Goal: Use online tool/utility: Utilize a website feature to perform a specific function

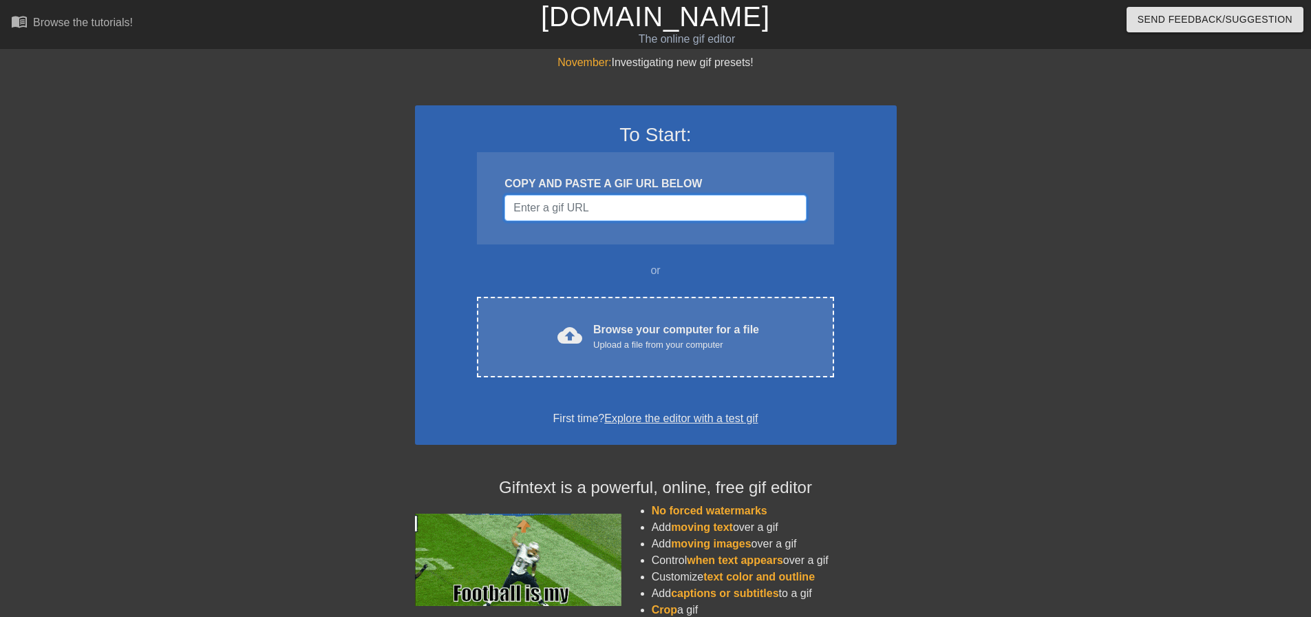
click at [628, 205] on input "Username" at bounding box center [654, 208] width 301 height 26
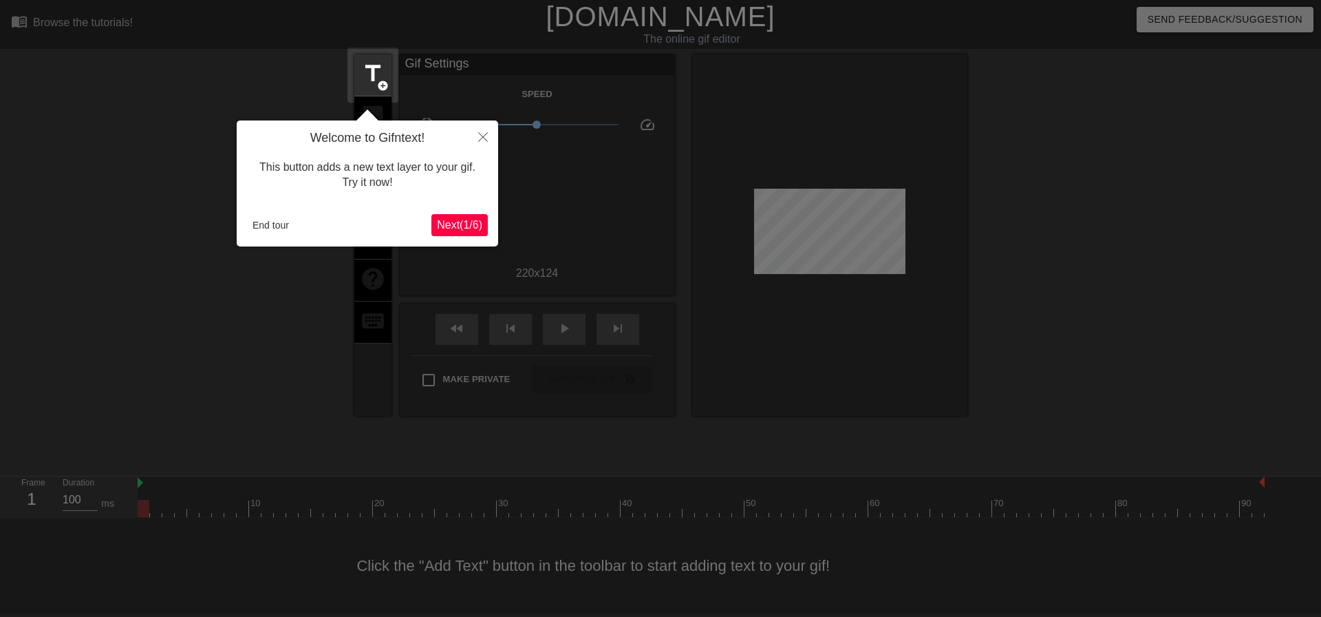
click at [470, 224] on span "Next ( 1 / 6 )" at bounding box center [459, 225] width 45 height 12
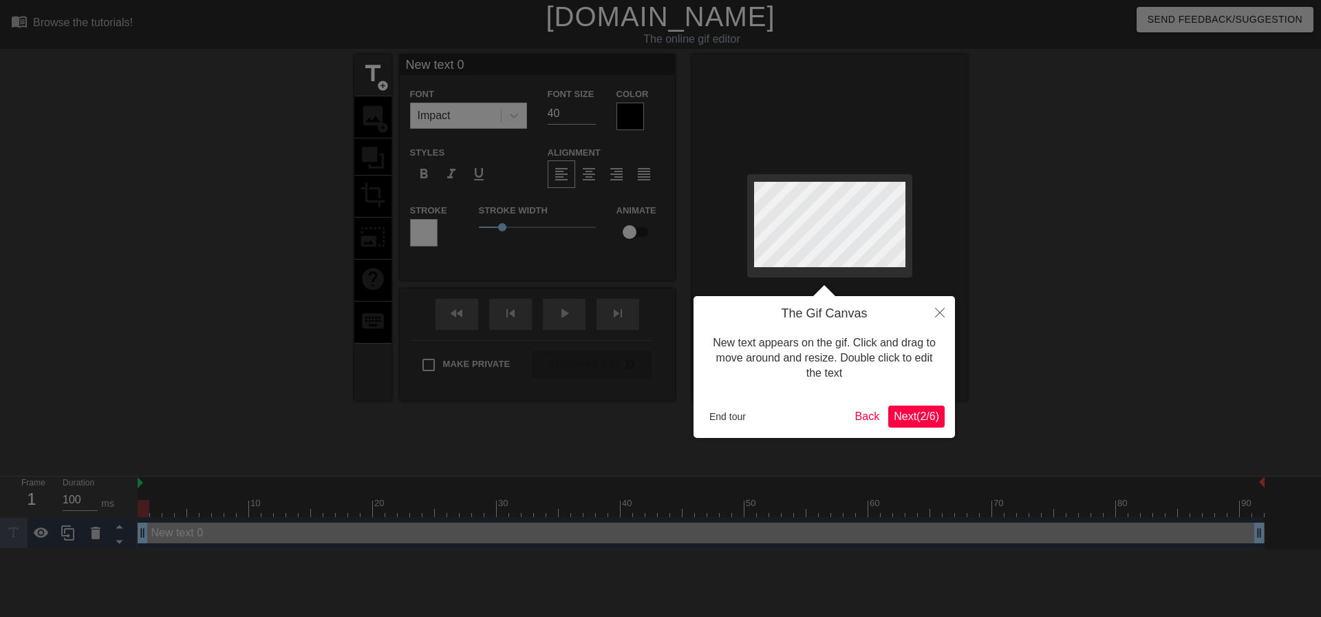
click at [928, 407] on button "Next ( 2 / 6 )" at bounding box center [916, 416] width 56 height 22
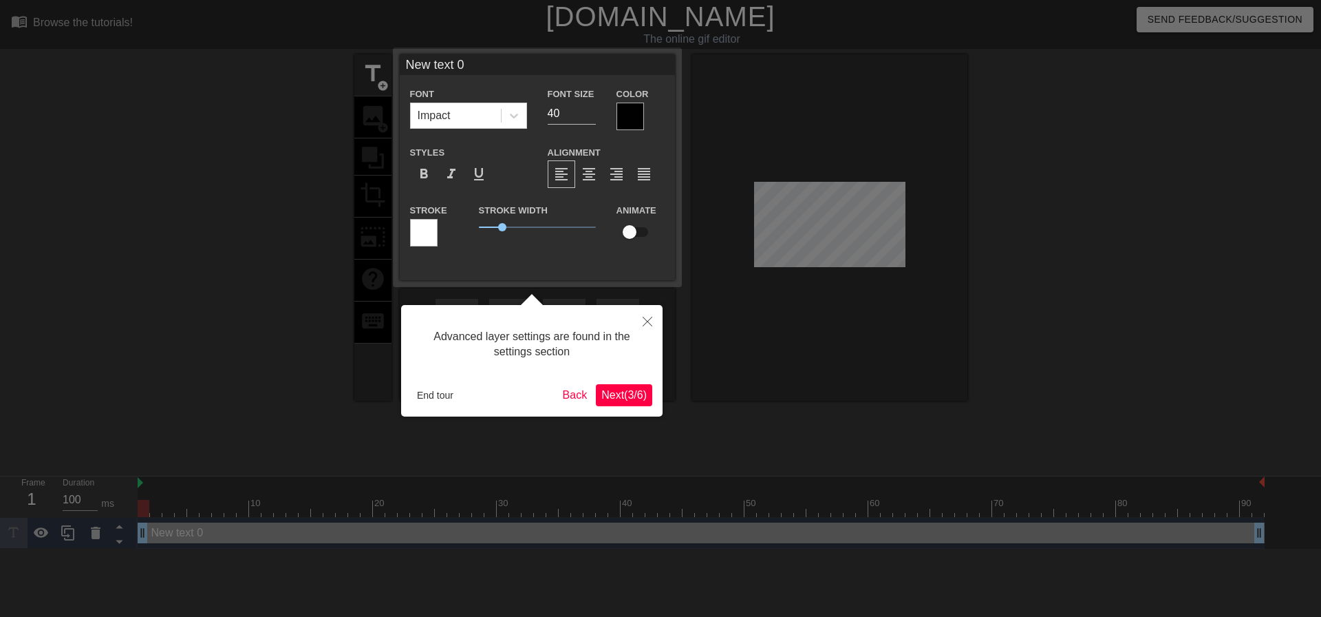
click at [633, 398] on span "Next ( 3 / 6 )" at bounding box center [623, 395] width 45 height 12
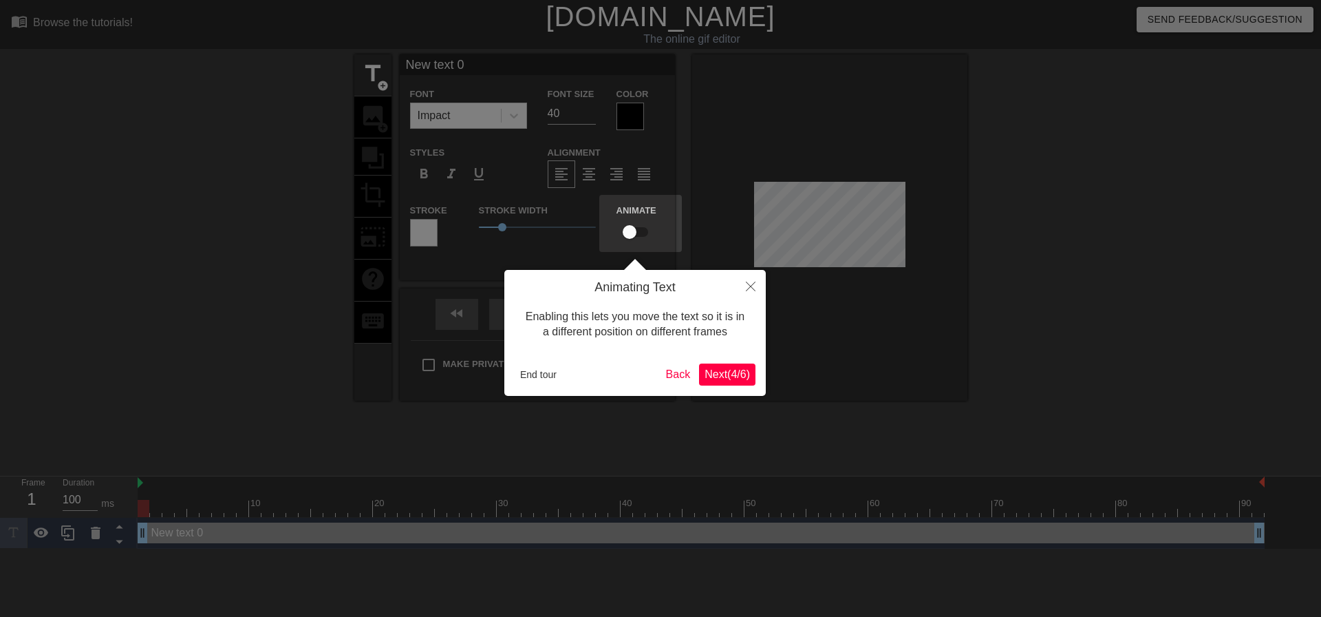
click at [728, 383] on button "Next ( 4 / 6 )" at bounding box center [727, 374] width 56 height 22
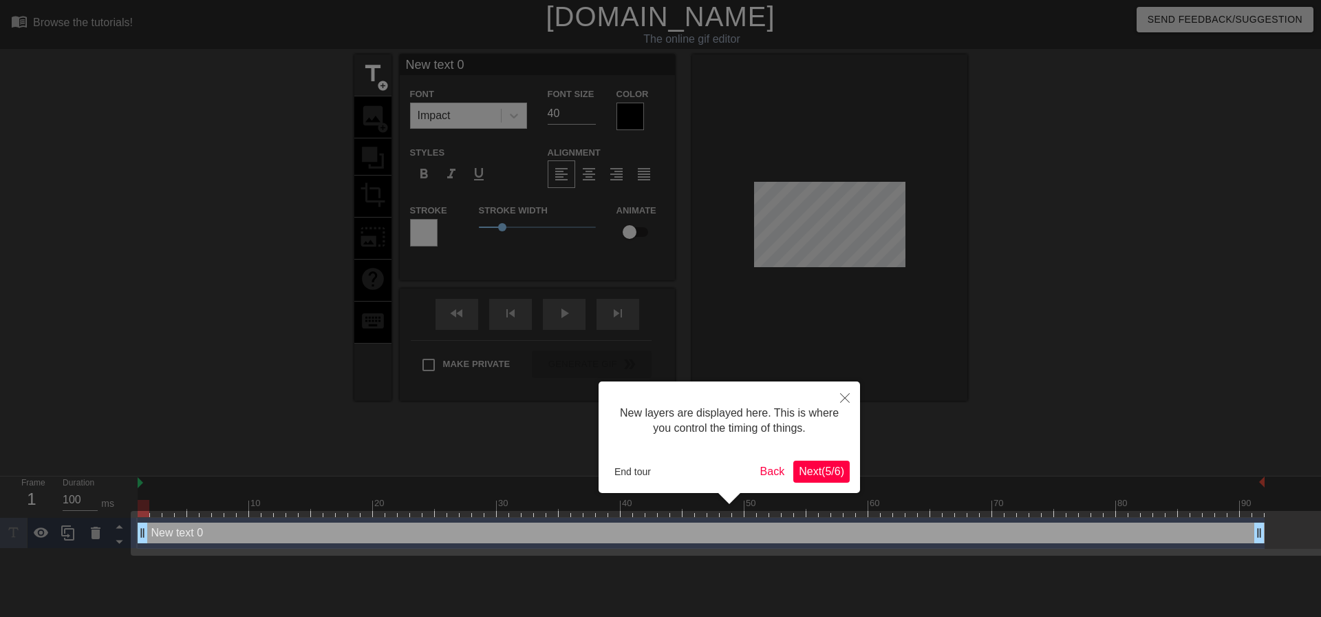
click at [817, 465] on span "Next ( 5 / 6 )" at bounding box center [821, 471] width 45 height 12
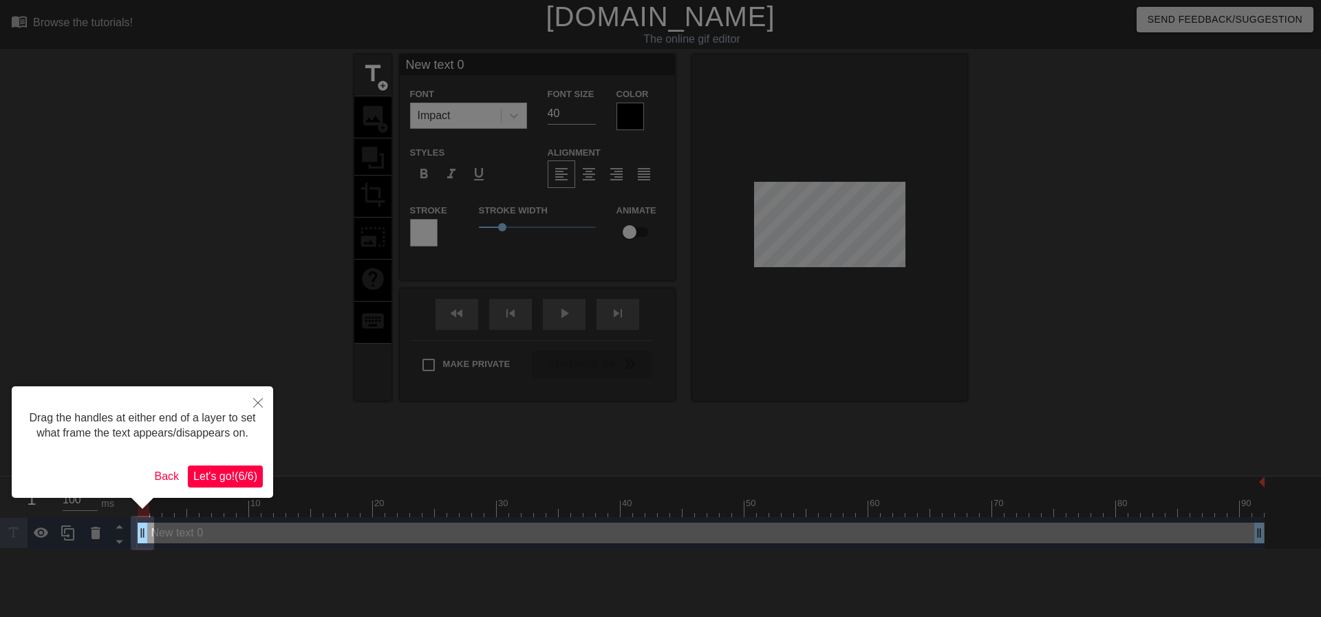
click at [223, 476] on span "Let's go! ( 6 / 6 )" at bounding box center [225, 476] width 64 height 12
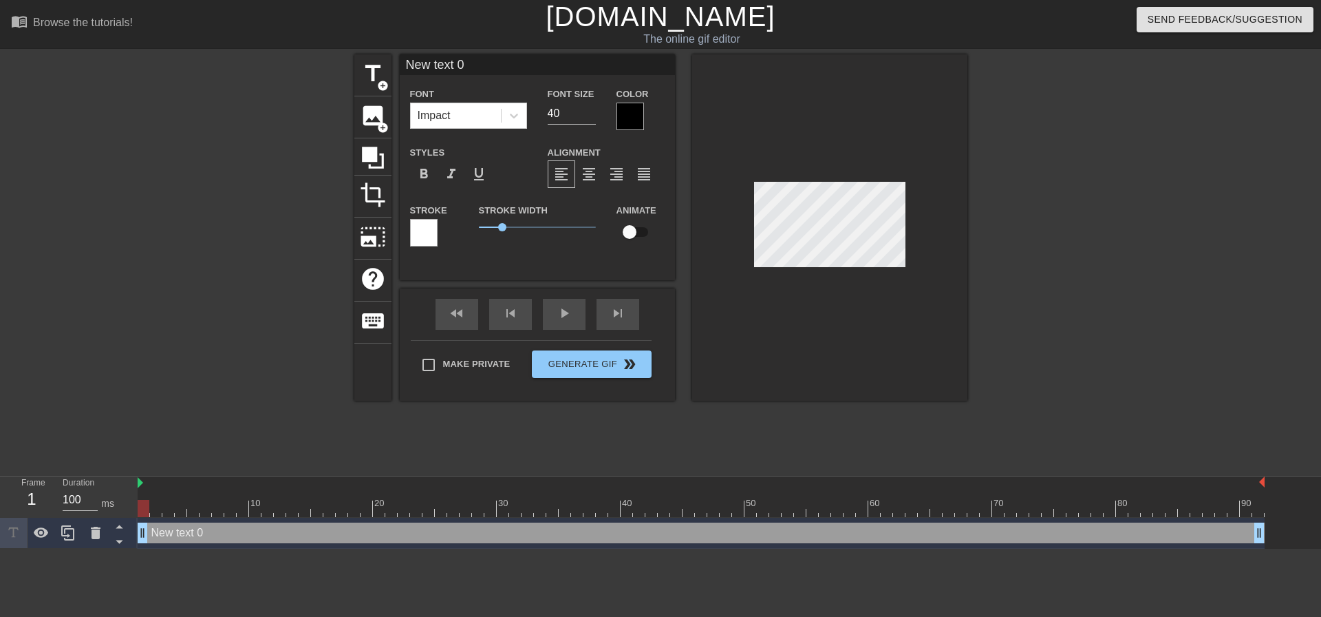
scroll to position [2, 3]
type input "D"
type textarea "D"
type input "Du"
type textarea "Du"
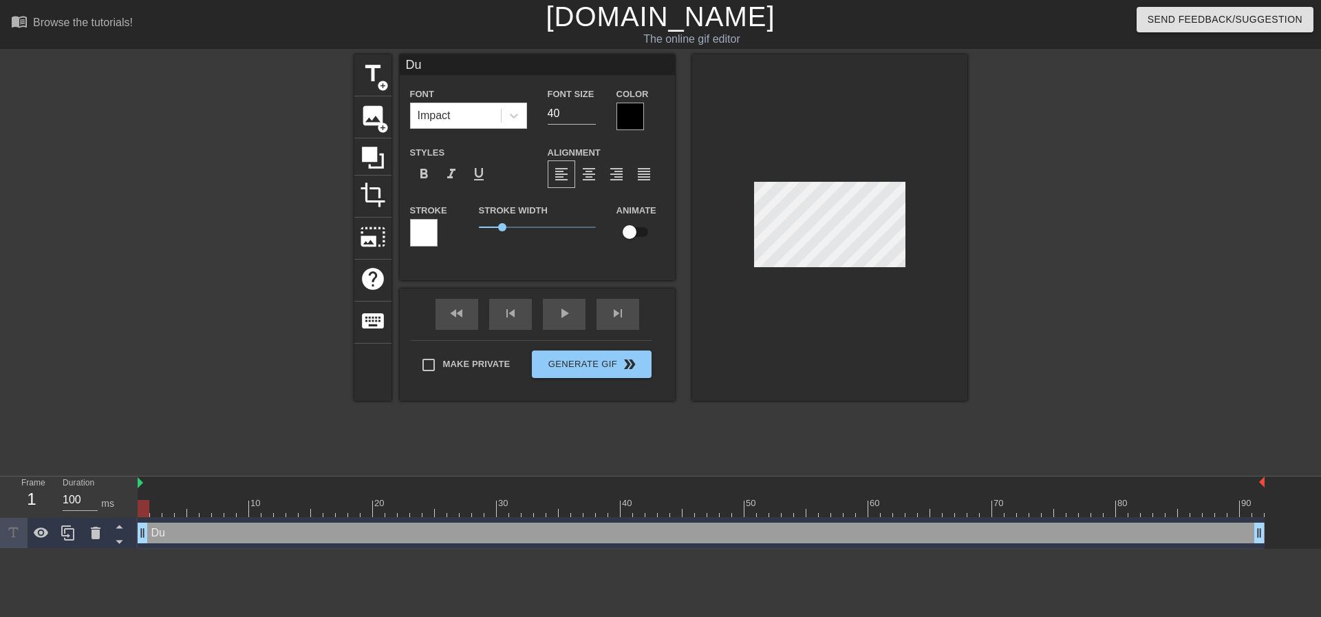
type input "Dum"
type textarea "Dum"
type input "Dump"
type textarea "Dump"
type input "Dumps"
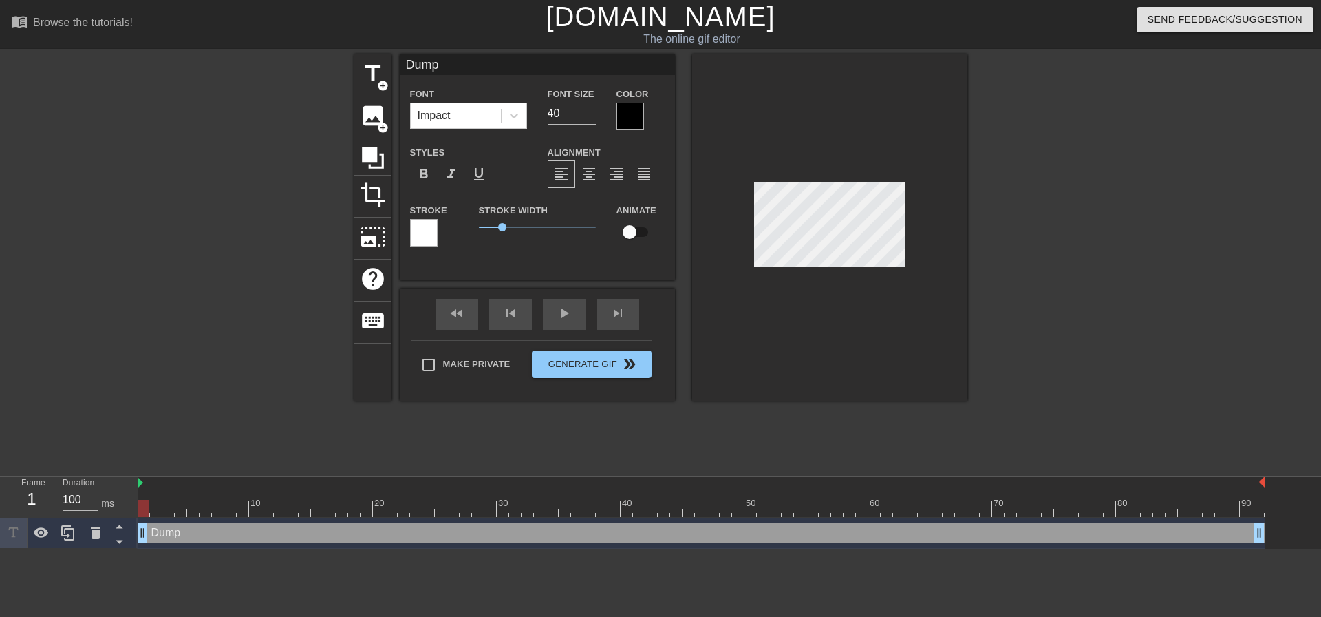
type textarea "Dumps"
type input "Dumpst"
type textarea "Dumpst"
type input "Dumpste"
type textarea "Dumpste"
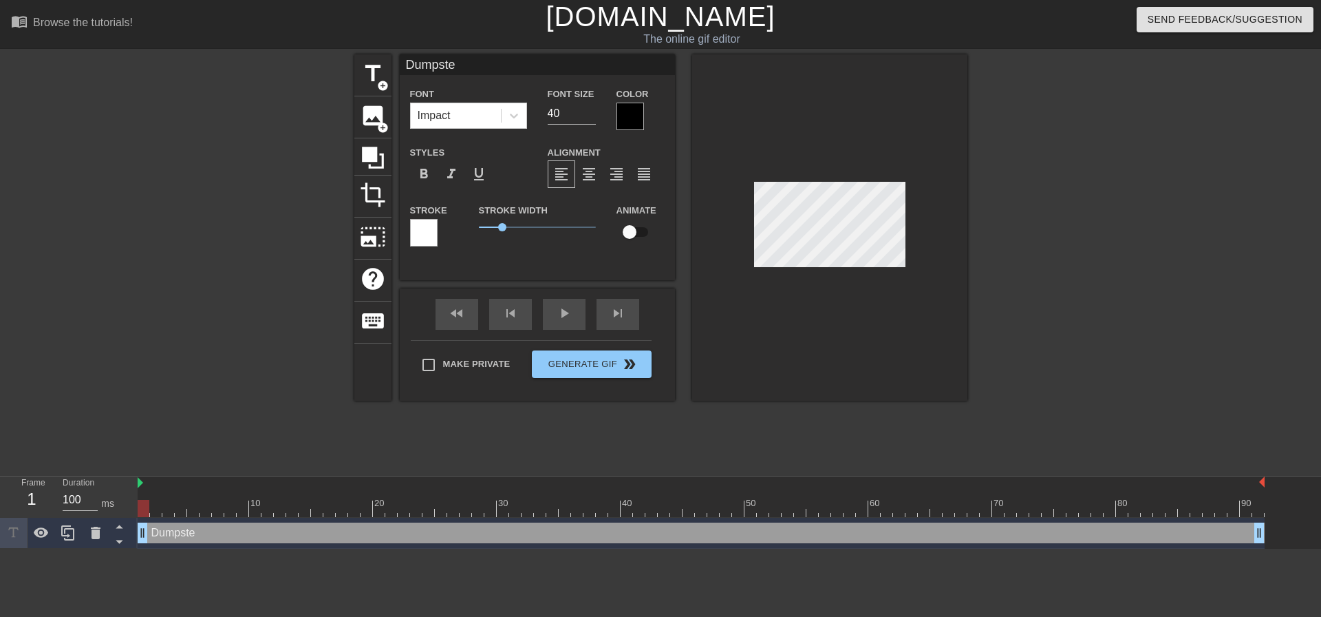
type input "Dumpster"
type textarea "Dumpster"
type input "Dumpster"
type textarea "Dumpster"
type input "Dumpster F"
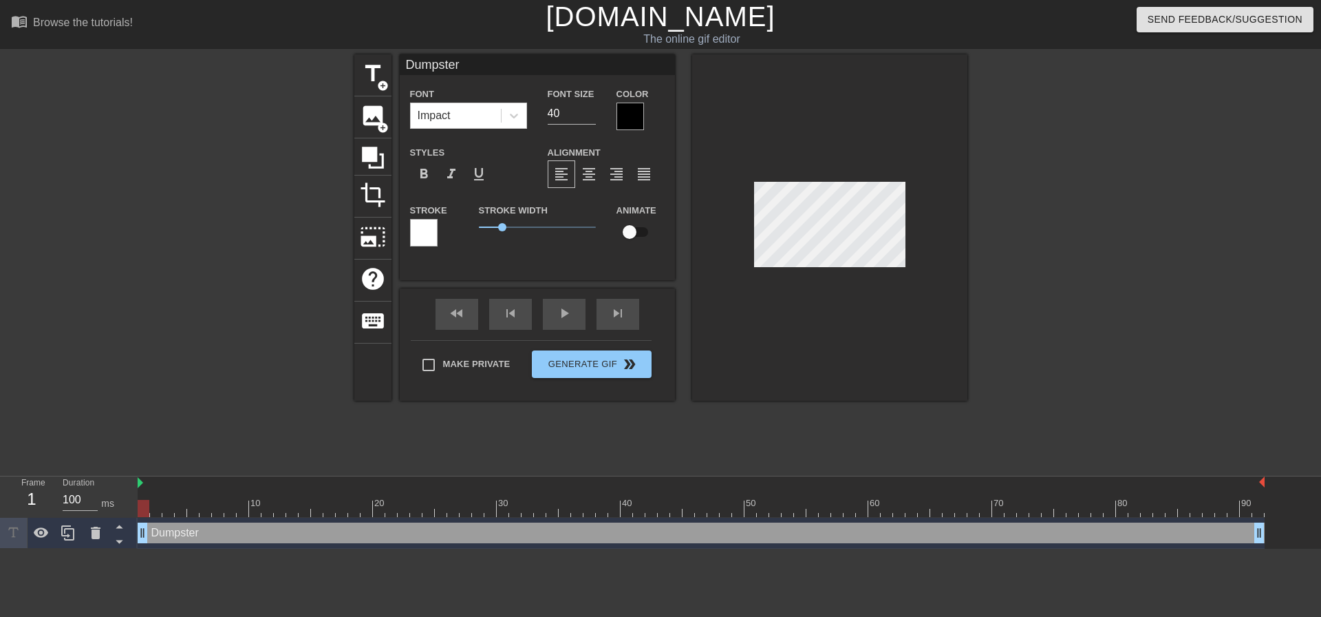
type textarea "Dumpster F"
type input "Dumpster Fi"
type textarea "Dumpster Fi"
type input "Dumpster Fir"
type textarea "Dumpster Fir"
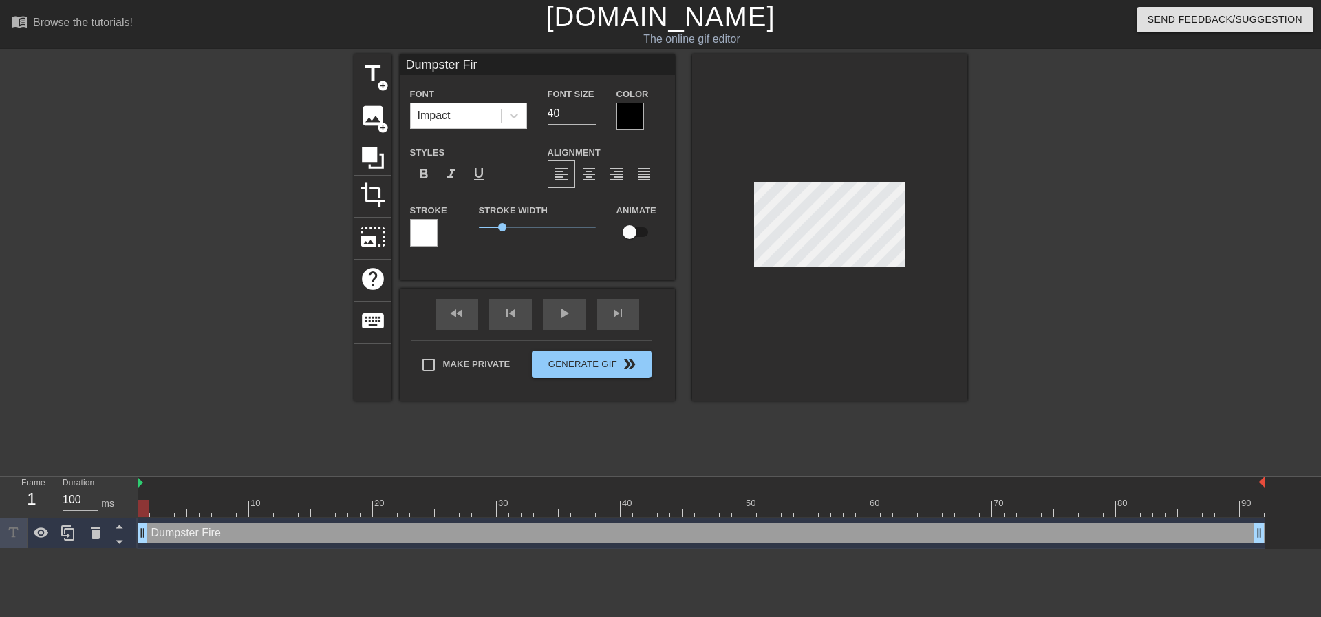
type input "Dumpster Fire"
type textarea "Dumpster Fire"
type input "Dumpster Fires"
type textarea "Dumpster Fires"
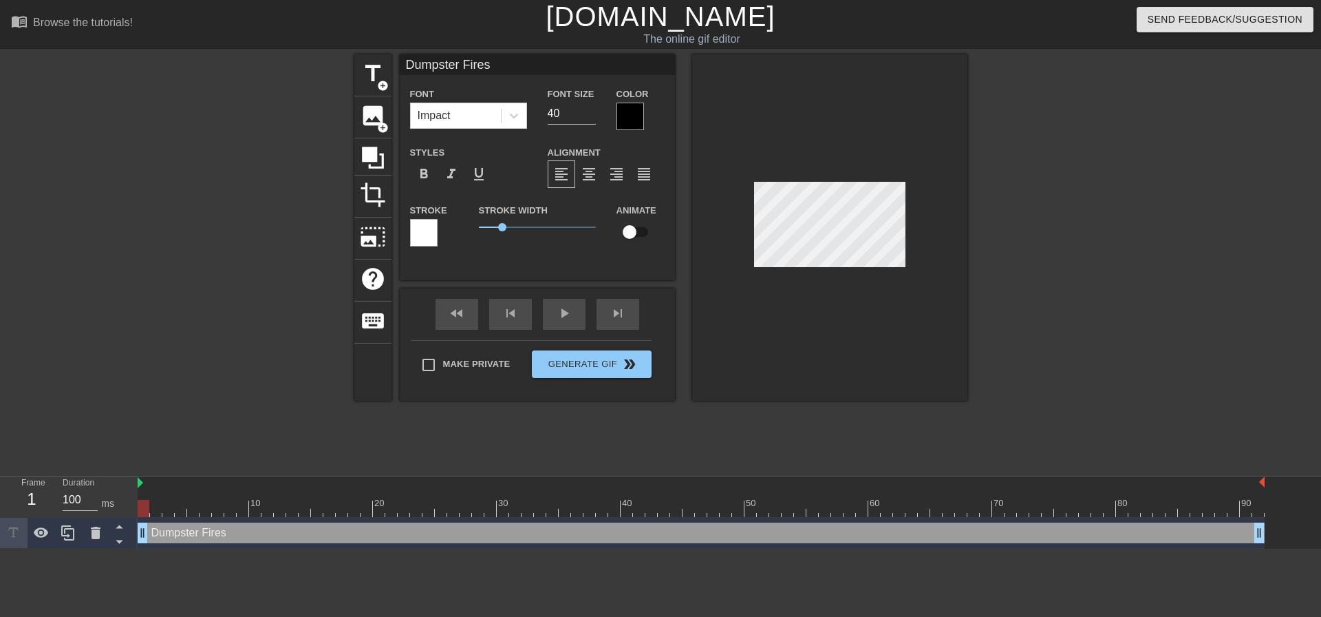
type input "Dumpster Fire"
type textarea "Dumpster Fire"
type input "Dumpster Fire"
type textarea "Dumpster Fire"
type input "Dumpster FireR"
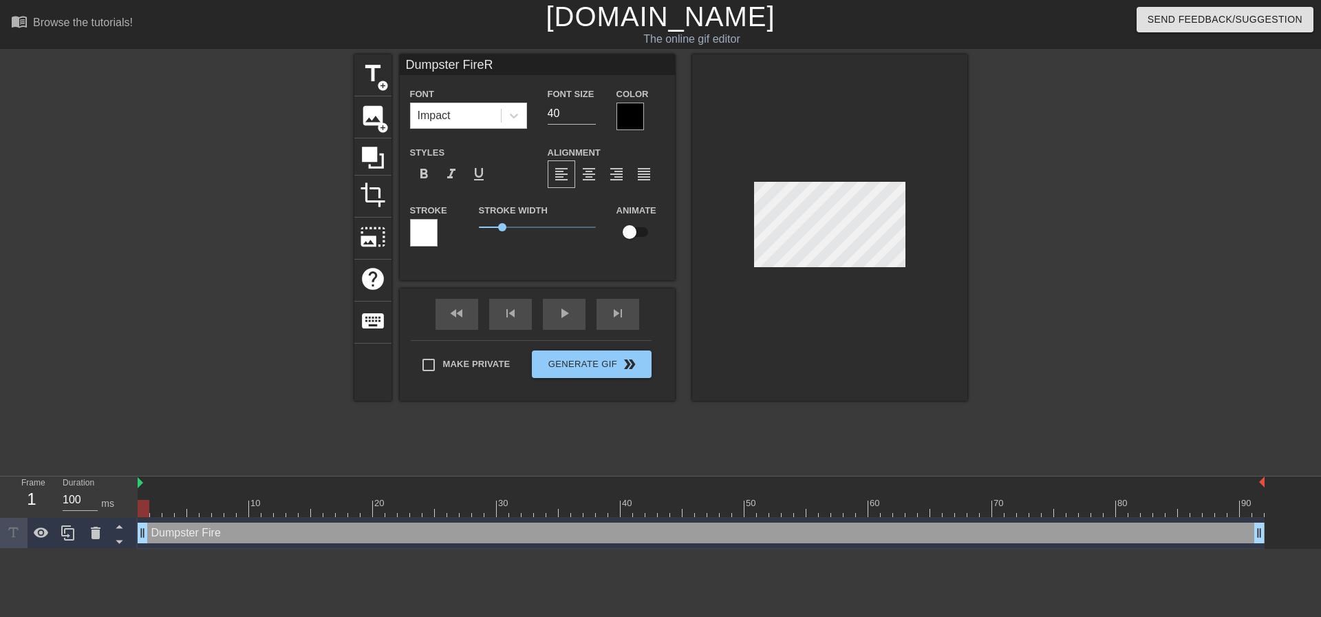
type textarea "Dumpster Fire RE"
type input "Dumpster FireREs"
type textarea "Dumpster Fire REs"
type input "Dumpster FireREsp"
type textarea "Dumpster Fire REsp"
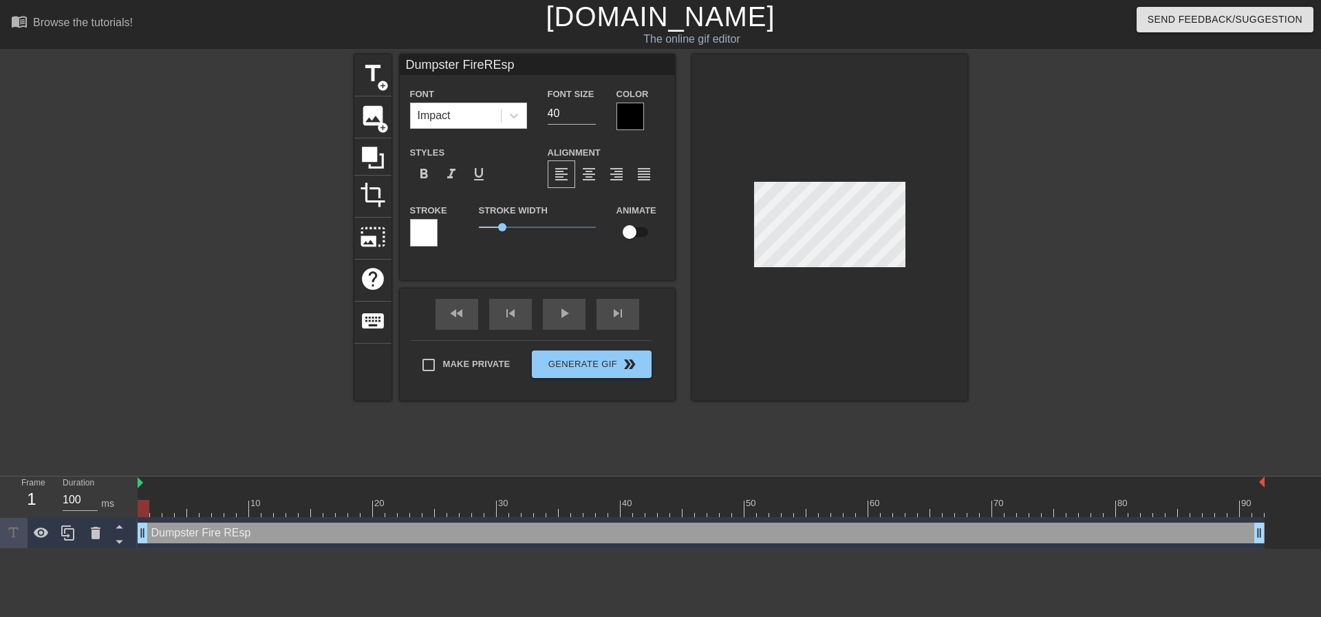
type input "Dumpster FireREspo"
type textarea "Dumpster Fire REspo"
type input "Dumpster FireREspom"
type textarea "Dumpster Fire REspom"
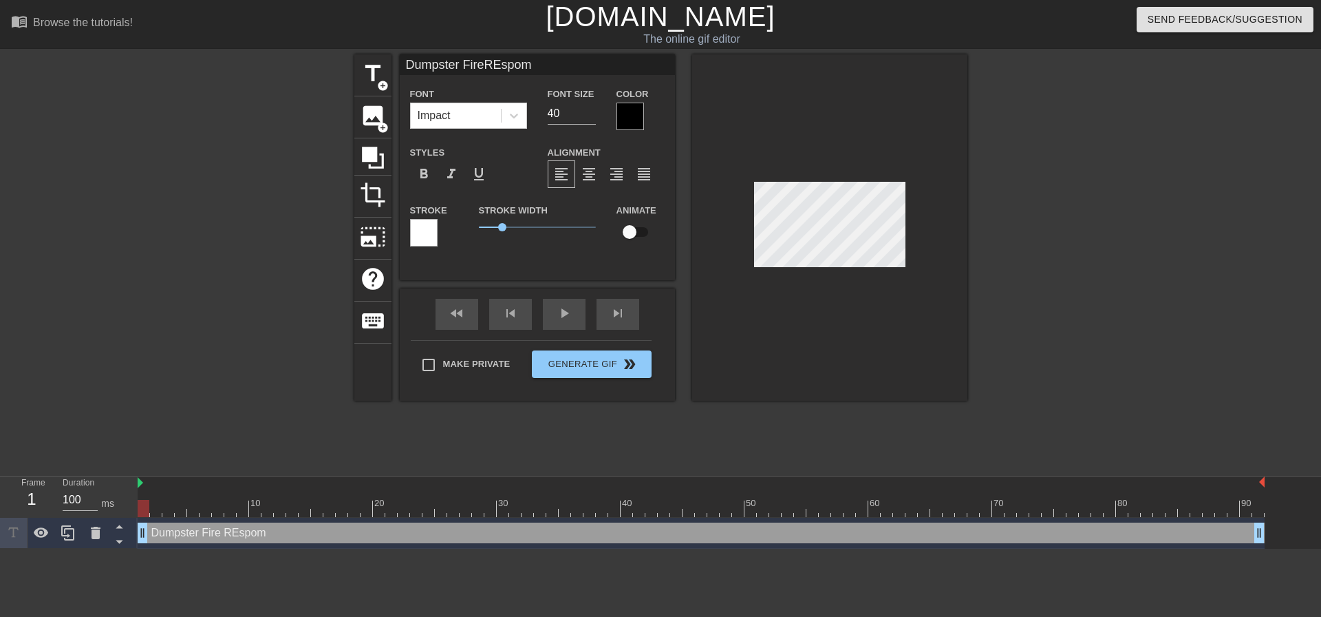
type input "Dumpster FireREspoms"
type textarea "Dumpster Fire REspoms"
type input "Dumpster FireREspom"
type textarea "Dumpster Fire REspom"
type input "Dumpster FireREspo"
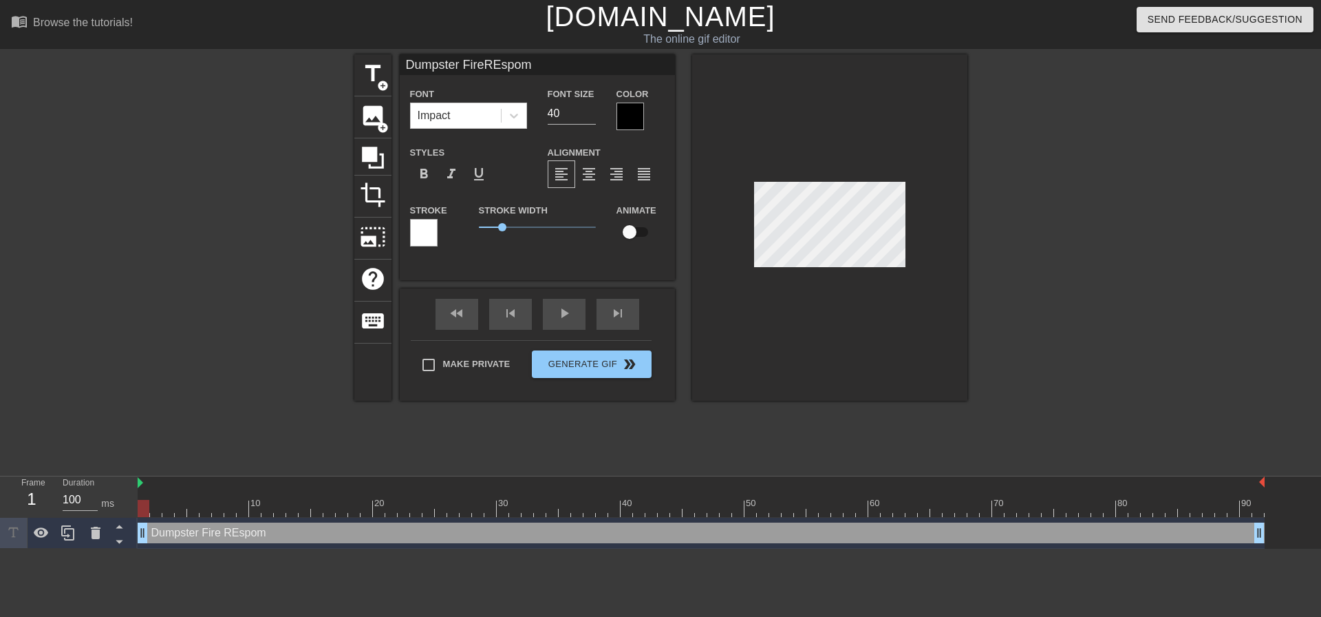
type textarea "Dumpster Fire REspo"
type input "Dumpster FireREspon"
type textarea "Dumpster Fire REspon"
type input "Dumpster FireREspons"
type textarea "Dumpster Fire REspons"
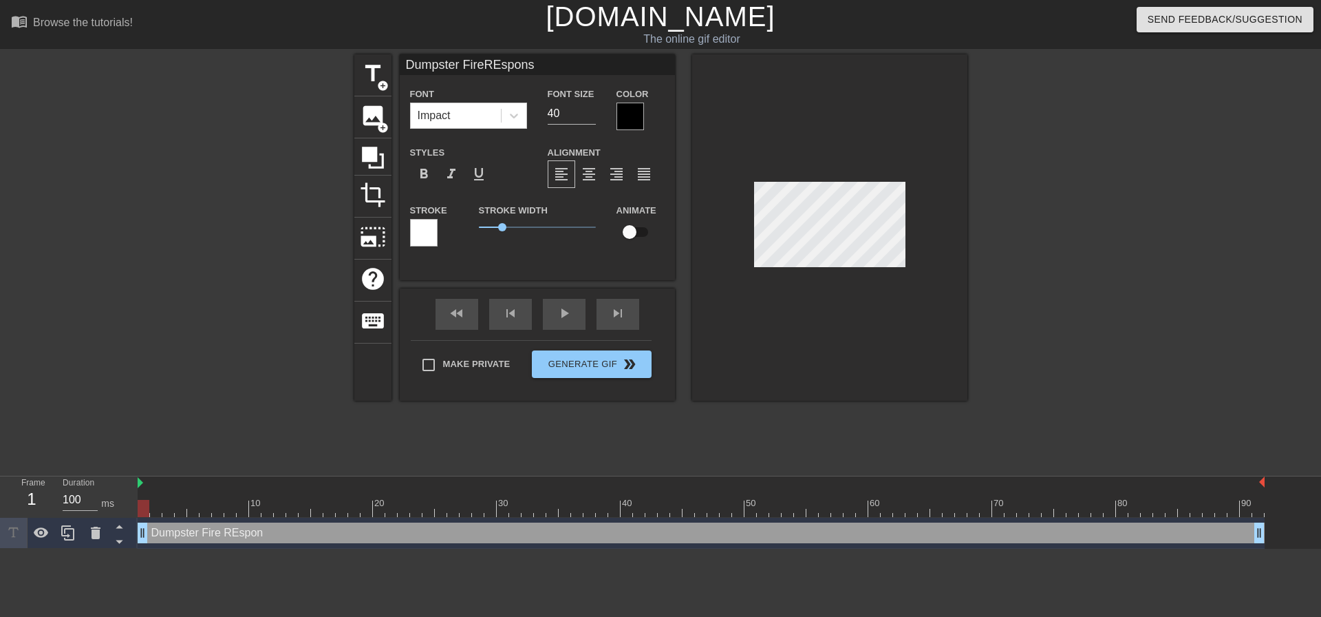
type input "Dumpster FireREsponse"
type textarea "Dumpster Fire REsponse"
type input "Dumpster FireREspons"
type textarea "Dumpster Fire REspons"
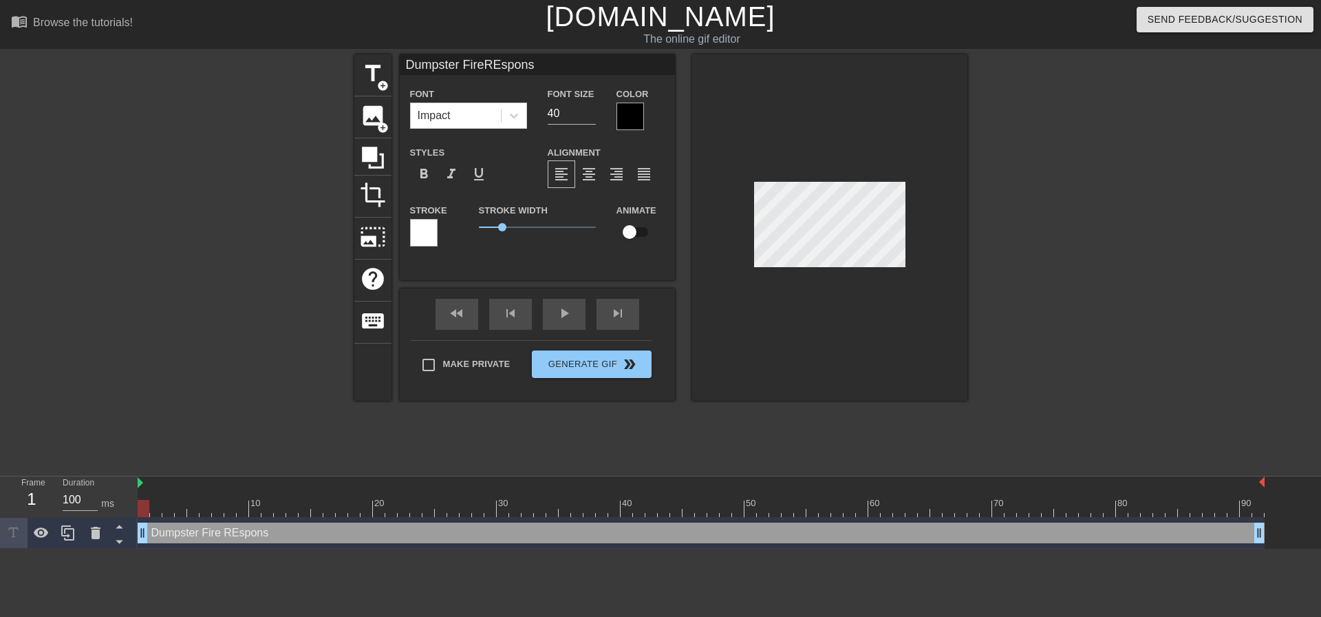
type input "Dumpster FireREspon"
type textarea "Dumpster Fire REspon"
type input "Dumpster FireREspo"
type textarea "Dumpster Fire REspo"
type input "Dumpster FireREsp"
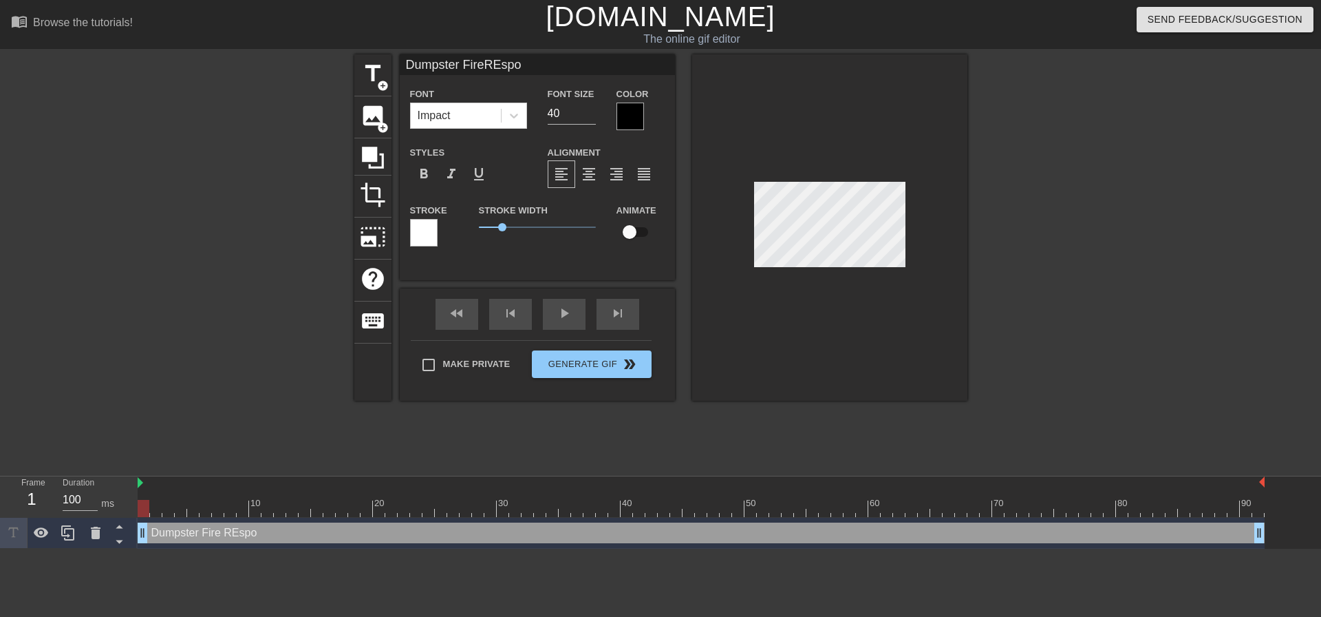
type textarea "Dumpster Fire REsp"
type input "Dumpster FireREs"
type textarea "Dumpster Fire REs"
type input "Dumpster FireRE"
type textarea "Dumpster Fire RE"
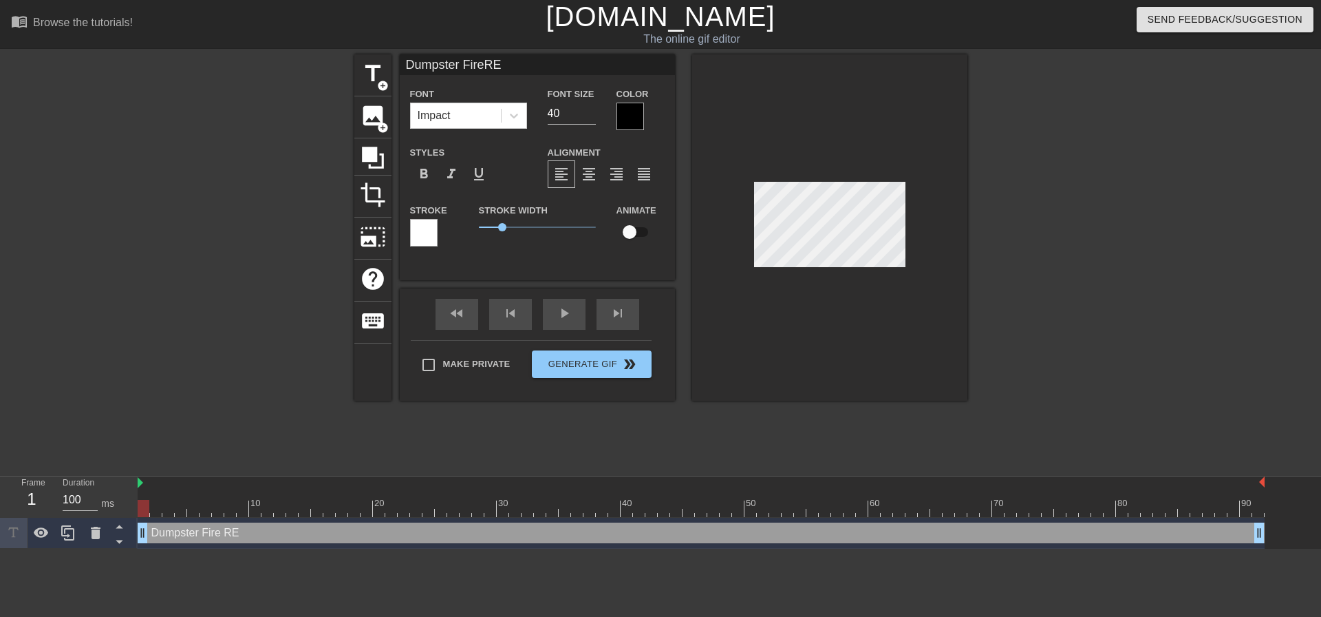
type input "Dumpster FireR"
type textarea "Dumpster Fire R"
type input "Dumpster FireRe"
type textarea "Dumpster Fire Re"
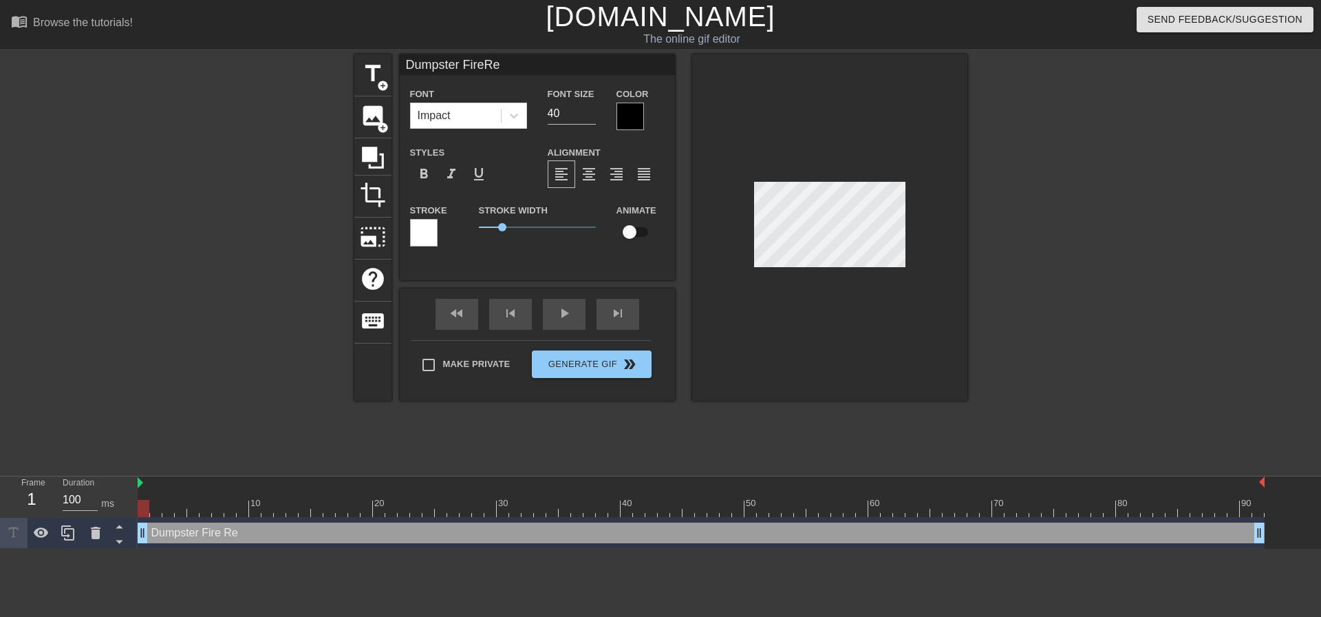
type input "Dumpster FireRes"
type textarea "Dumpster Fire Res"
type input "Dumpster FireResp"
type textarea "Dumpster Fire Resp"
type input "Dumpster FireRespo"
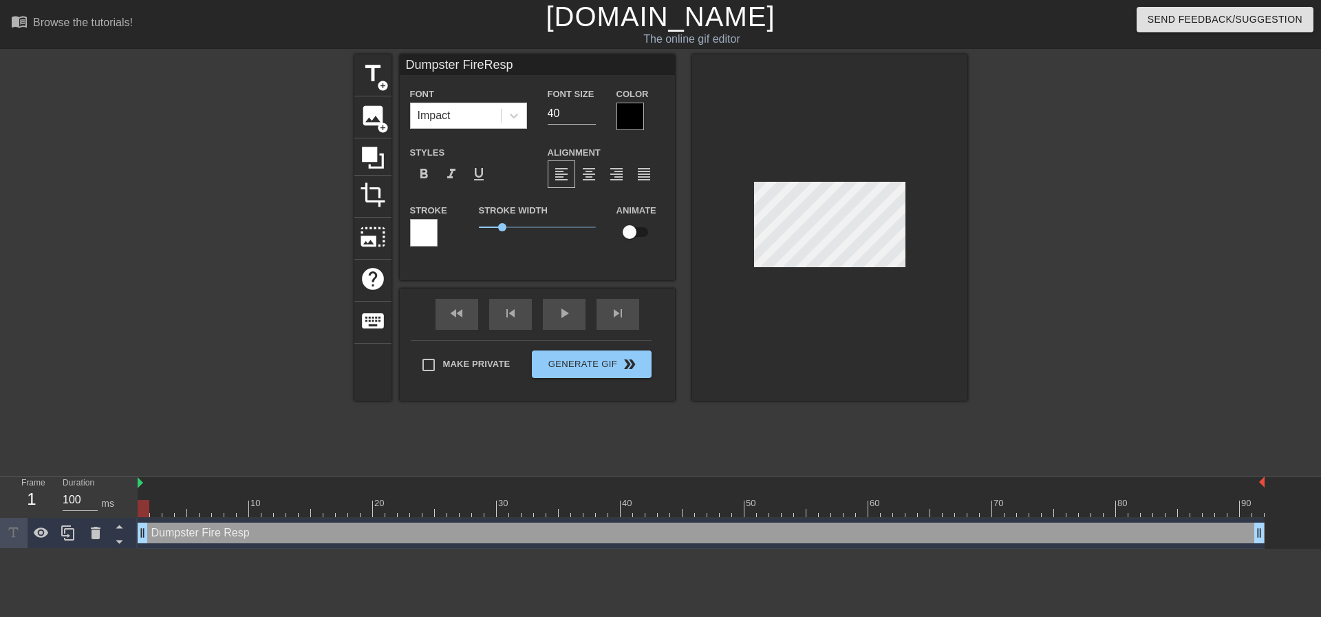
type textarea "Dumpster Fire Respo"
type input "Dumpster FireRespon"
type textarea "Dumpster Fire Respon"
type input "Dumpster FireRespons"
type textarea "Dumpster Fire Respons"
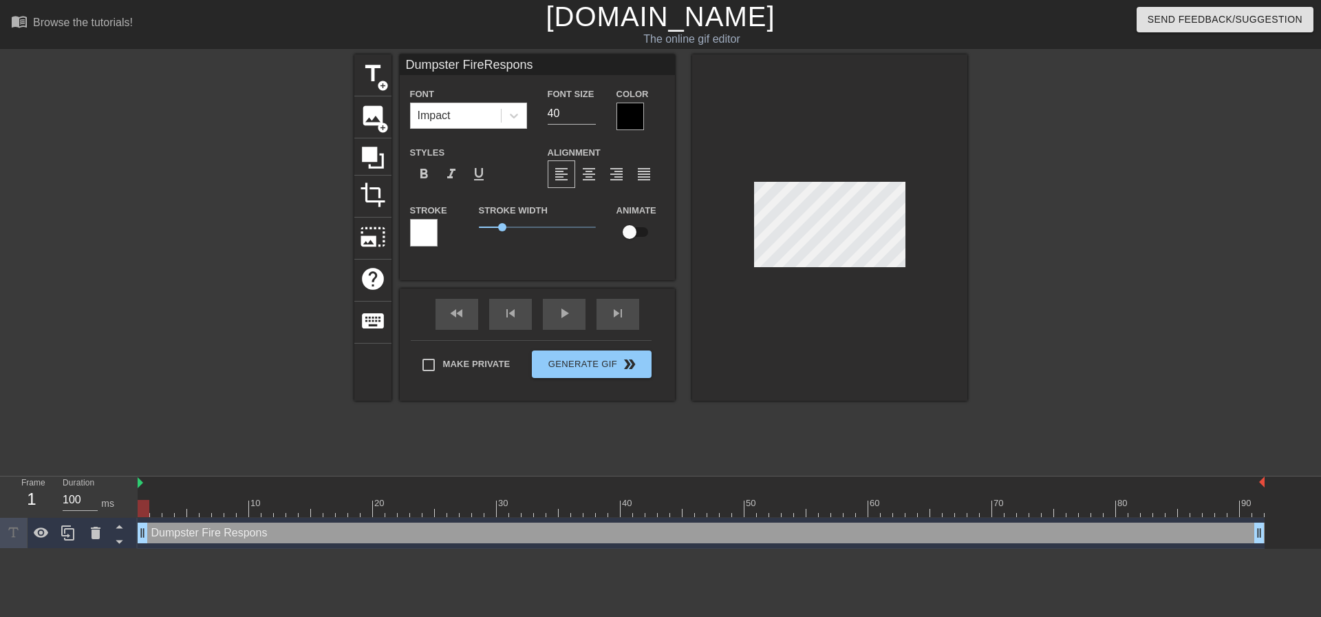
type input "Dumpster FireResponse"
type textarea "Dumpster Fire Response"
type input "Dumpster FireResponse"
type textarea "Dumpster Fire Response"
type input "Dumpster FireResponse T"
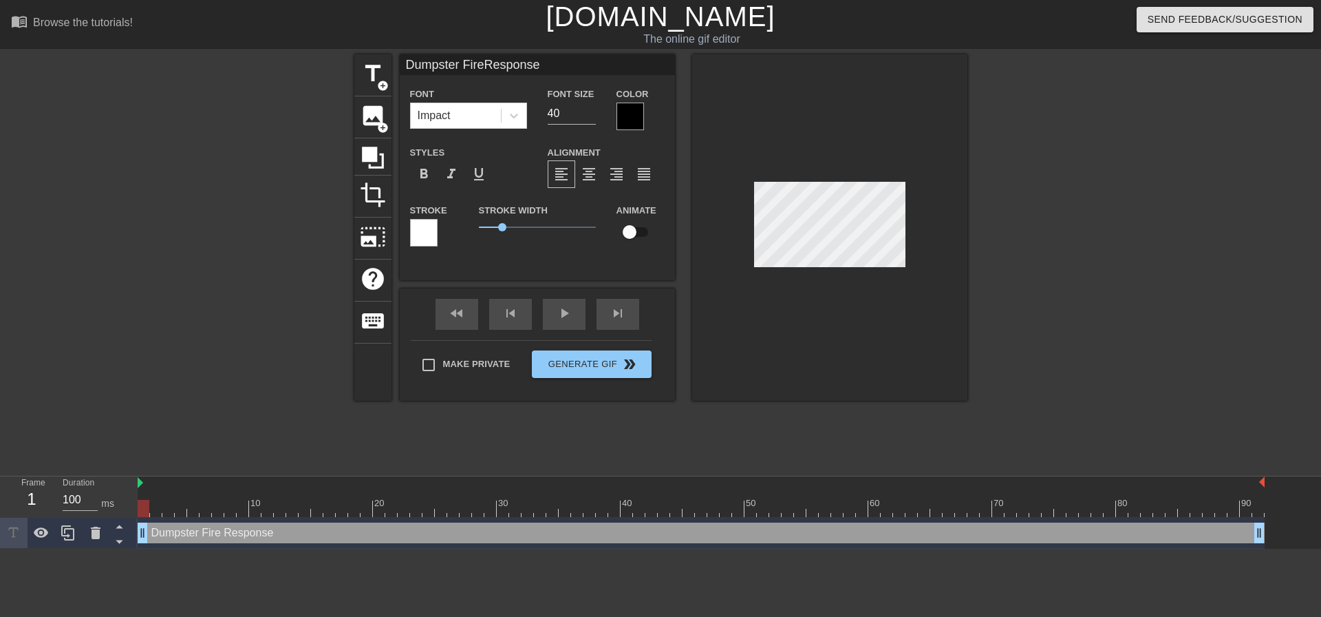
type textarea "Dumpster Fire Response T"
type input "Dumpster FireResponse Te"
type textarea "Dumpster Fire Response Te"
type input "Dumpster FireResponse Tea"
type textarea "Dumpster Fire Response Tea"
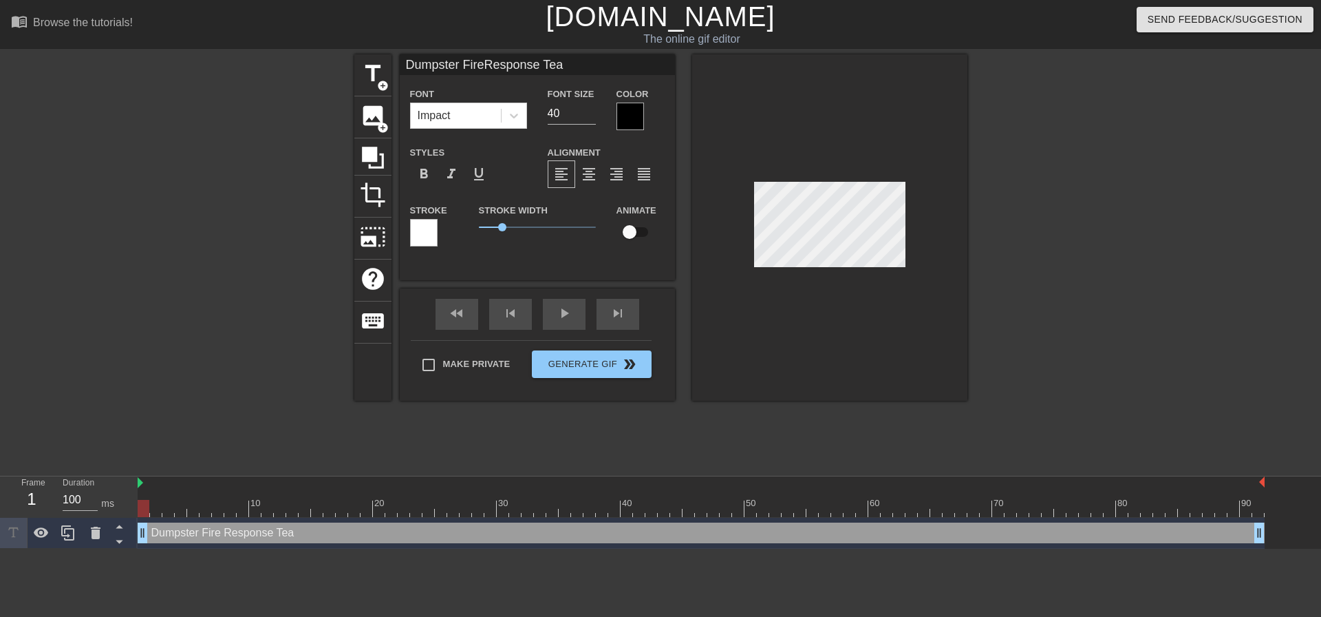
type input "Dumpster FireResponse Team"
type textarea "Dumpster Fire Response Team"
type input "Dumpster FireResponse Team"
type input "39"
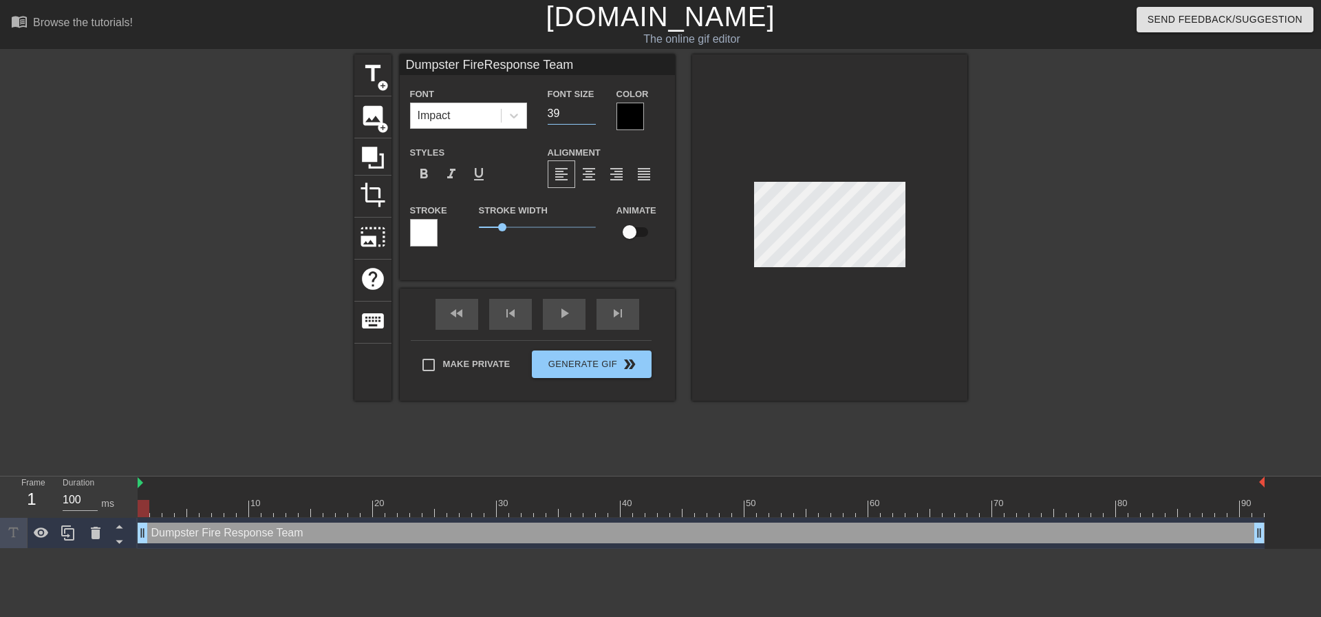
type input "Dumpster FireResponse Team"
type input "38"
type input "Dumpster FireResponse Team"
type input "37"
type input "Dumpster FireResponse Team"
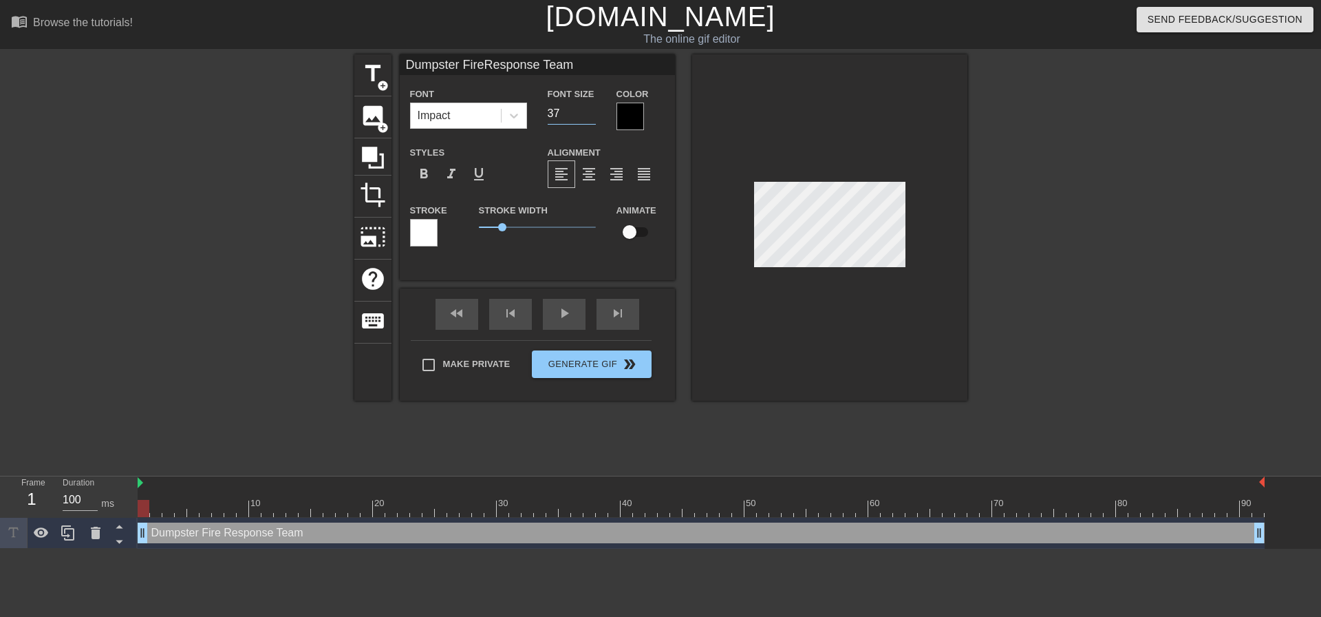
type input "36"
type input "Dumpster FireResponse Team"
type input "35"
type input "Dumpster FireResponse Team"
type input "34"
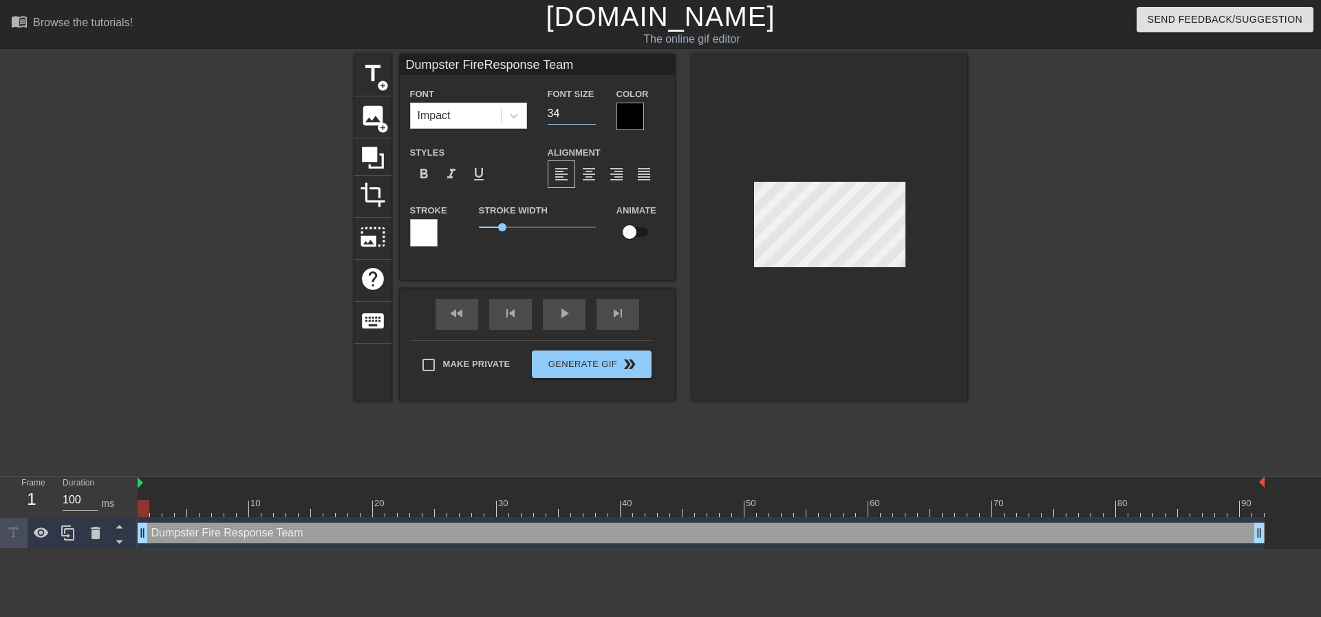
type input "Dumpster FireResponse Team"
type input "33"
type input "Dumpster FireResponse Team"
type input "32"
type input "Dumpster FireResponse Team"
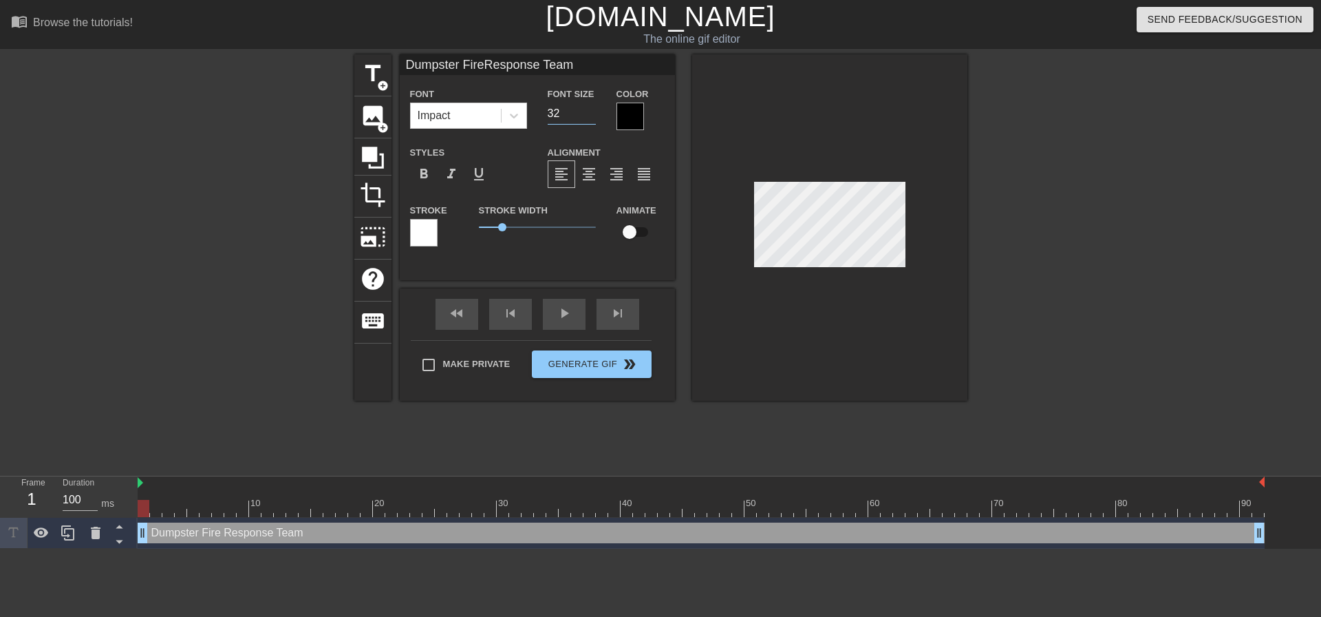
type input "31"
type input "Dumpster FireResponse Team"
type input "30"
type input "Dumpster FireResponse Team"
type input "29"
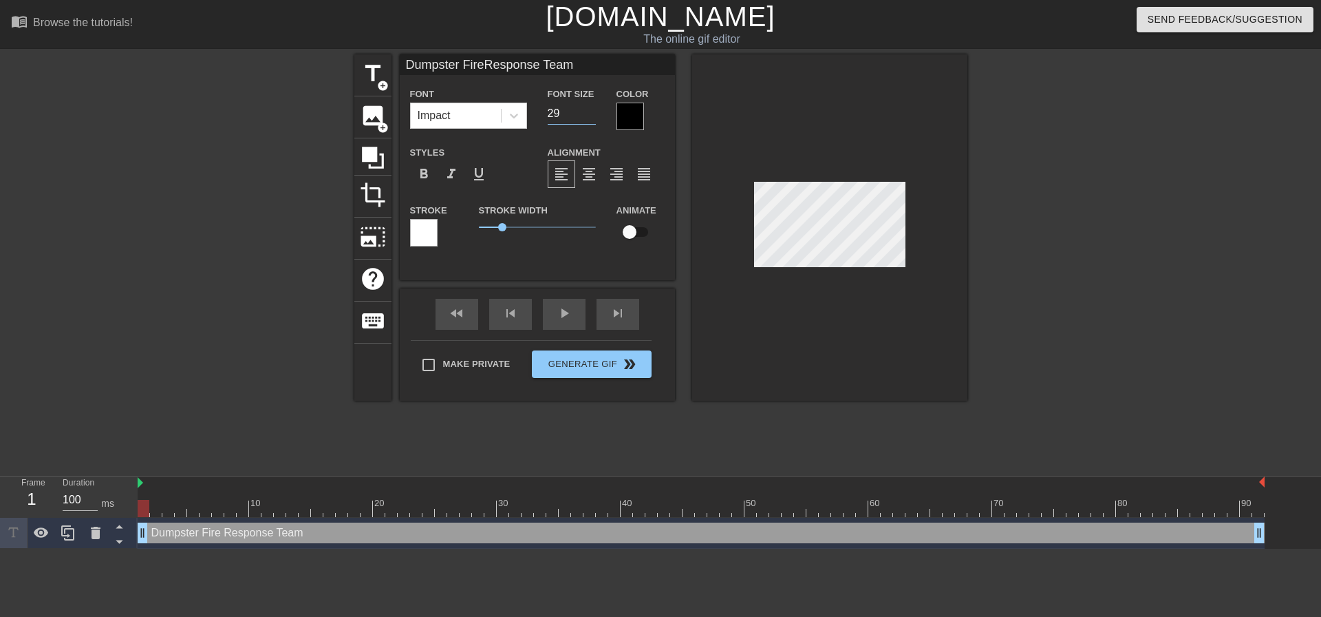
type input "Dumpster FireResponse Team"
type input "28"
type input "Dumpster FireResponse Team"
type input "27"
type input "Dumpster FireResponse Team"
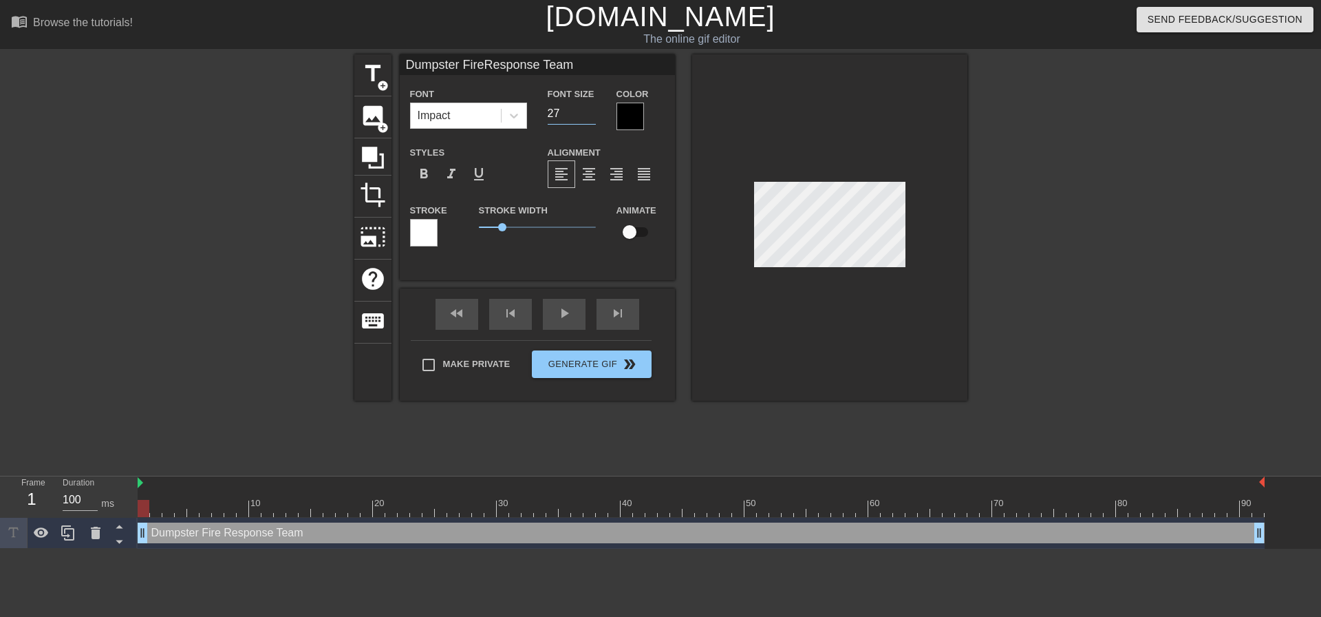
type input "26"
type input "Dumpster FireResponse Team"
type input "25"
type input "Dumpster FireResponse Team"
type input "24"
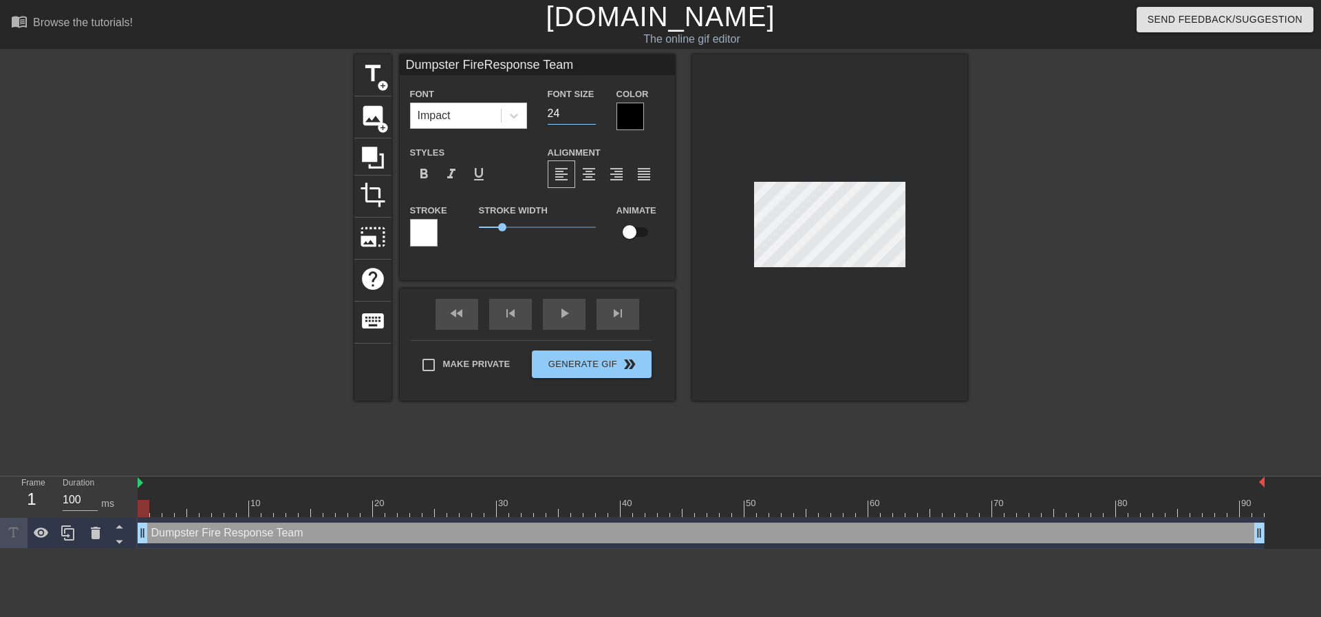
type input "Dumpster FireResponse Team"
type input "23"
type input "Dumpster FireResponse Team"
type input "22"
type input "Dumpster FireResponse Team"
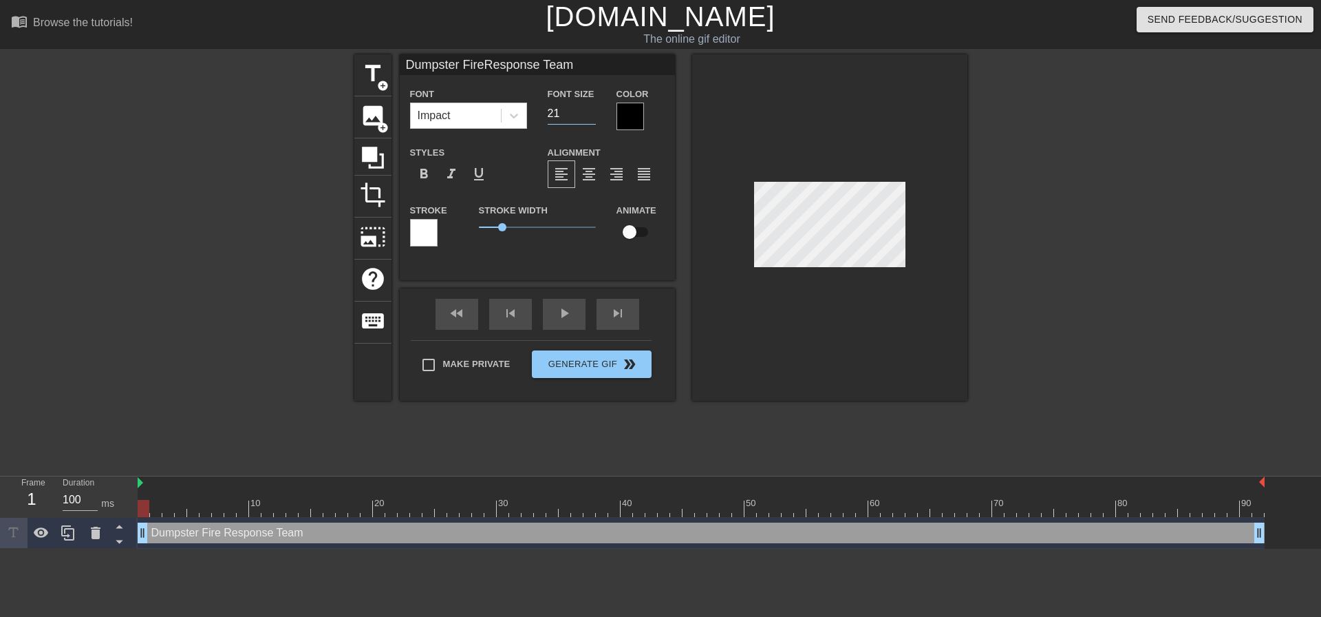
type input "21"
click at [591, 116] on input "21" at bounding box center [572, 114] width 48 height 22
type input "Dumpster FireResponse Team"
type input "20"
click at [591, 116] on input "20" at bounding box center [572, 114] width 48 height 22
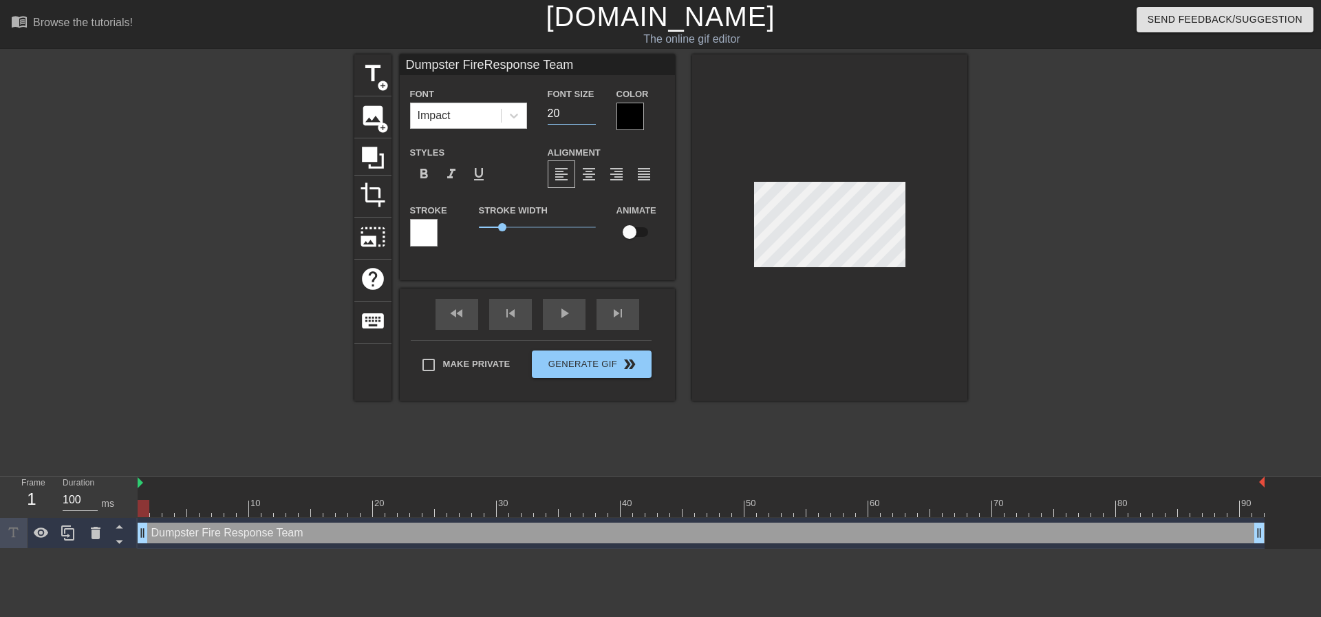
type input "Dumpster FireResponse Team"
type input "19"
click at [594, 118] on input "19" at bounding box center [572, 114] width 48 height 22
type input "Dumpster FireResponse Team"
type input "18"
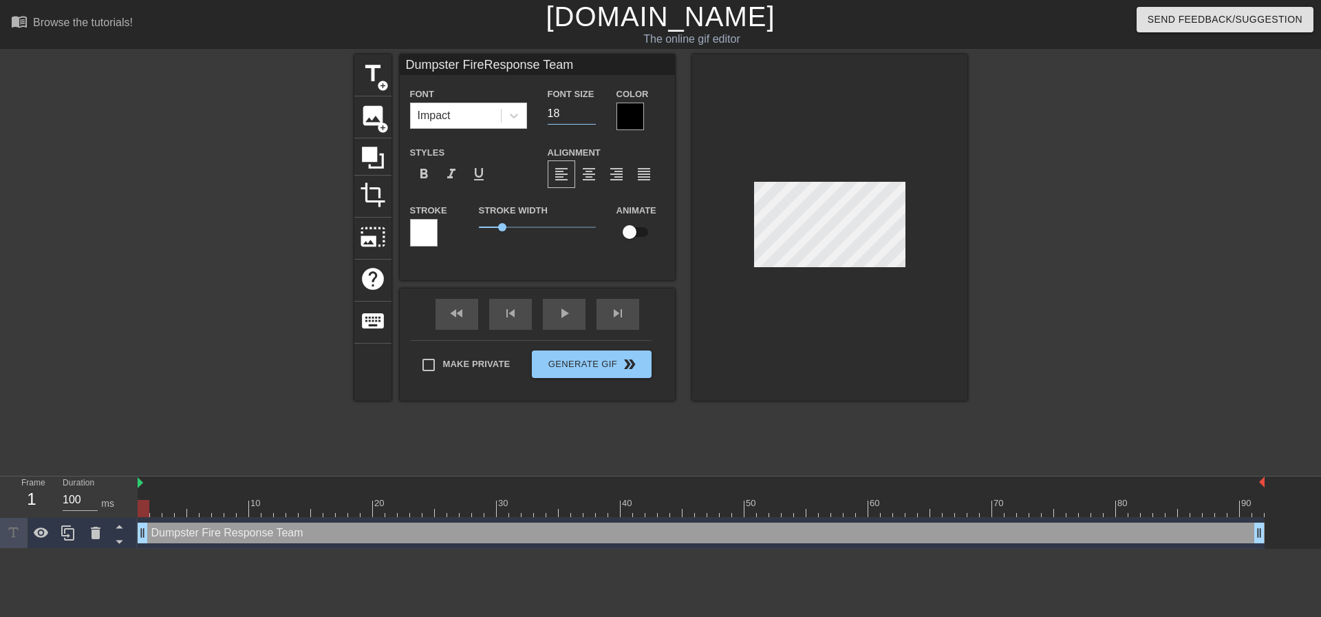
click at [594, 118] on input "18" at bounding box center [572, 114] width 48 height 22
click at [632, 118] on div at bounding box center [631, 117] width 28 height 28
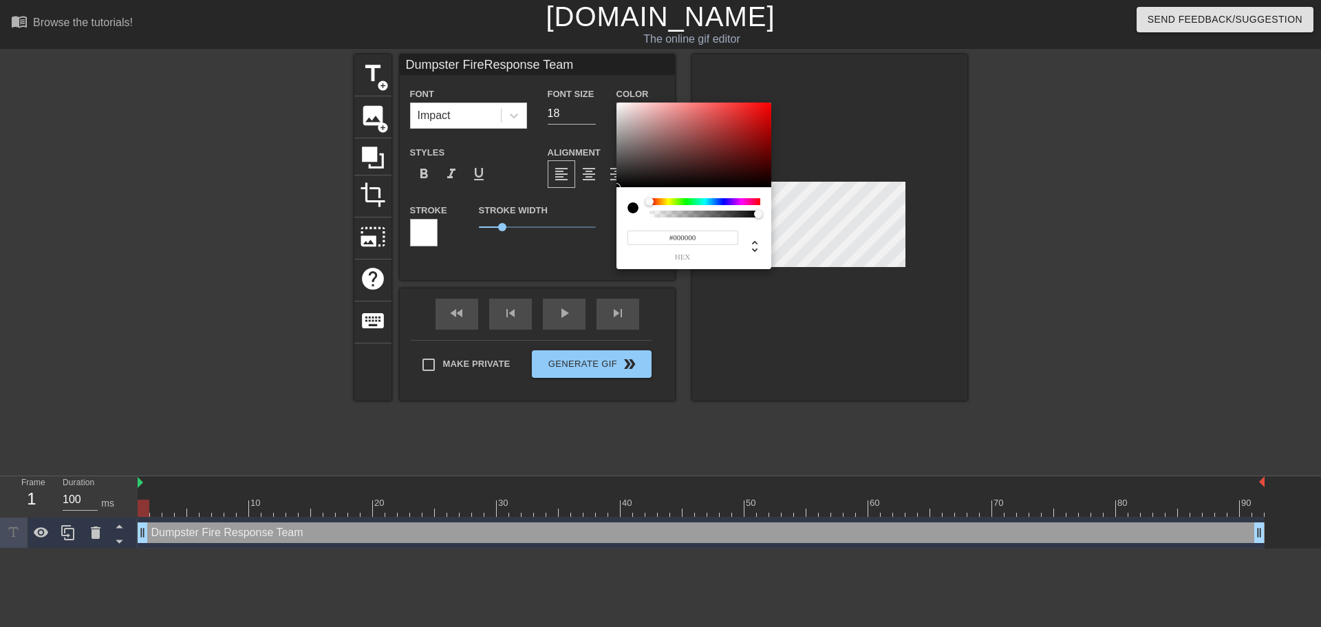
drag, startPoint x: 675, startPoint y: 236, endPoint x: 722, endPoint y: 240, distance: 47.7
click at [722, 240] on input "#000000" at bounding box center [683, 238] width 111 height 14
type input "#ff"
type input "Dumpster FireResponse Team"
type input "#ffffff"
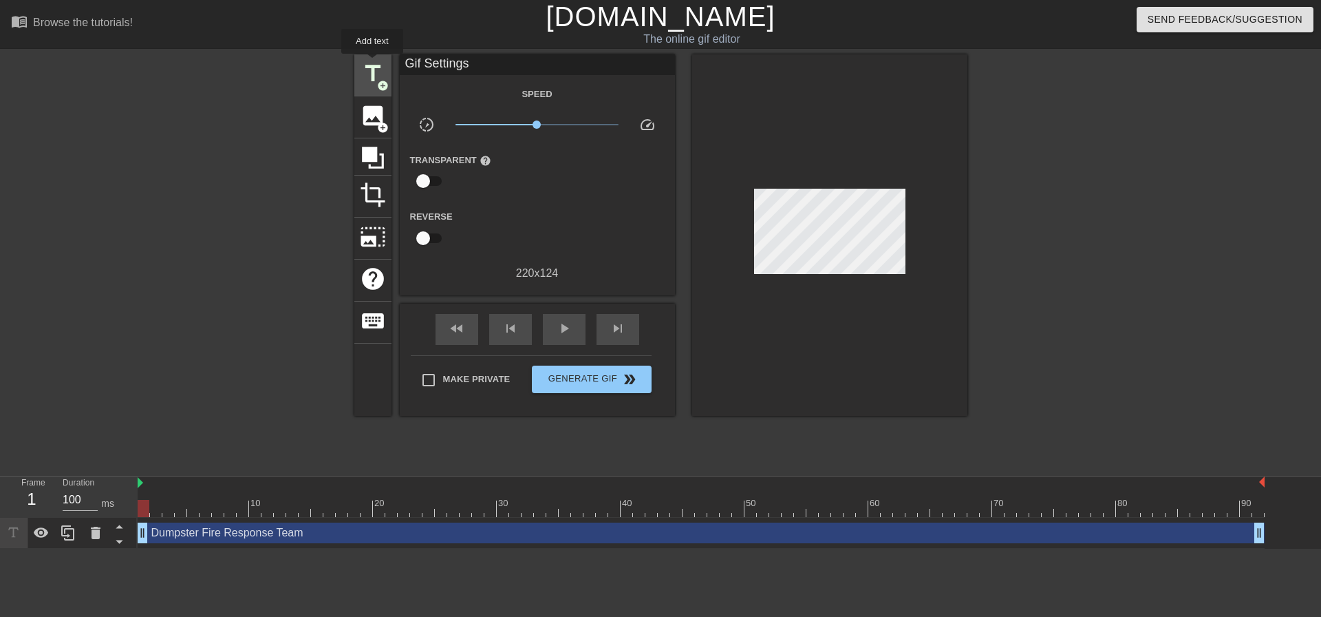
click at [372, 63] on span "title" at bounding box center [373, 74] width 26 height 26
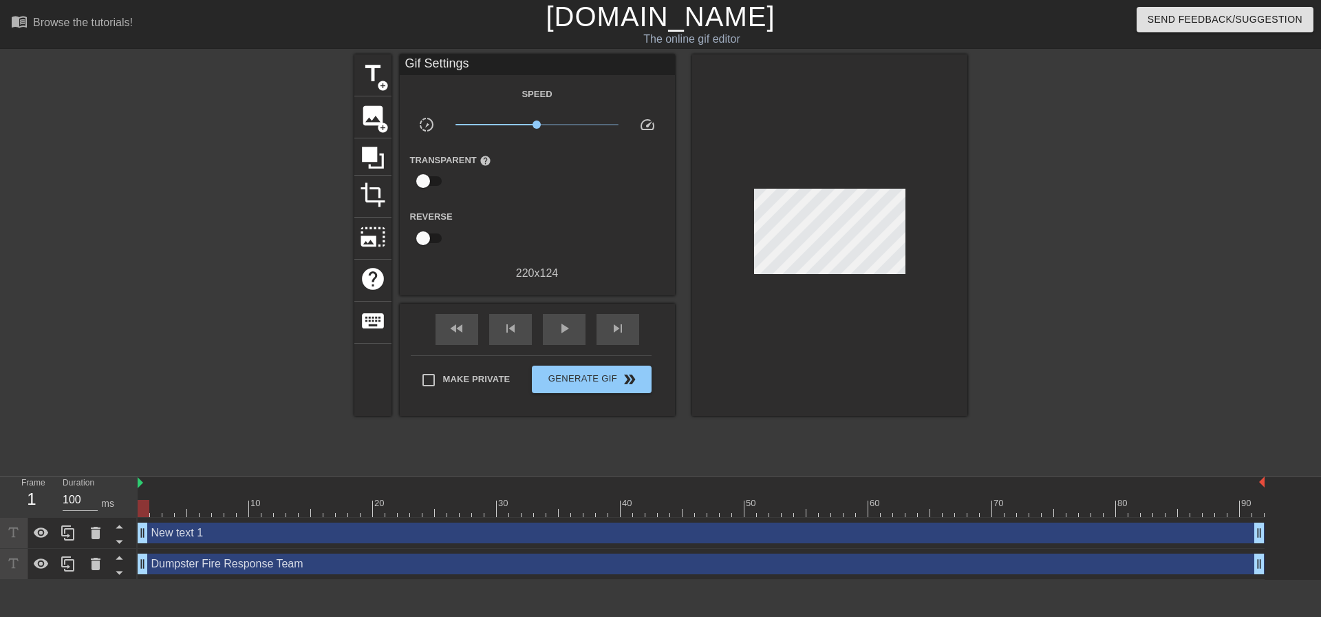
click at [982, 245] on div "title add_circle image add_circle crop photo_size_select_large help keyboard Gi…" at bounding box center [660, 260] width 1321 height 413
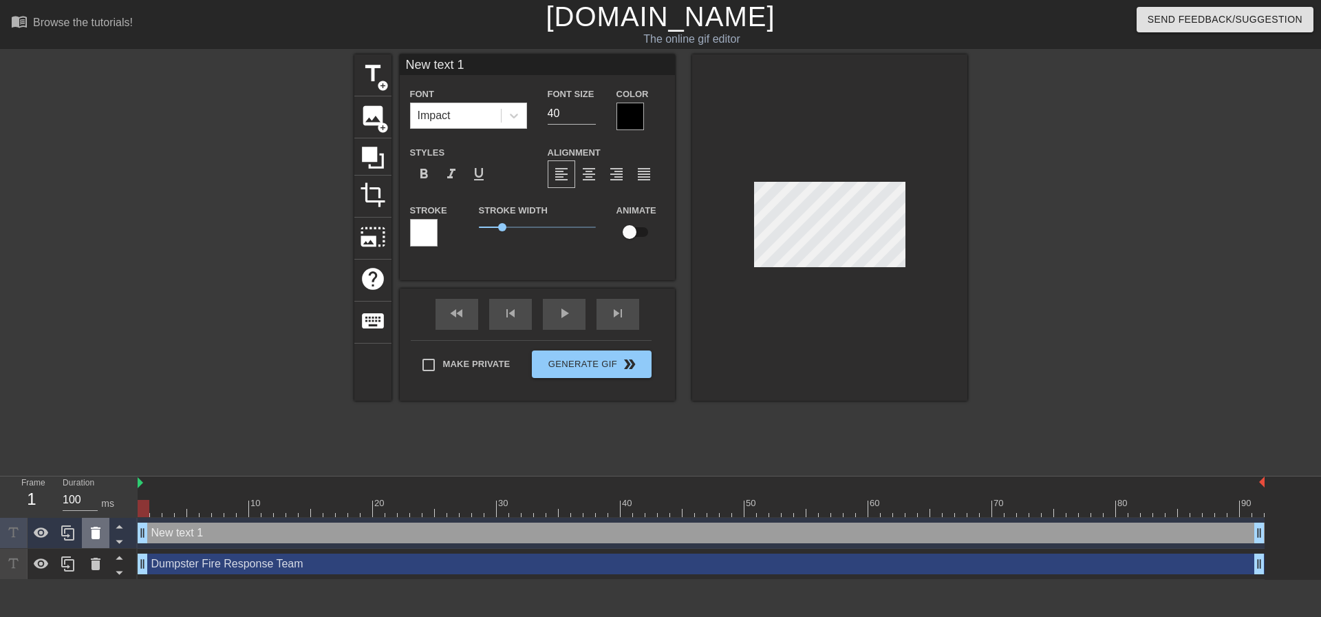
click at [99, 535] on icon at bounding box center [96, 532] width 10 height 12
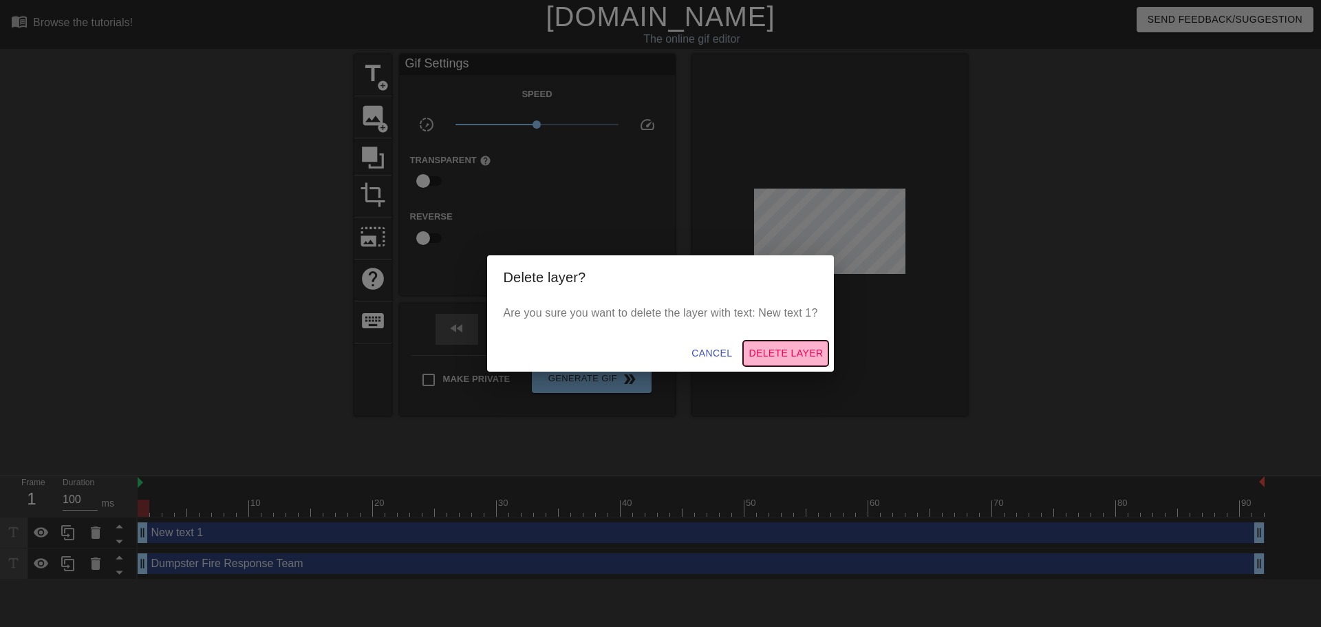
click at [798, 353] on span "Delete Layer" at bounding box center [786, 353] width 74 height 17
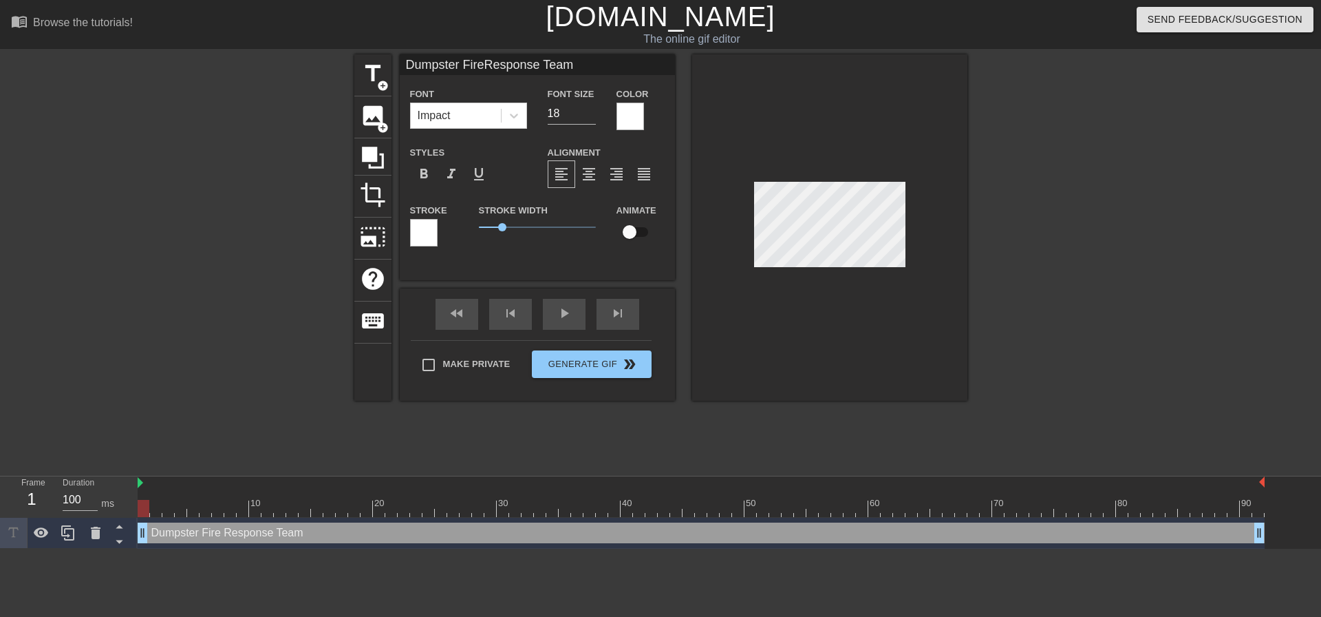
scroll to position [1, 3]
type input "Dumpster FireResponse Team"
drag, startPoint x: 506, startPoint y: 228, endPoint x: 459, endPoint y: 224, distance: 47.0
click at [459, 224] on div "Stroke Stroke Width 0 Animate" at bounding box center [537, 230] width 275 height 57
click at [1078, 239] on div at bounding box center [1087, 260] width 206 height 413
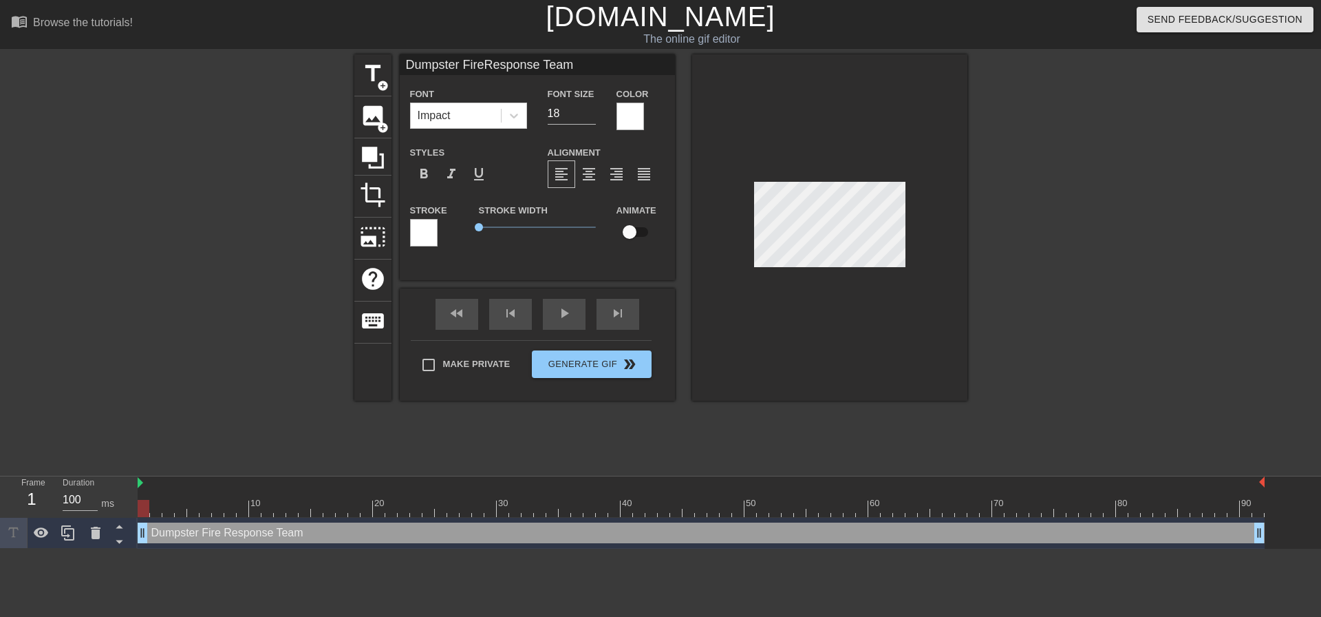
scroll to position [2, 4]
click at [592, 175] on span "format_align_center" at bounding box center [589, 174] width 17 height 17
click at [1052, 239] on div at bounding box center [1087, 260] width 206 height 413
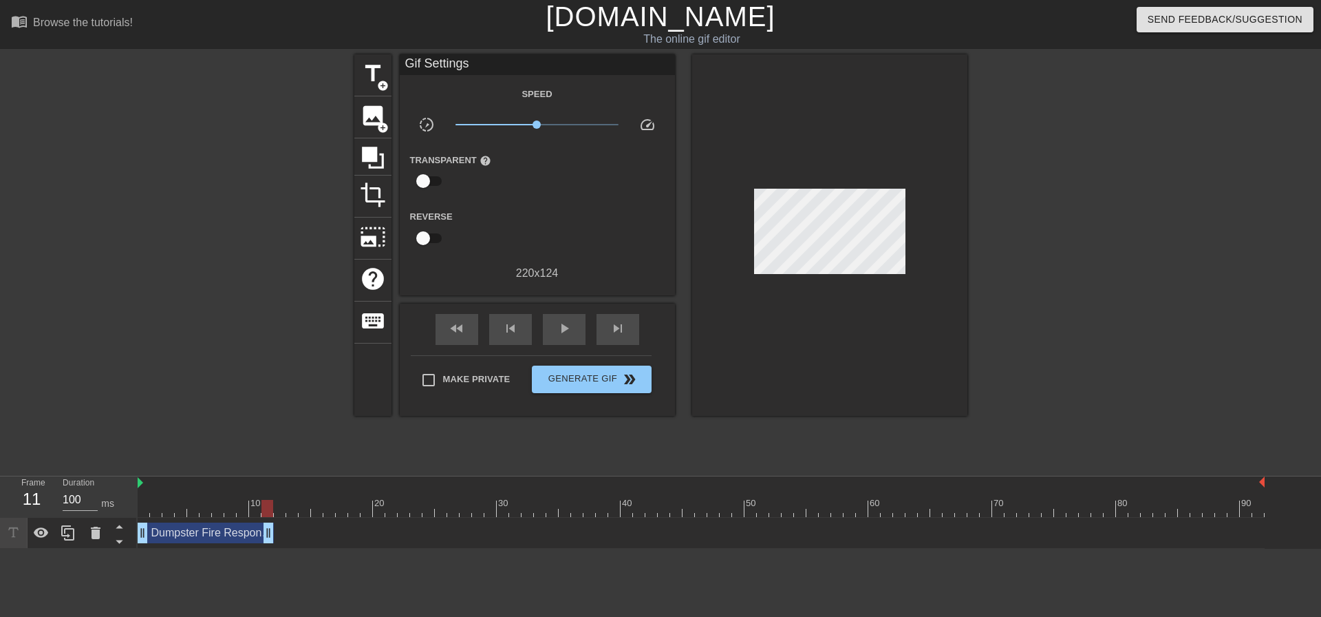
drag, startPoint x: 1258, startPoint y: 532, endPoint x: 271, endPoint y: 530, distance: 986.7
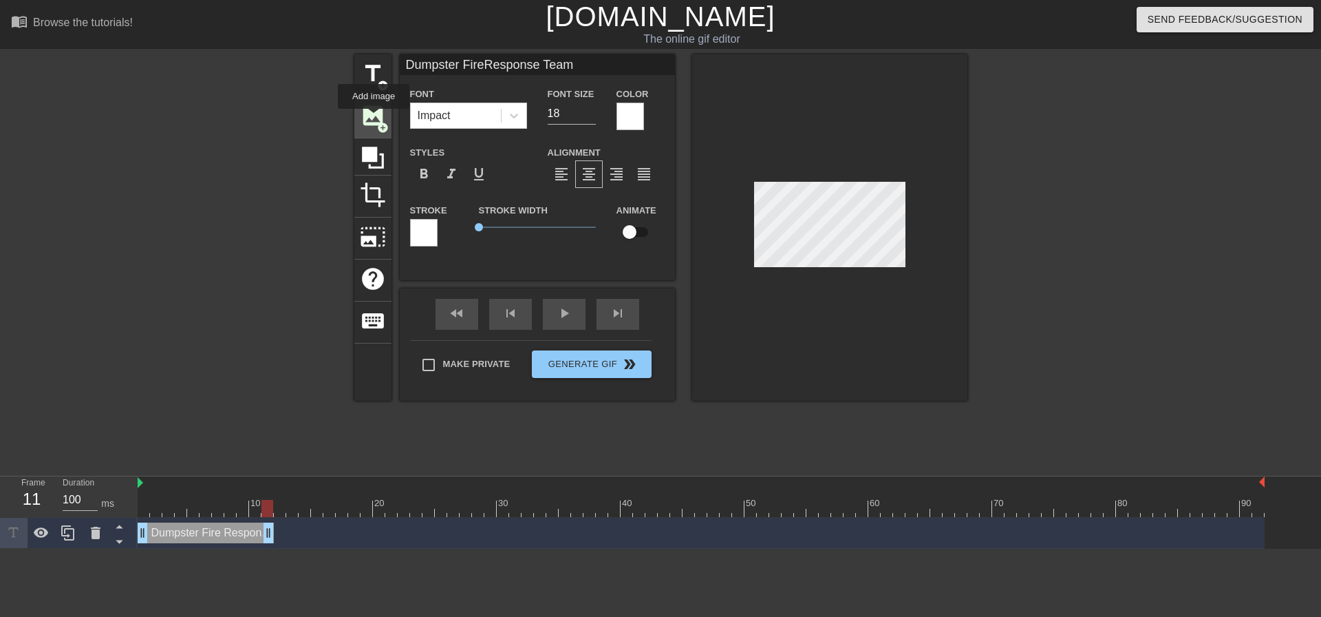
click at [374, 118] on span "image" at bounding box center [373, 116] width 26 height 26
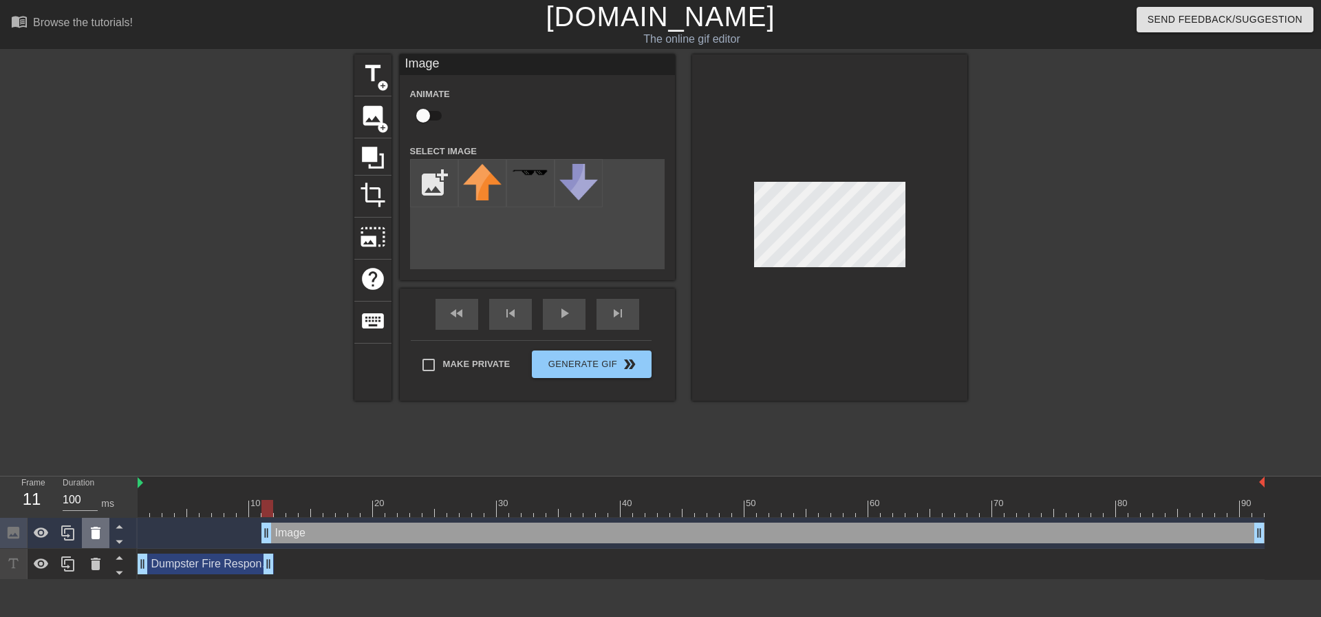
click at [98, 535] on icon at bounding box center [96, 532] width 10 height 12
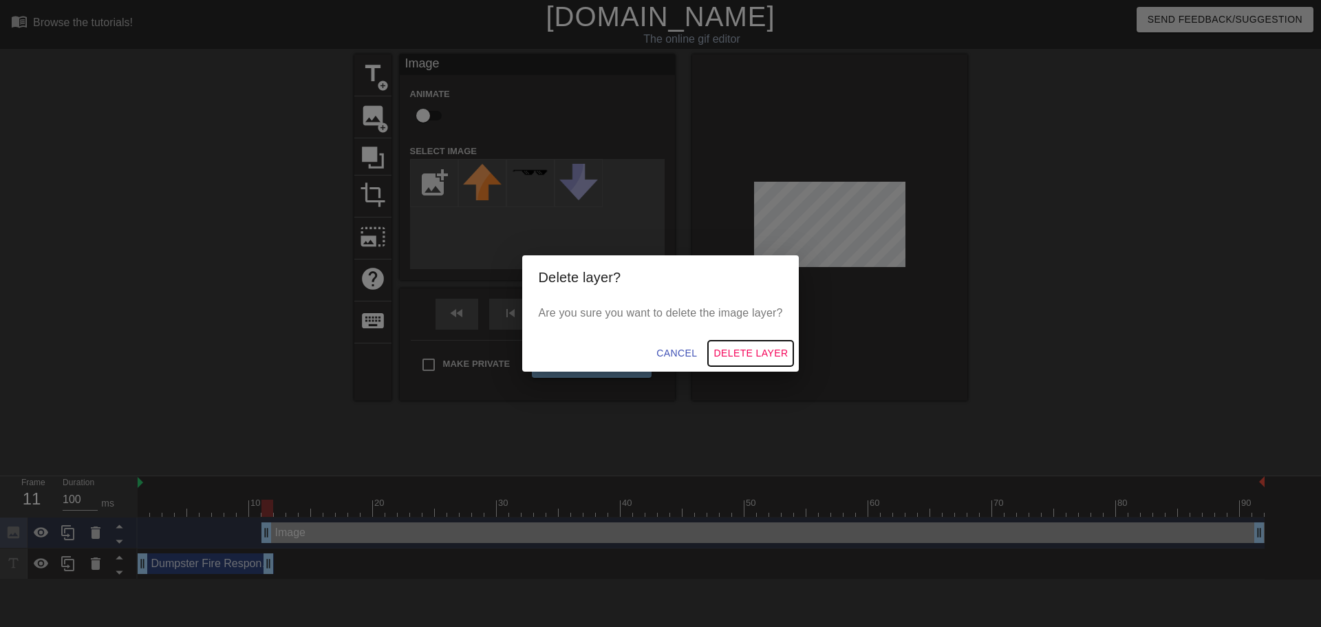
click at [742, 352] on span "Delete Layer" at bounding box center [751, 353] width 74 height 17
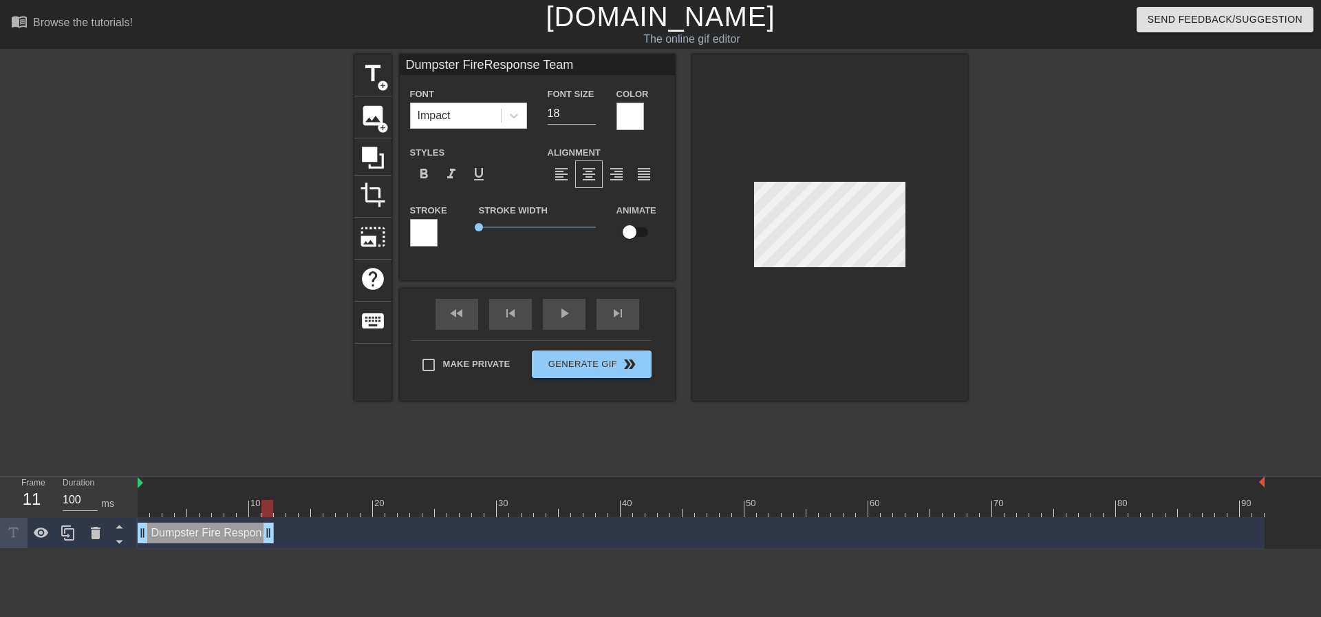
scroll to position [2, 3]
click at [632, 117] on div at bounding box center [631, 117] width 28 height 28
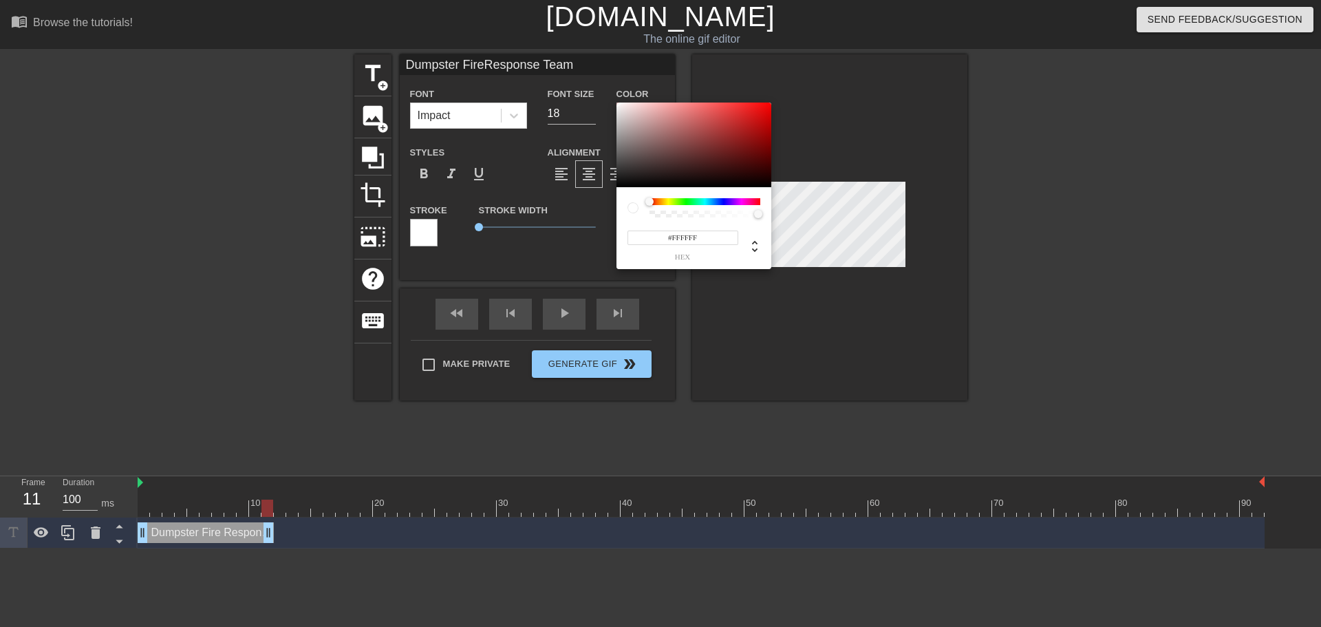
type input "Dumpster FireResponse Team"
type input "#F40404"
click at [769, 106] on div at bounding box center [694, 145] width 155 height 85
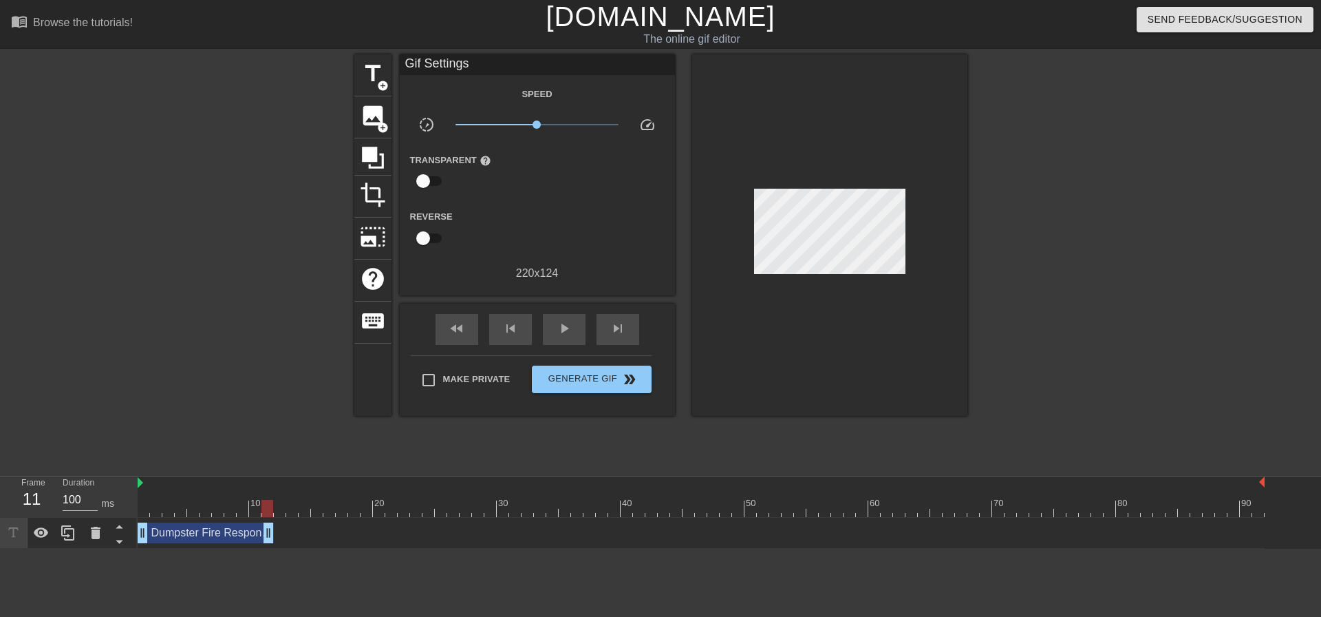
click at [1014, 251] on div at bounding box center [1087, 260] width 206 height 413
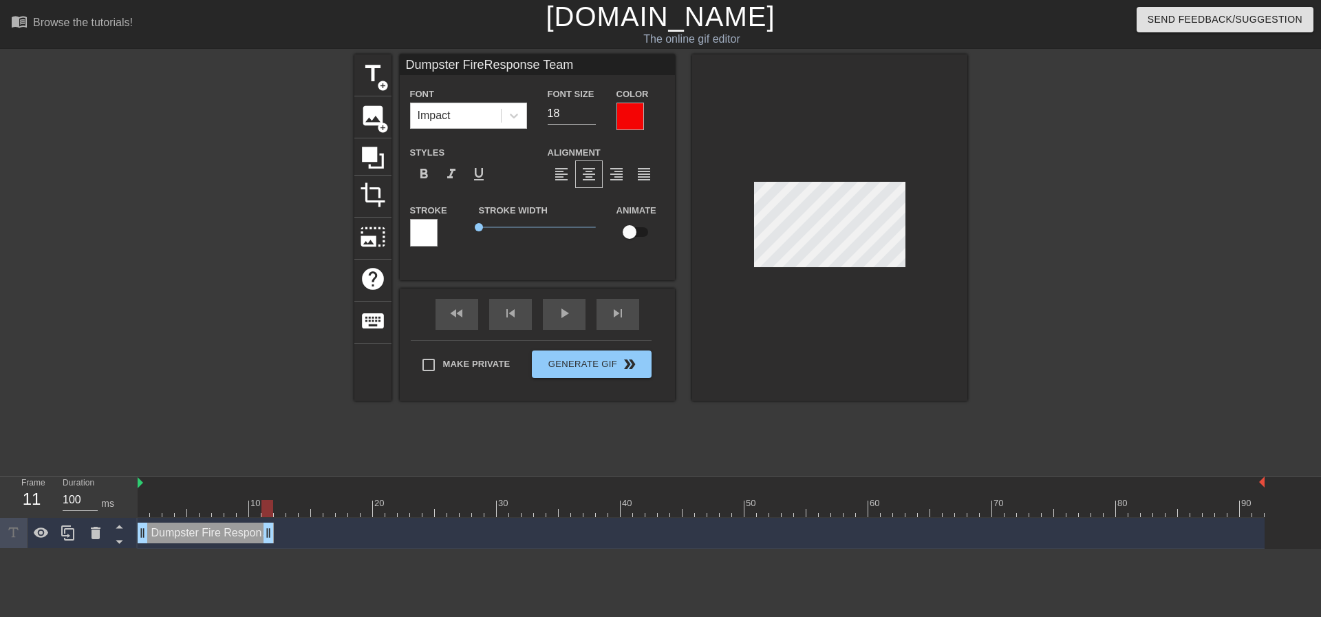
click at [1010, 246] on div at bounding box center [1087, 260] width 206 height 413
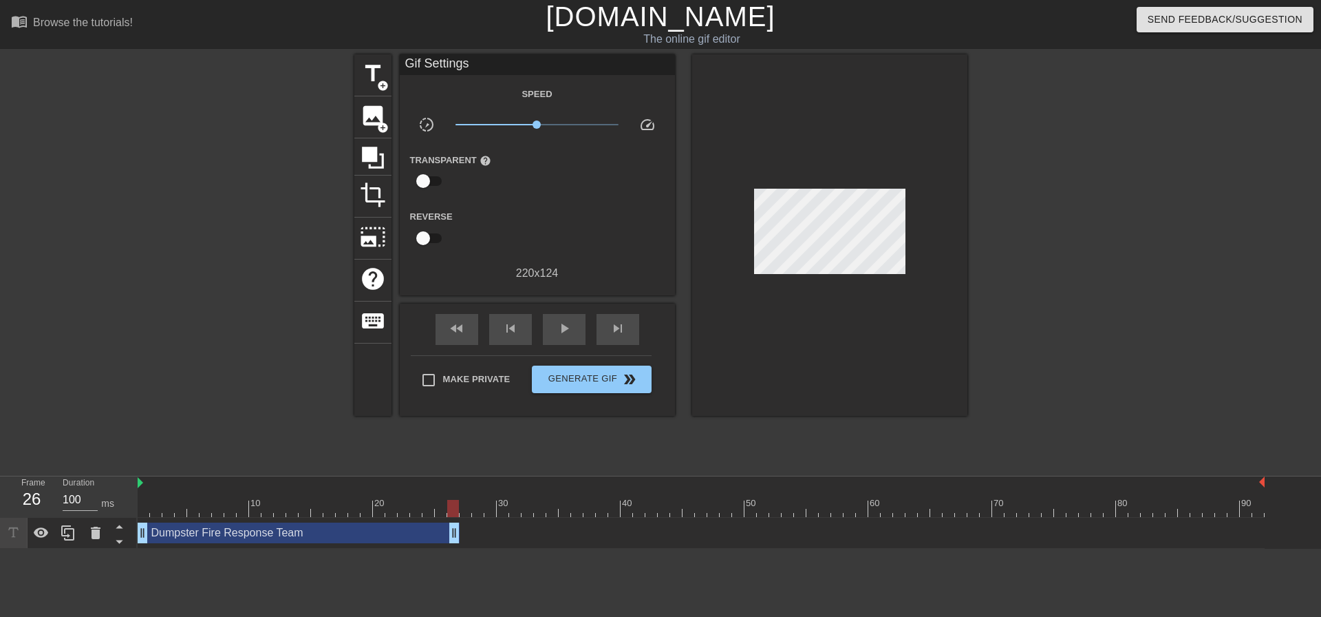
drag, startPoint x: 272, startPoint y: 533, endPoint x: 453, endPoint y: 530, distance: 180.3
drag, startPoint x: 144, startPoint y: 539, endPoint x: 259, endPoint y: 550, distance: 115.5
click at [259, 548] on html "menu_book Browse the tutorials! [DOMAIN_NAME] The online gif editor Send Feedba…" at bounding box center [660, 274] width 1321 height 548
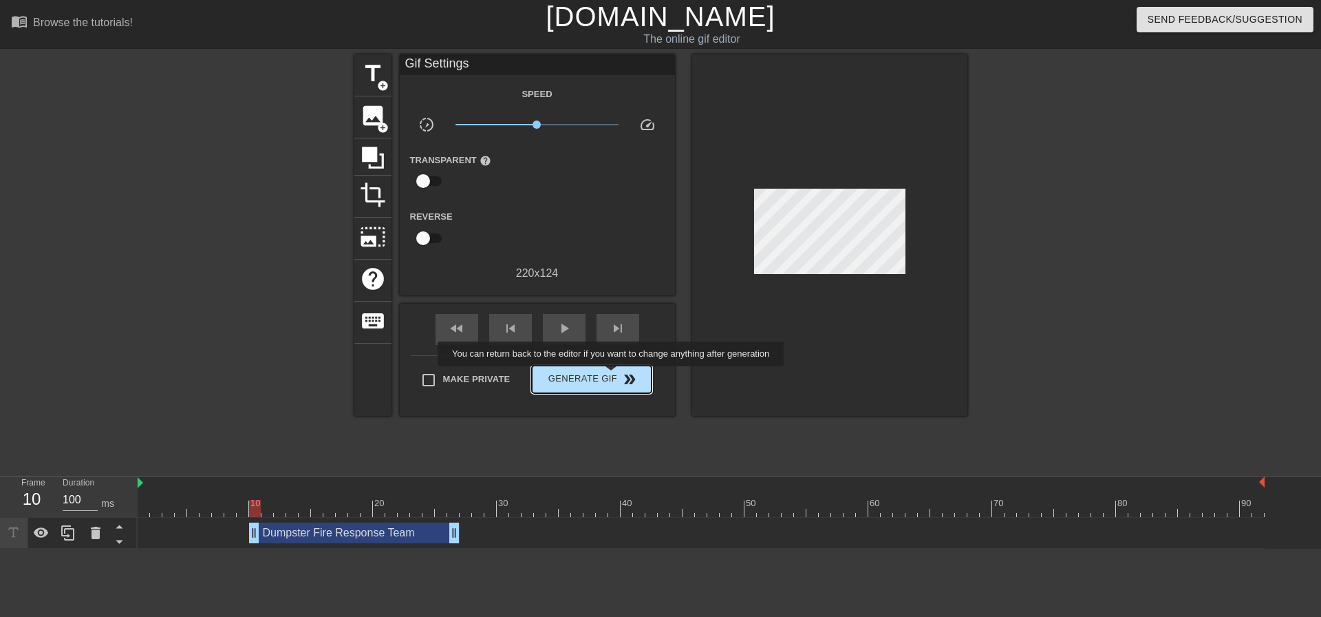
click at [612, 377] on span "Generate Gif double_arrow" at bounding box center [591, 379] width 108 height 17
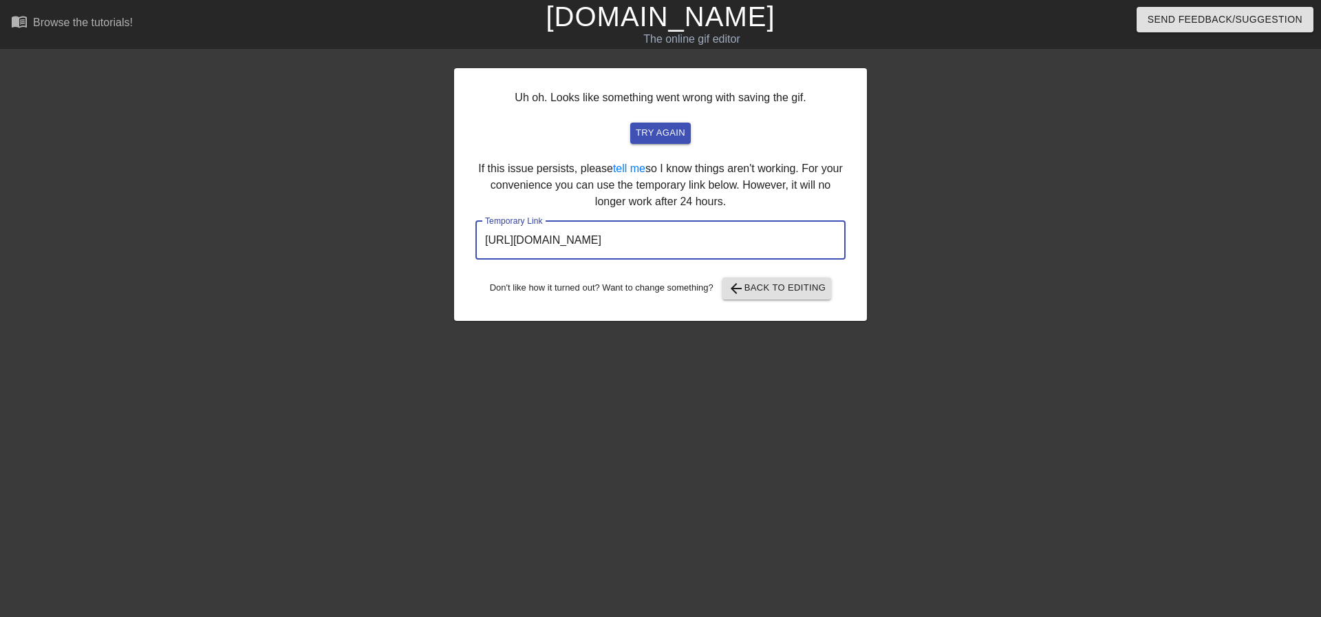
drag, startPoint x: 799, startPoint y: 235, endPoint x: 421, endPoint y: 235, distance: 377.8
click at [421, 235] on div "Uh oh. Looks like something went wrong with saving the gif. try again If this i…" at bounding box center [660, 260] width 1321 height 413
click at [760, 288] on span "arrow_back Back to Editing" at bounding box center [777, 288] width 98 height 17
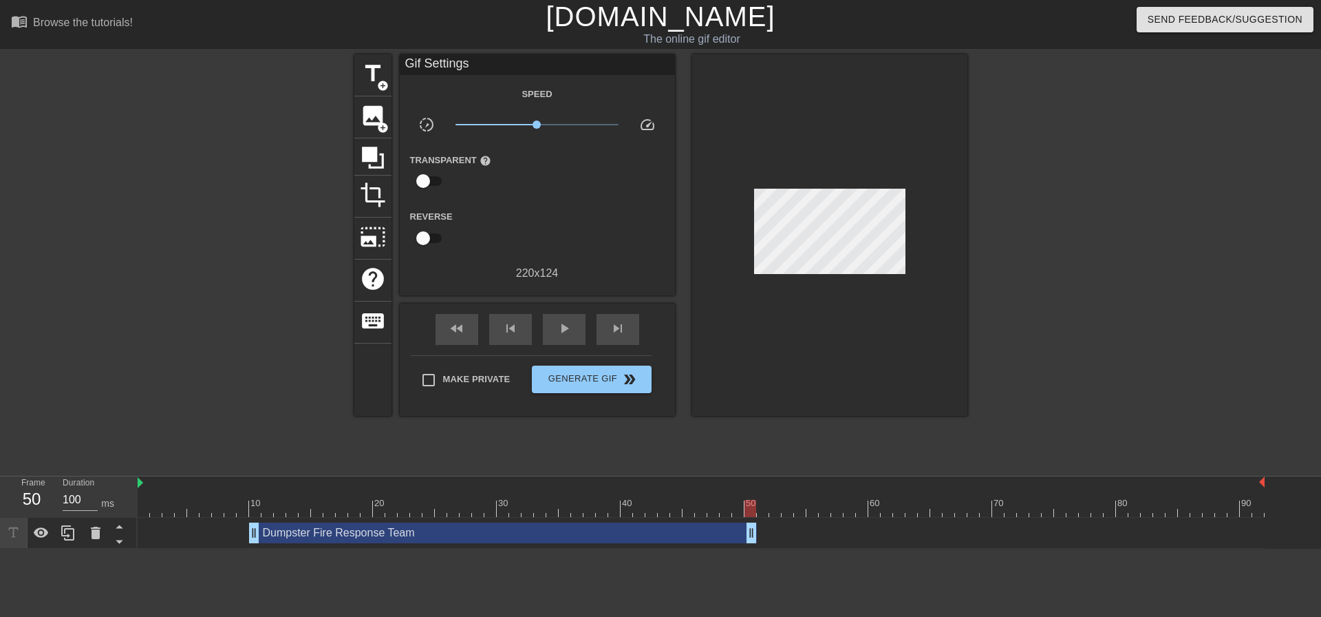
drag, startPoint x: 455, startPoint y: 533, endPoint x: 750, endPoint y: 544, distance: 295.4
click at [750, 544] on div "Dumpster Fire Response Team drag_handle drag_handle" at bounding box center [701, 532] width 1127 height 31
click at [629, 383] on span "double_arrow" at bounding box center [629, 379] width 17 height 17
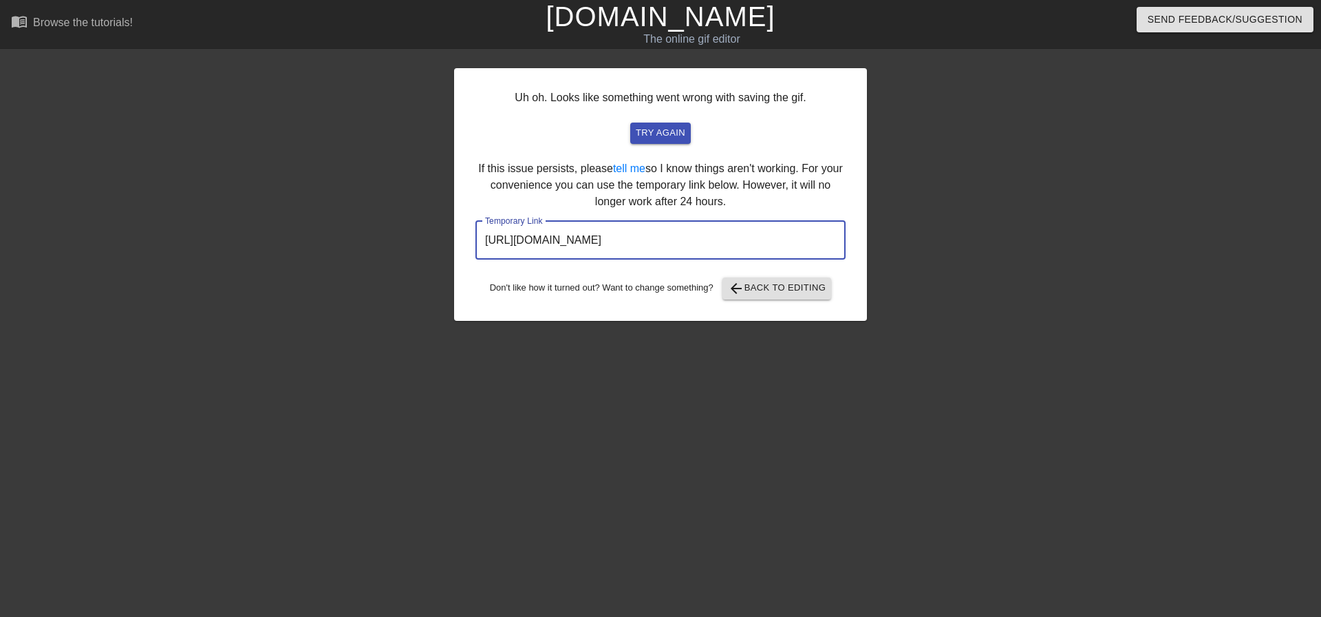
drag, startPoint x: 775, startPoint y: 237, endPoint x: 428, endPoint y: 237, distance: 346.8
click at [428, 237] on div "Uh oh. Looks like something went wrong with saving the gif. try again If this i…" at bounding box center [660, 260] width 1321 height 413
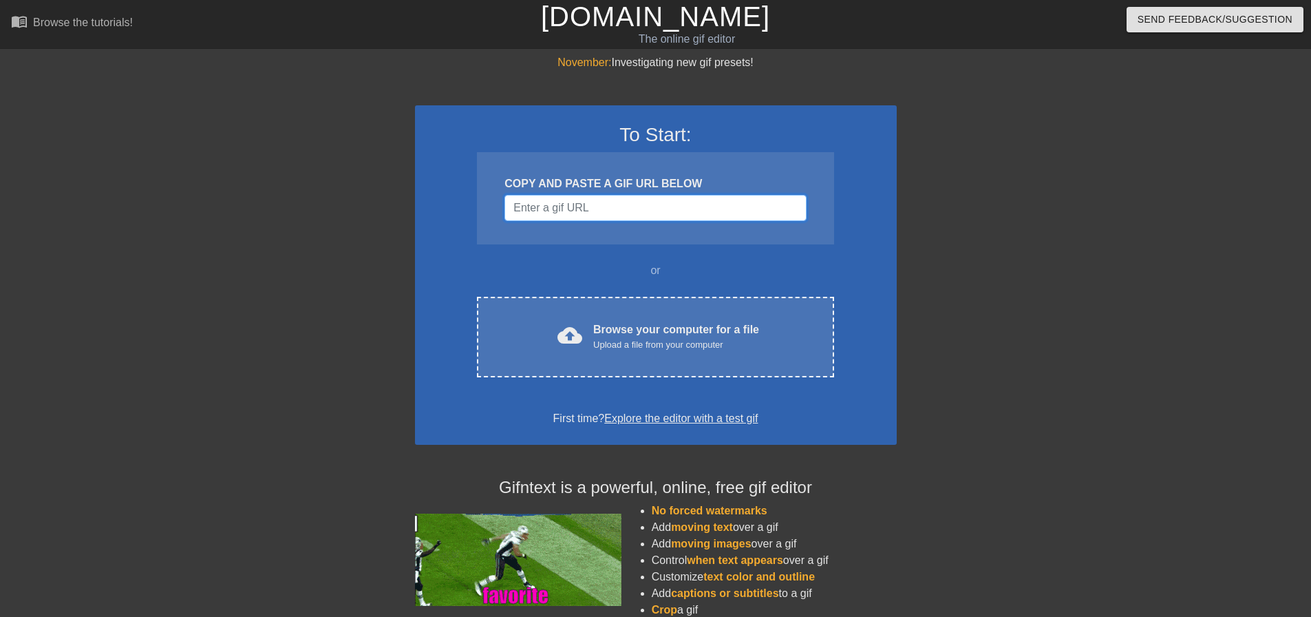
click at [617, 202] on input "Username" at bounding box center [654, 208] width 301 height 26
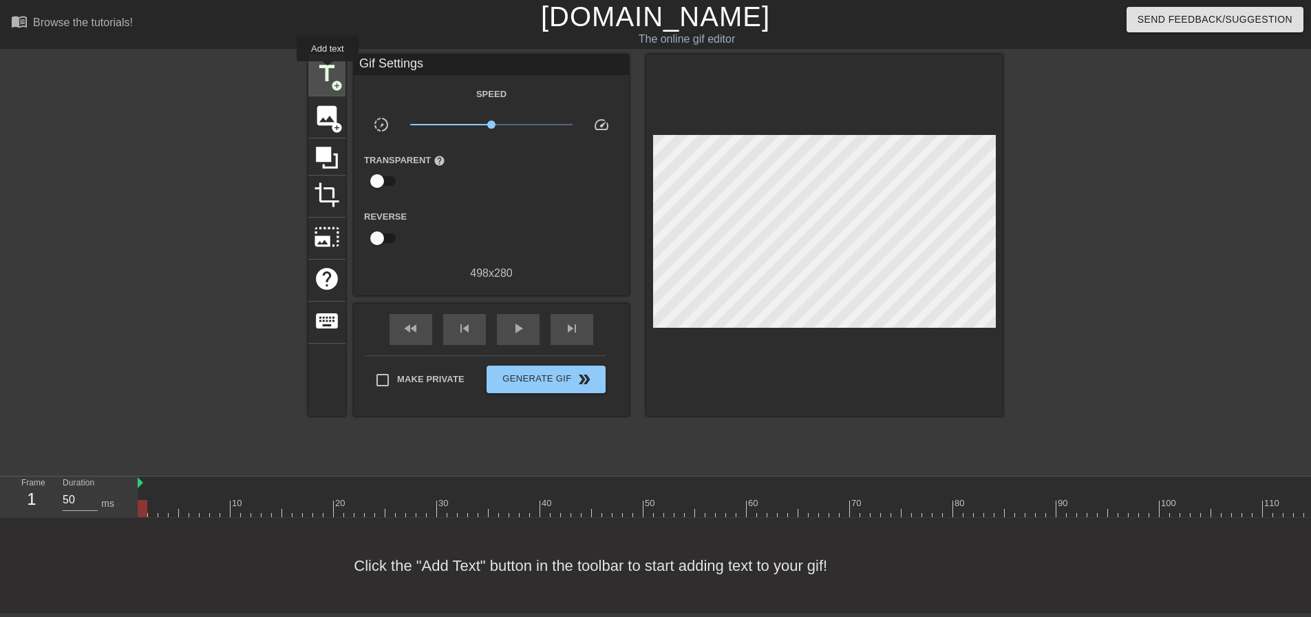
click at [328, 71] on span "title" at bounding box center [327, 74] width 26 height 26
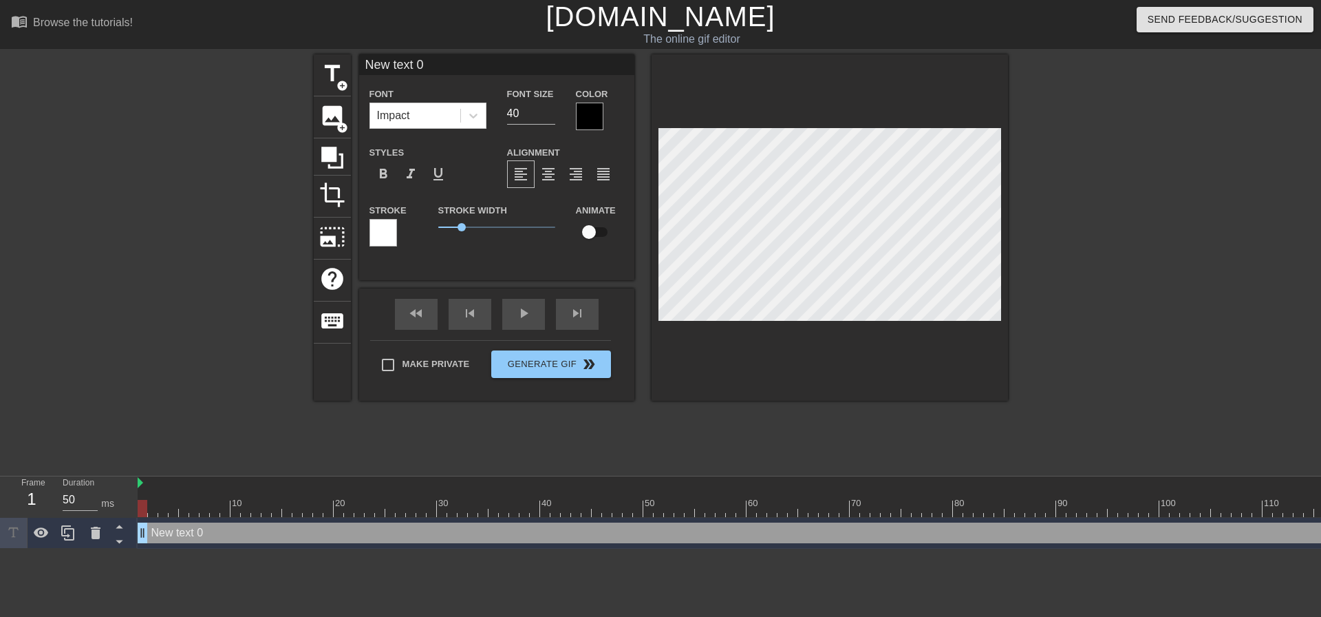
scroll to position [2, 3]
type input "D"
type textarea "D"
type input "Du"
type textarea "Du"
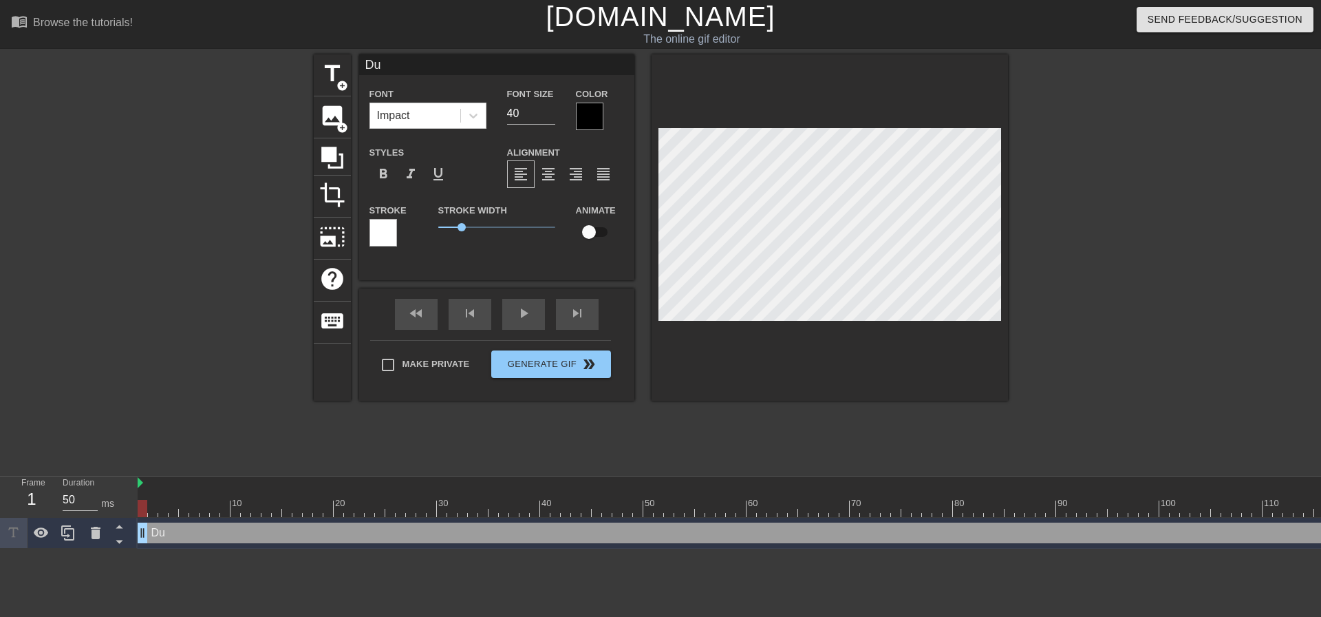
type input "Dum"
type textarea "Dum"
type input "Dump"
type textarea "Dump"
type input "Dumps"
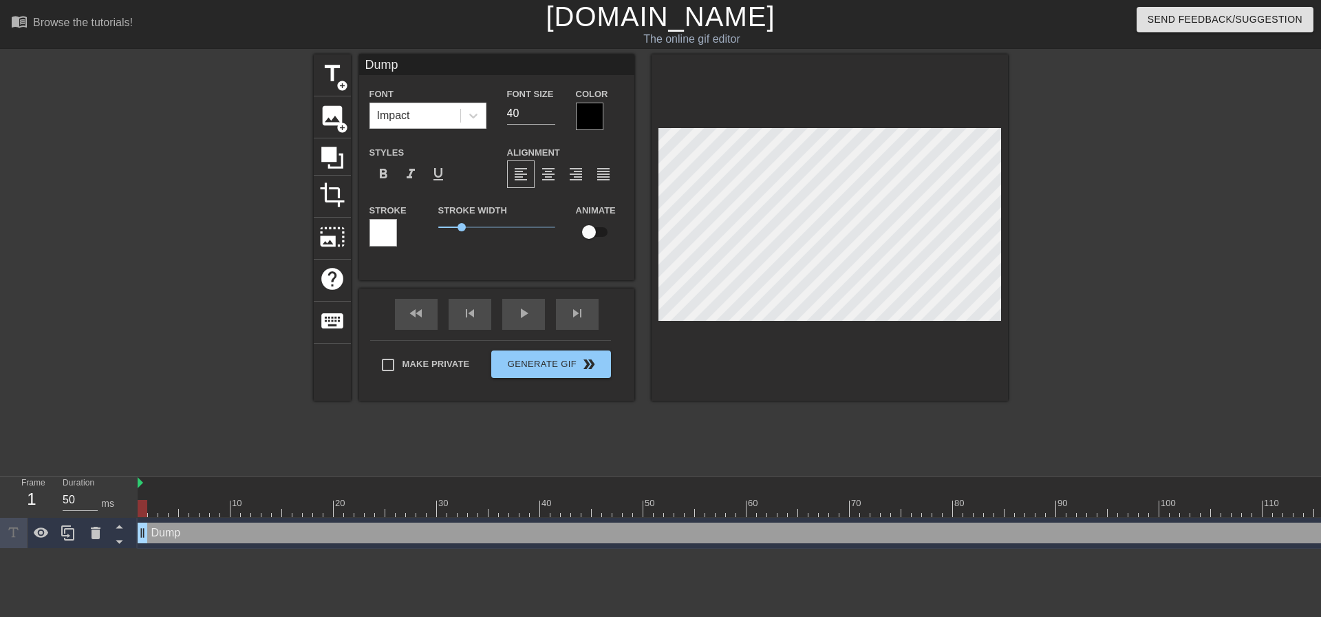
type textarea "Dumps"
type input "Dumpst"
type textarea "Dumpst"
type input "Dumpste"
type textarea "Dumpste"
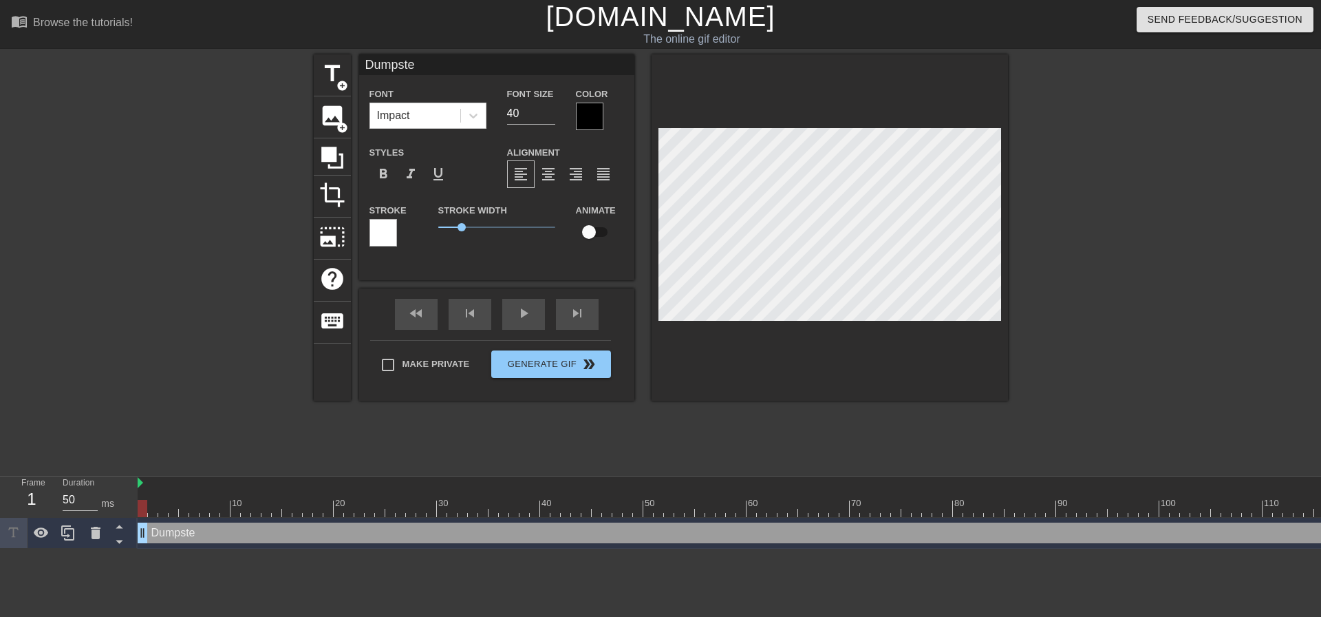
type input "Dumpster"
type textarea "Dumpster"
type input "Dumpster"
type textarea "Dumpster"
type input "Dumpster F"
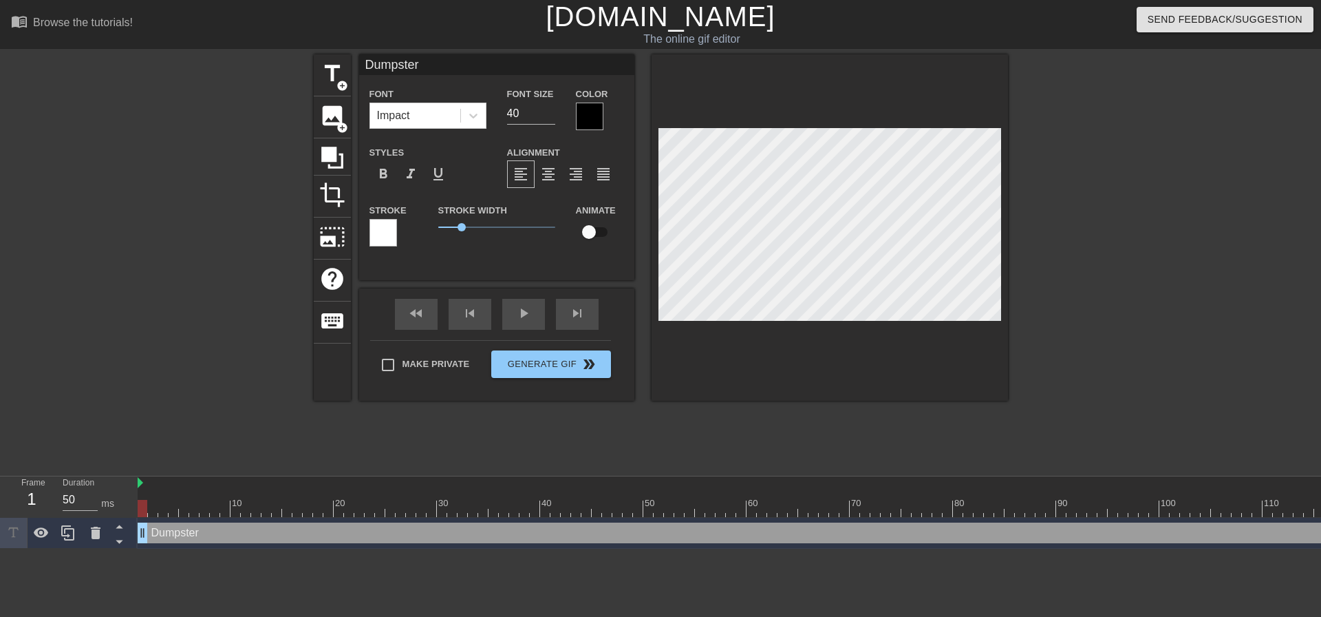
type textarea "Dumpster F"
type input "Dumpster Fi"
type textarea "Dumpster Fi"
type input "Dumpster Fir"
type textarea "Dumpster Fir"
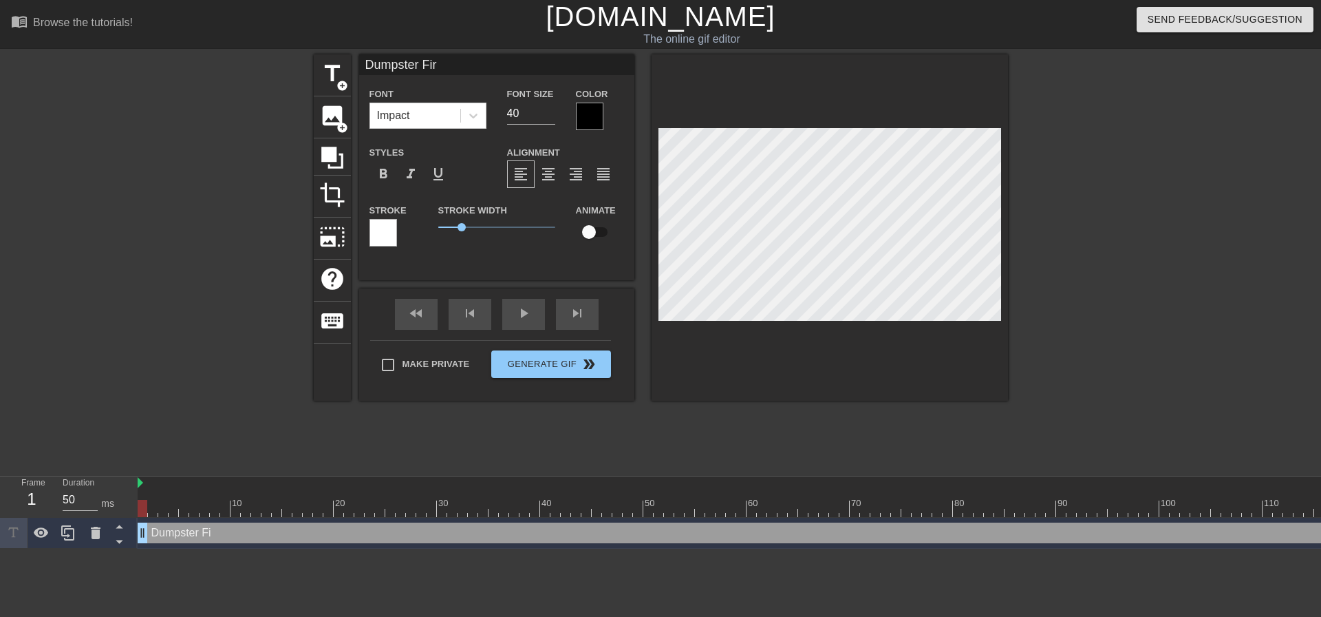
type input "Dumpster Fire"
type textarea "Dumpster Fire"
type input "Dumpster Fire"
type textarea "Dumpster Fire"
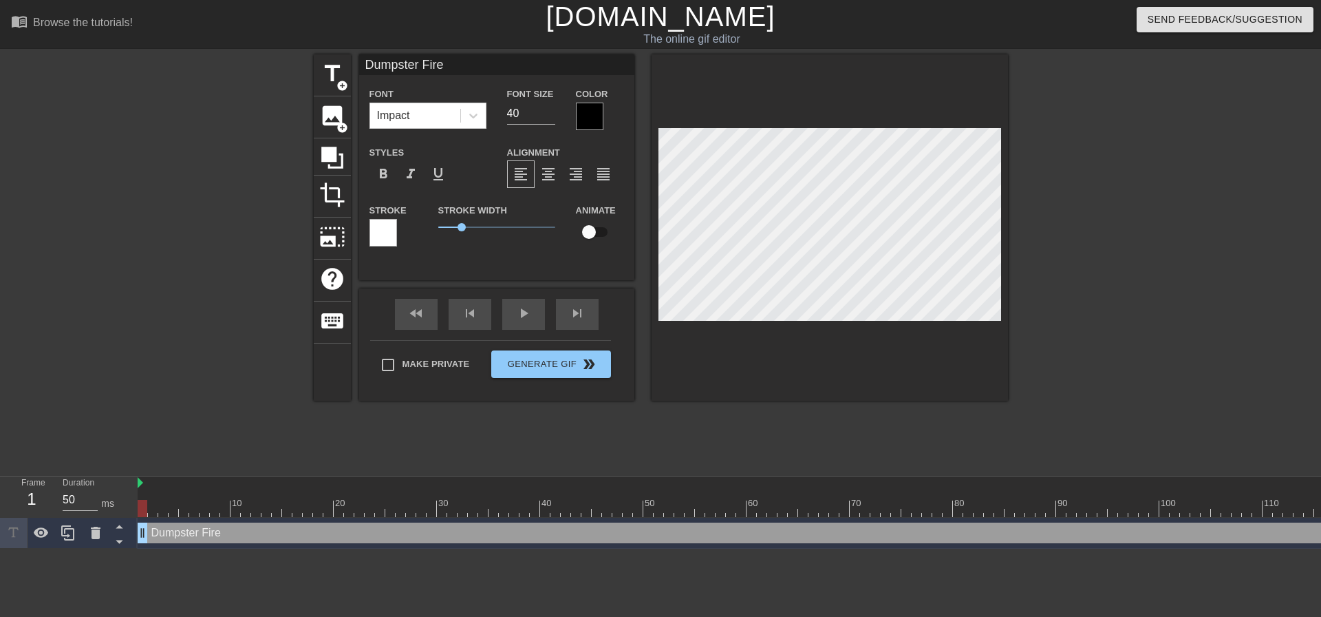
type input "Dumpster FireR"
type textarea "Dumpster Fire RE"
type input "Dumpster FireREs"
type textarea "Dumpster Fire REs"
type input "Dumpster FireREsp"
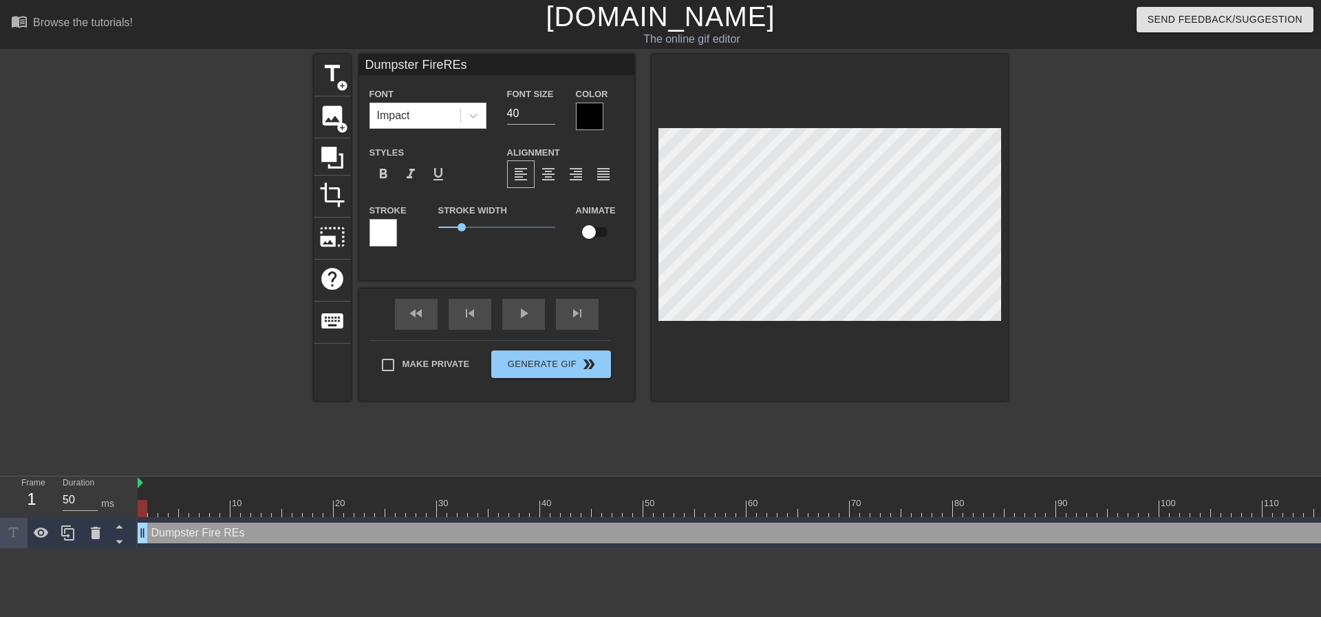
type textarea "Dumpster Fire REsp"
type input "Dumpster FireREspo"
type textarea "Dumpster Fire REspo"
type input "Dumpster FireREspon"
type textarea "Dumpster Fire REspon"
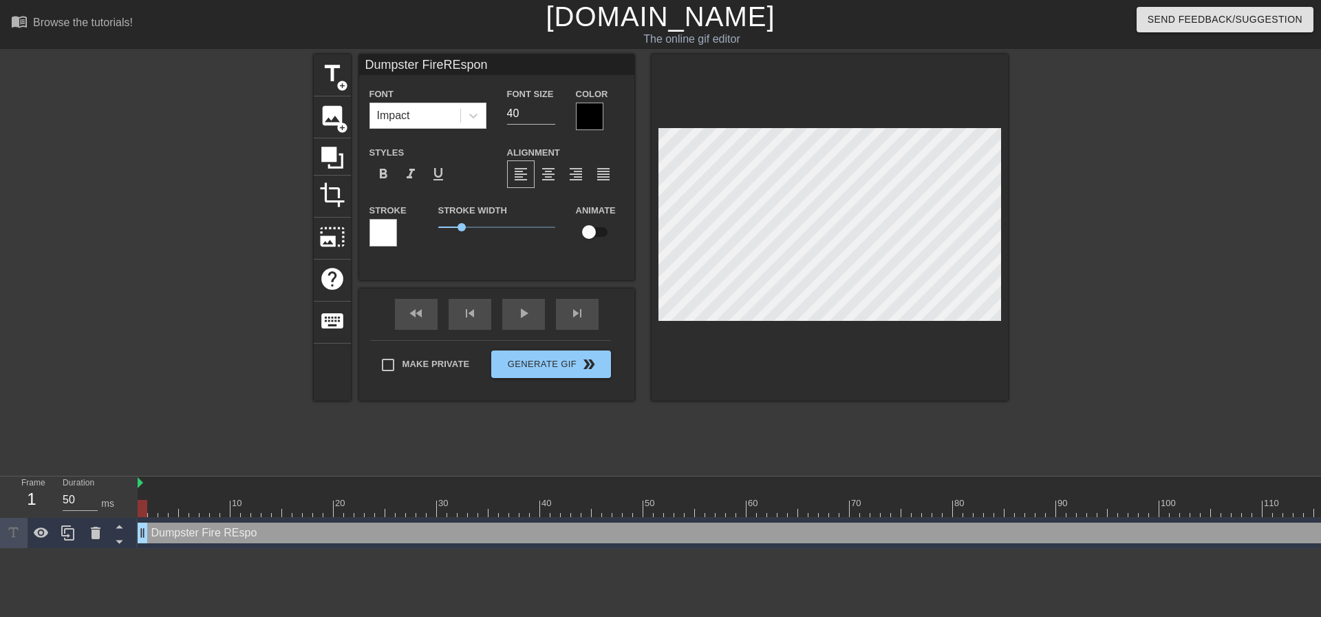
type input "Dumpster FireREspons"
type textarea "Dumpster Fire REspons"
type input "Dumpster FireREsponse"
type textarea "Dumpster Fire REsponse"
type input "Dumpster FireREsponse"
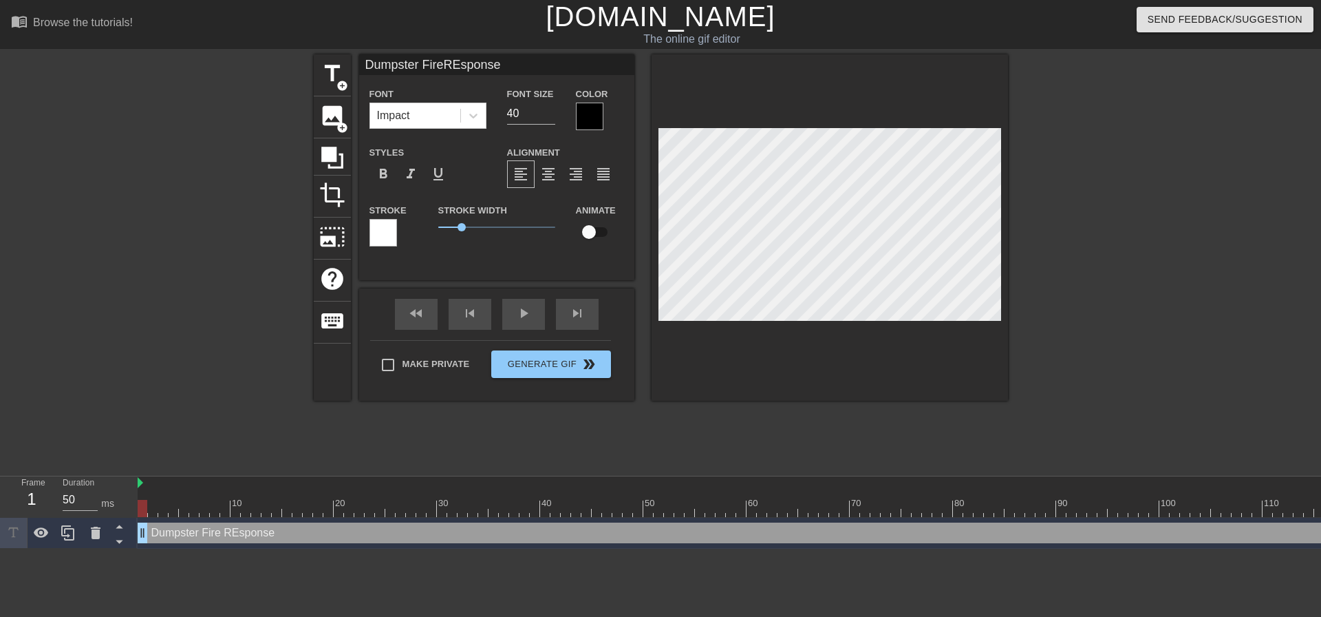
type textarea "Dumpster Fire REsponse"
type input "Dumpster FireREsponse T"
type textarea "Dumpster Fire REsponse TE"
type input "Dumpster FireREsponse TEa"
type textarea "Dumpster Fire REsponse TEa"
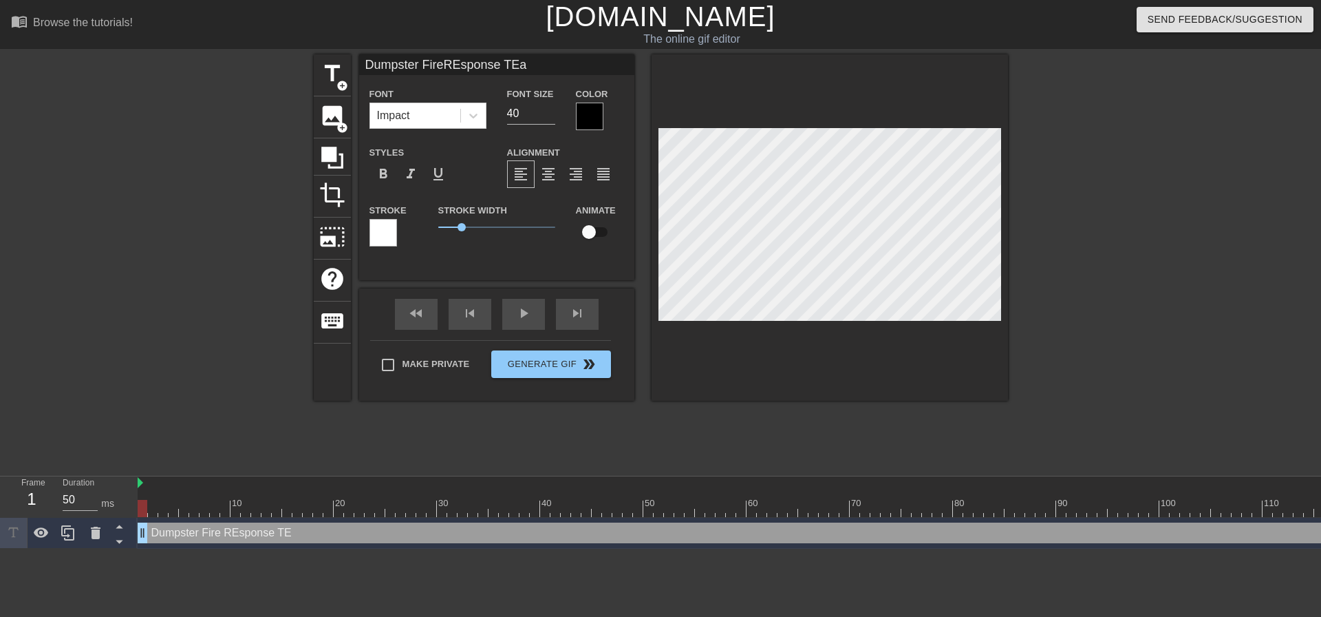
type input "Dumpster FireREsponse TEam"
type textarea "Dumpster Fire REsponse TEam"
type input "Dumpster FireRsponse TEam"
type textarea "Dumpster Fire Rsponse TEam"
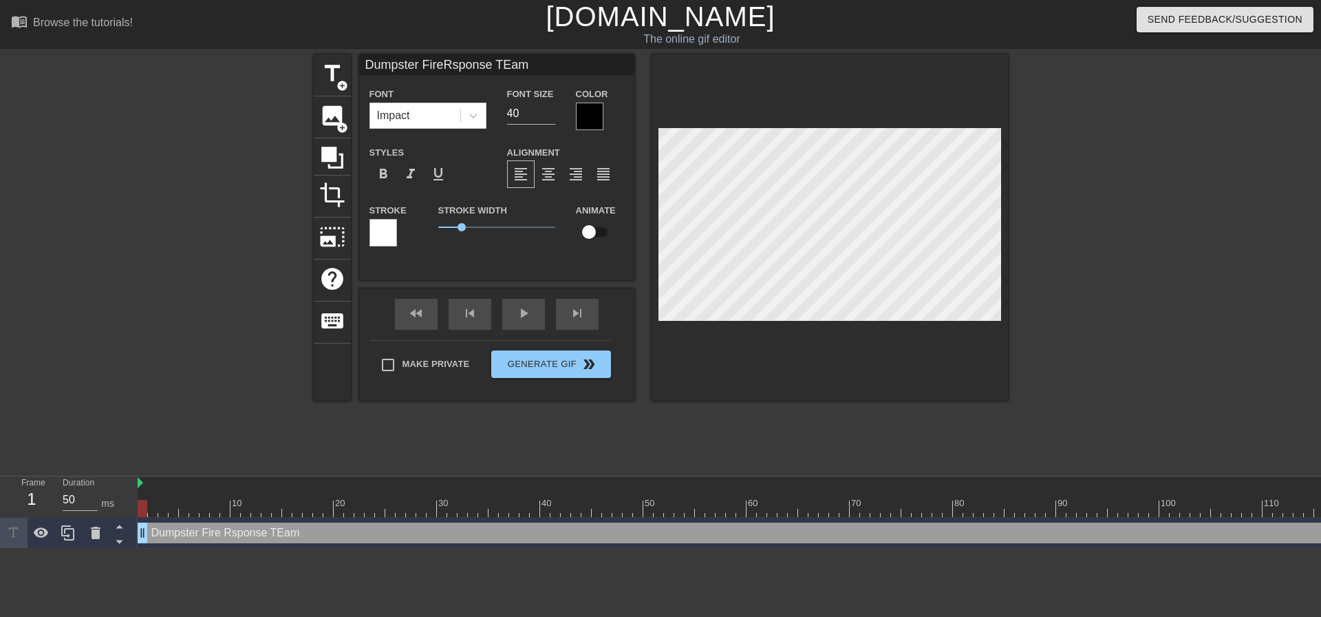
type input "Dumpster FireResponse TEam"
type textarea "Dumpster Fire Response TEam"
click at [545, 175] on span "format_align_center" at bounding box center [548, 174] width 17 height 17
click at [590, 120] on div at bounding box center [590, 117] width 28 height 28
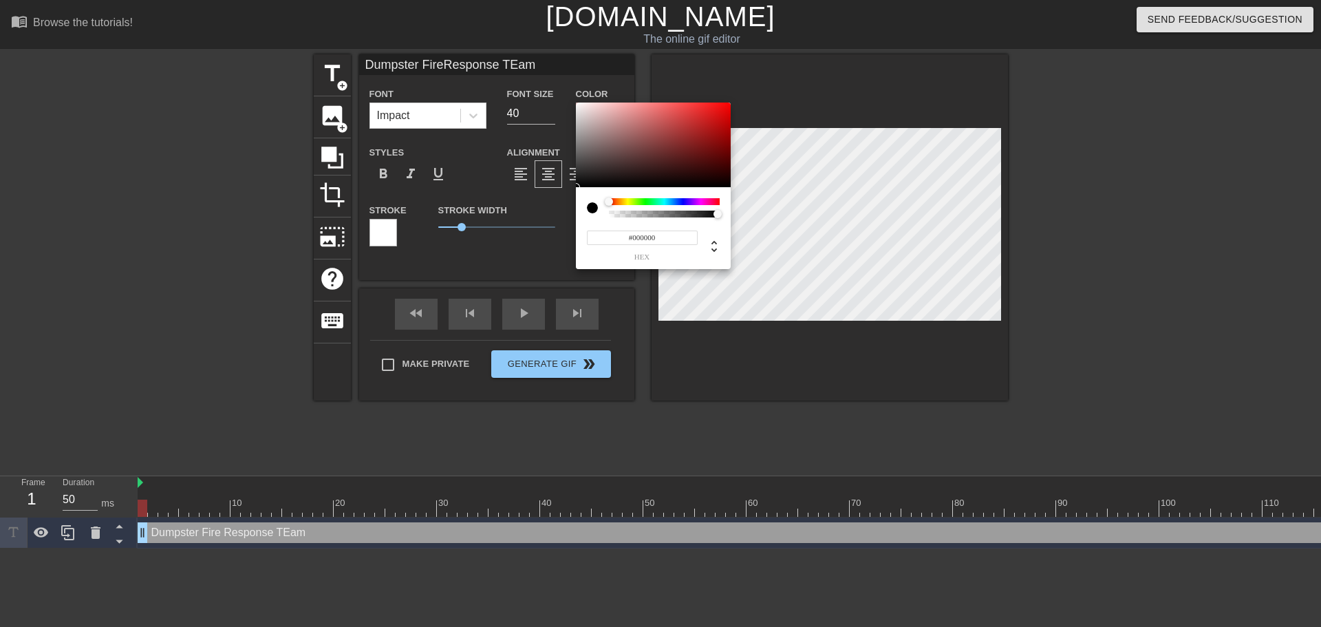
type input "Dumpster FireResponse TEam"
type input "#F40606"
click at [727, 106] on div at bounding box center [653, 145] width 155 height 85
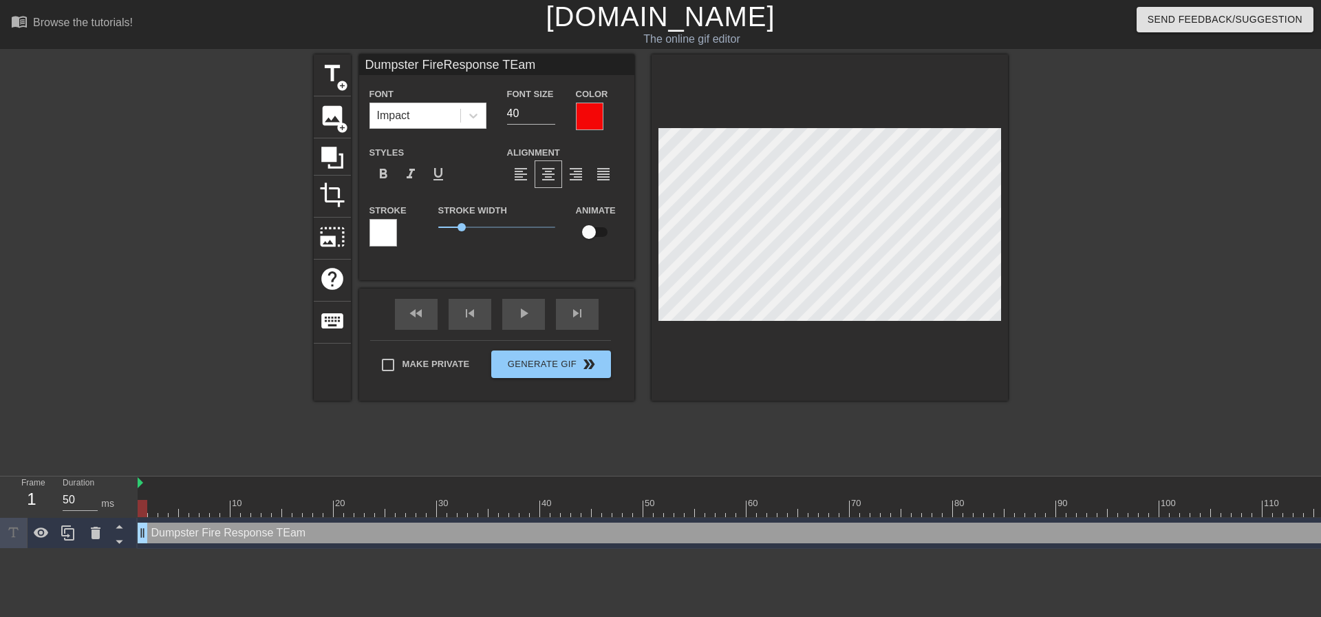
scroll to position [3, 6]
type input "Dumpster FireResponse Tam"
type textarea "Dumpster Fire Response Tam"
type input "Dumpster FireResponse Team"
type textarea "Dumpster Fire Response Team"
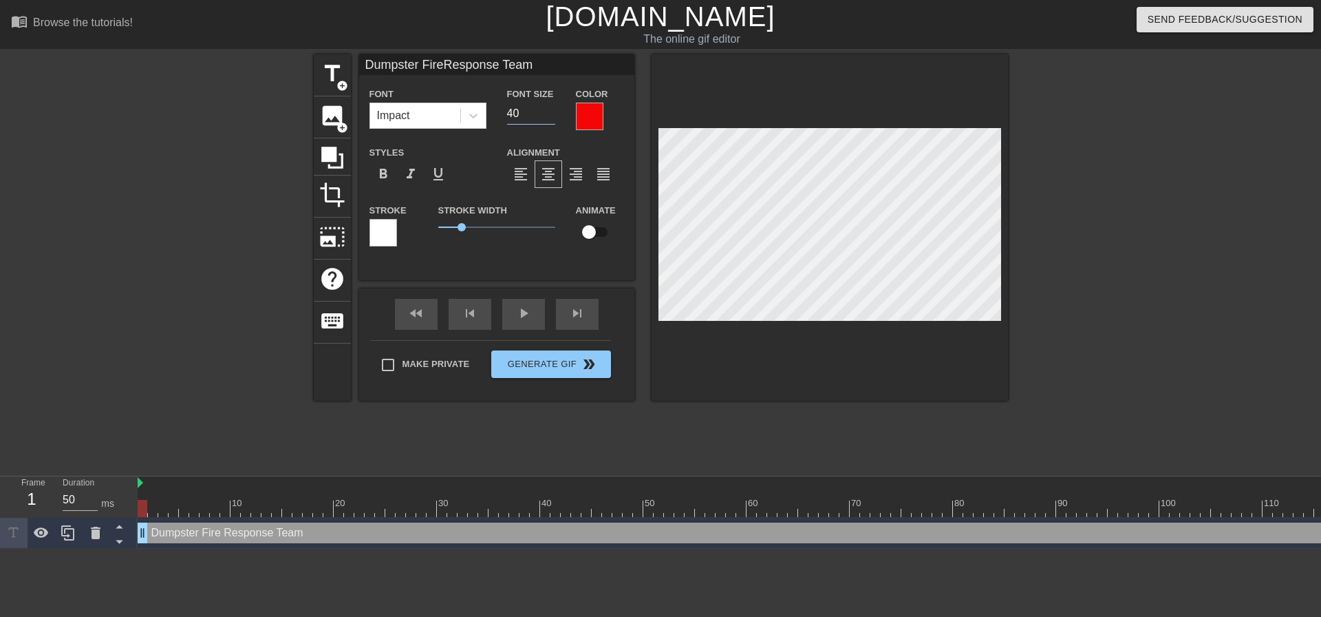
click at [552, 120] on input "40" at bounding box center [531, 114] width 48 height 22
type input "Dumpster FireResponse Team"
type input "39"
click at [551, 118] on input "39" at bounding box center [531, 114] width 48 height 22
type input "Dumpster FireResponse Team"
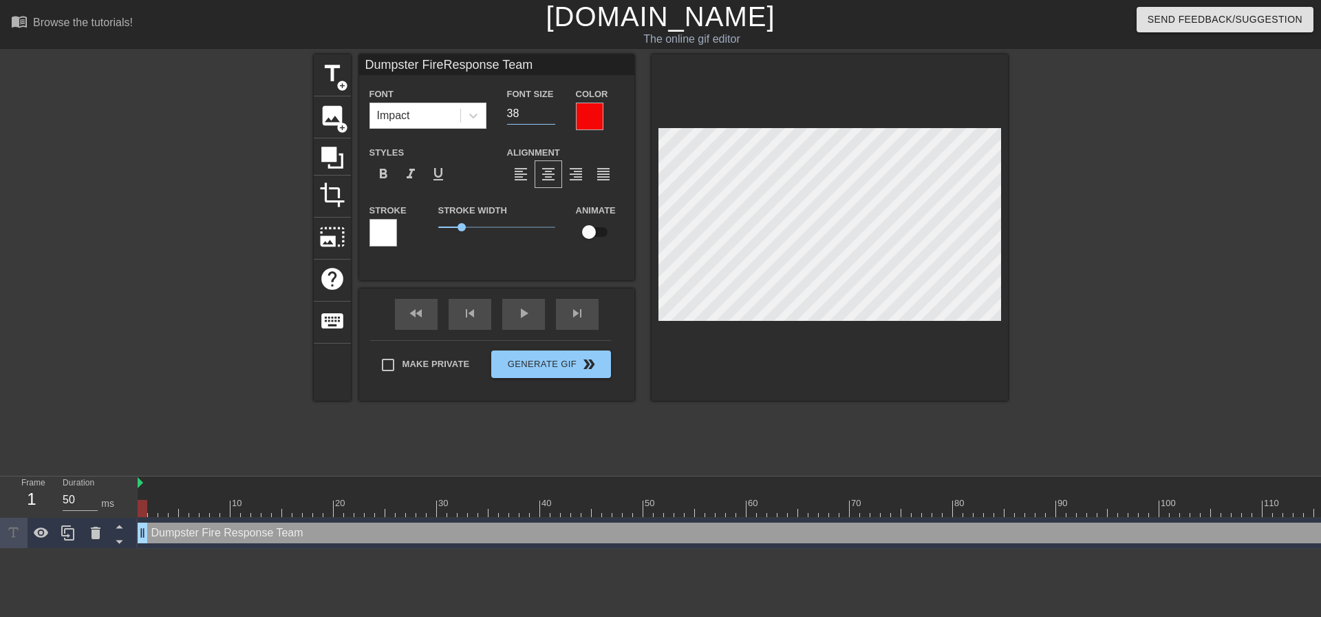
type input "38"
click at [551, 118] on input "38" at bounding box center [531, 114] width 48 height 22
type input "Dumpster FireResponse Team"
type input "37"
click at [551, 118] on input "37" at bounding box center [531, 114] width 48 height 22
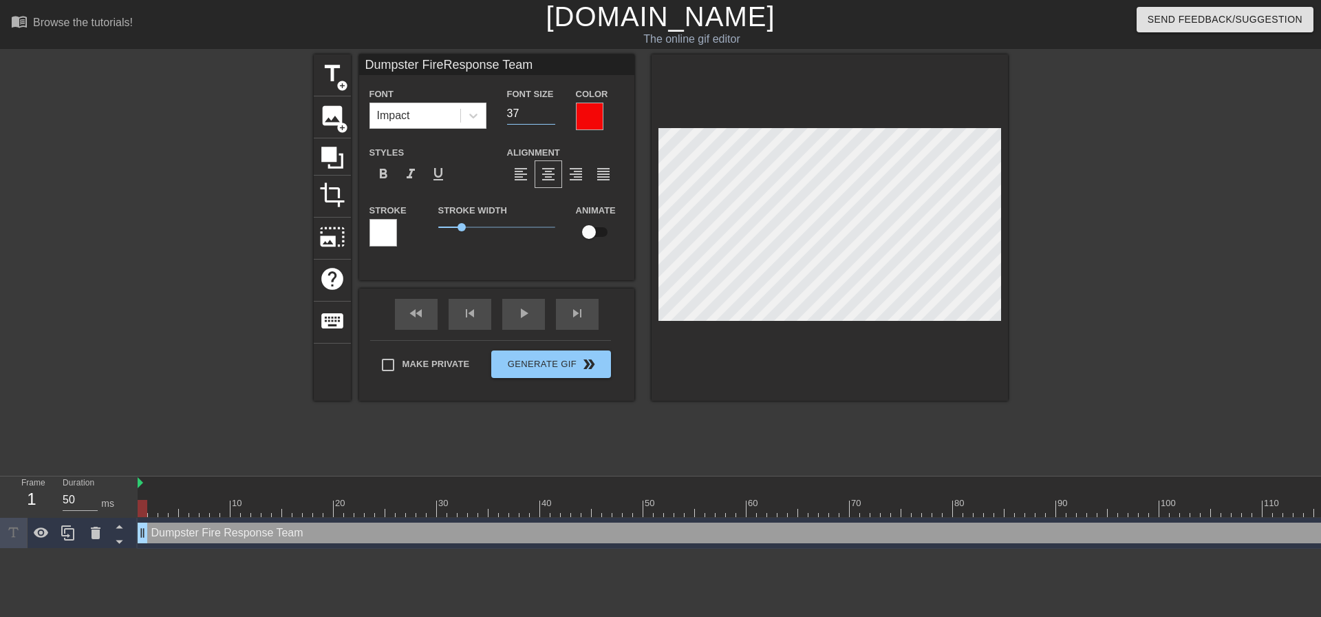
type input "Dumpster FireResponse Team"
type input "36"
click at [551, 118] on input "36" at bounding box center [531, 114] width 48 height 22
type input "Dumpster FireResponse Team"
type input "35"
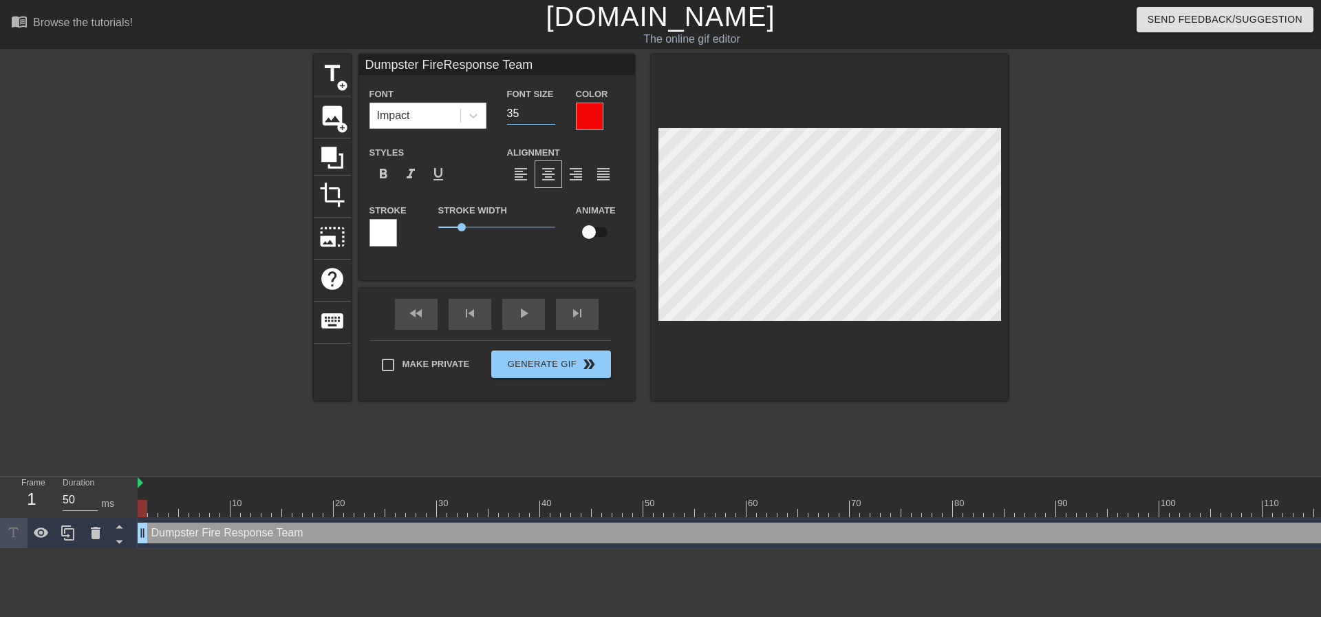
click at [551, 118] on input "35" at bounding box center [531, 114] width 48 height 22
type input "Dumpster FireResponse Team"
type input "34"
click at [551, 118] on input "34" at bounding box center [531, 114] width 48 height 22
type input "Dumpster FireResponse Team"
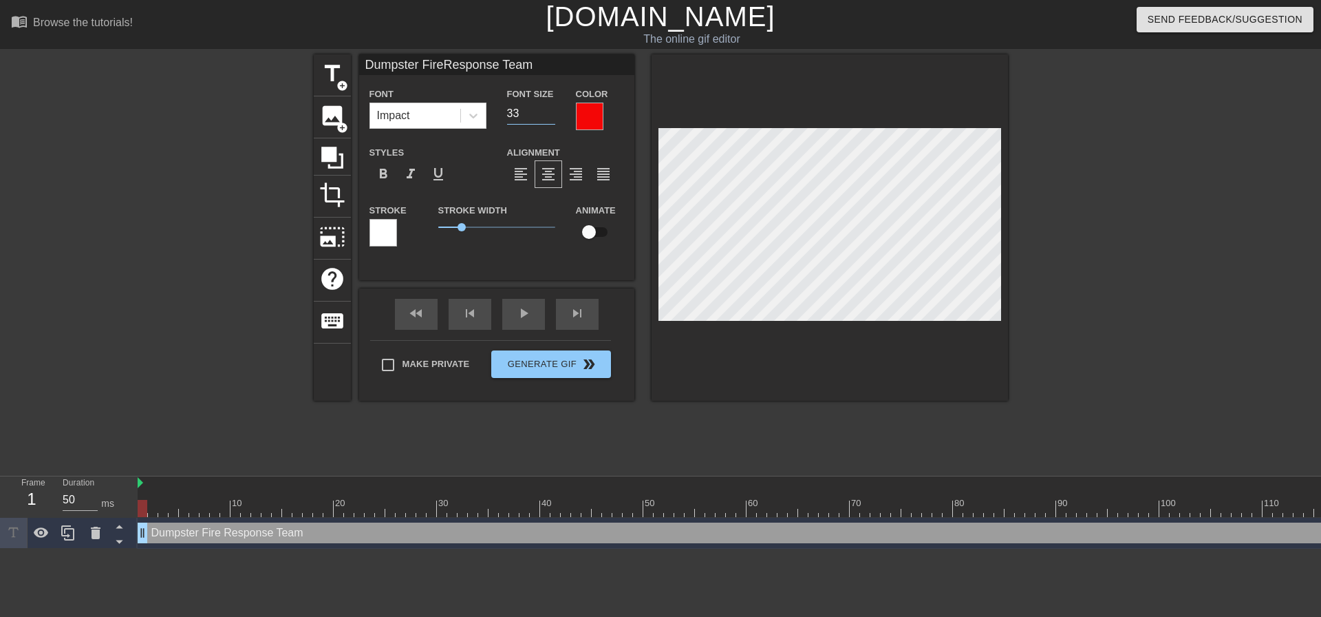
type input "33"
click at [551, 118] on input "33" at bounding box center [531, 114] width 48 height 22
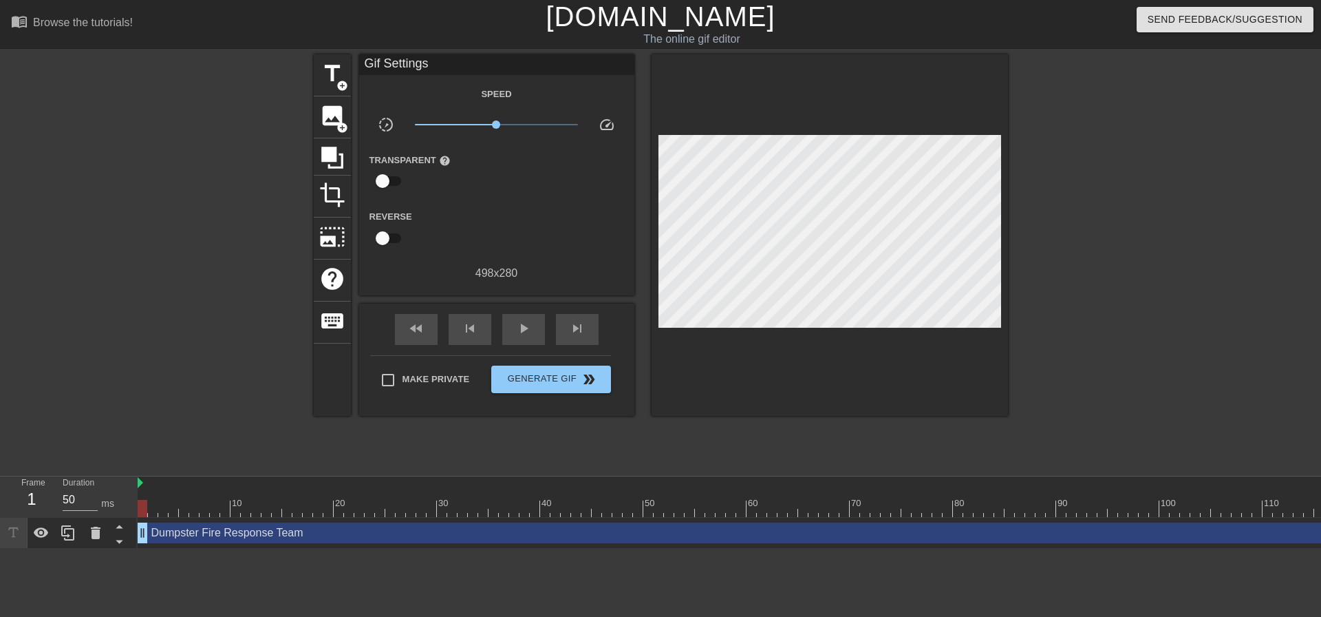
click at [1177, 244] on div at bounding box center [1128, 260] width 206 height 413
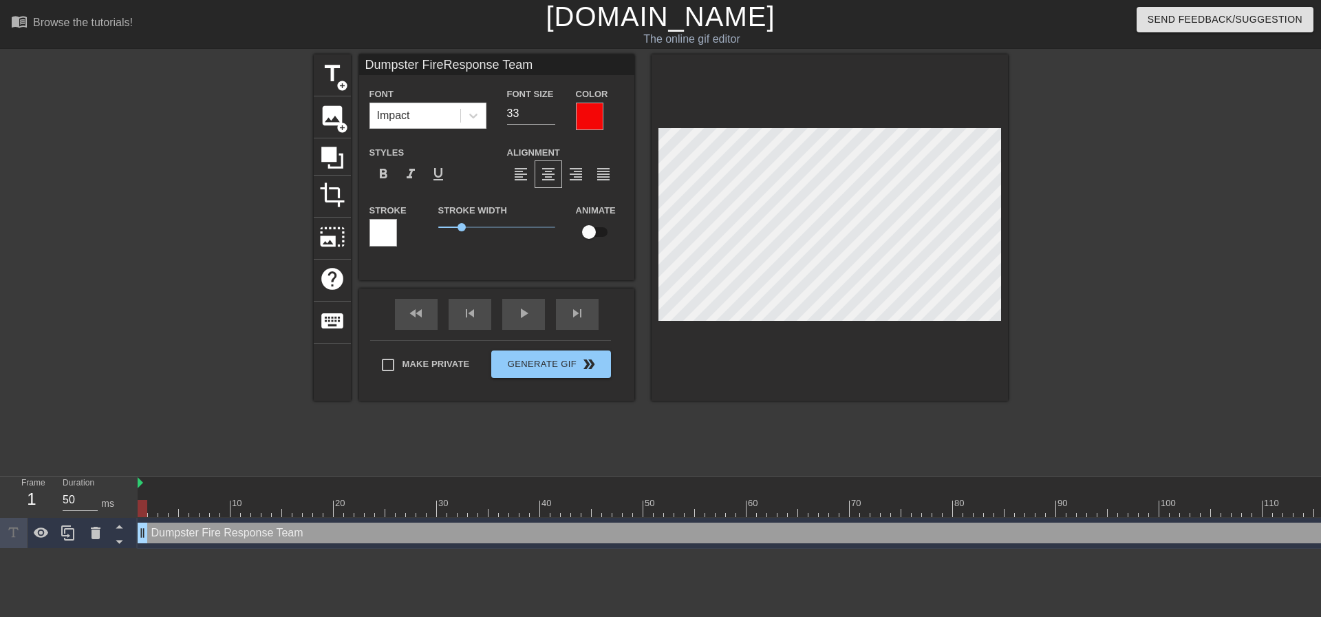
scroll to position [2, 5]
type textarea "Dumpster FireResponse Team"
type input "Dumpster Fire Response Team"
type textarea "Dumpster Fire Response Team"
click at [1098, 240] on div at bounding box center [1128, 260] width 206 height 413
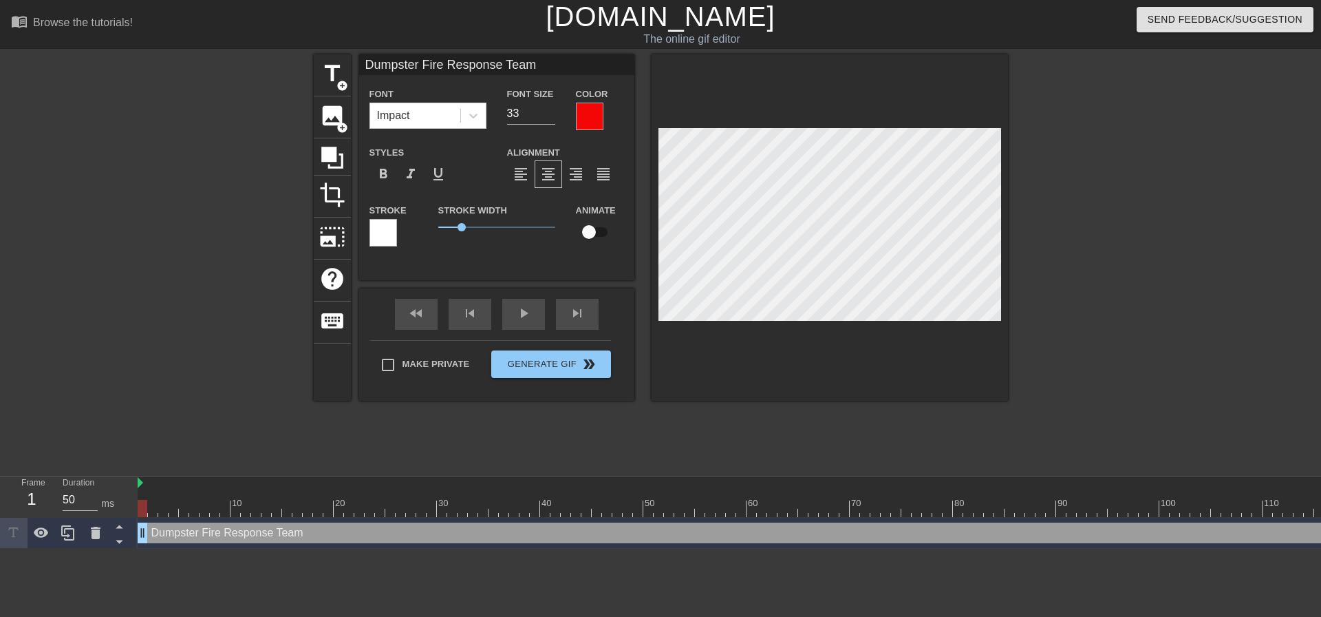
scroll to position [2, 7]
click at [551, 111] on input "34" at bounding box center [531, 114] width 48 height 22
click at [551, 111] on input "35" at bounding box center [531, 114] width 48 height 22
click at [551, 111] on input "36" at bounding box center [531, 114] width 48 height 22
type input "37"
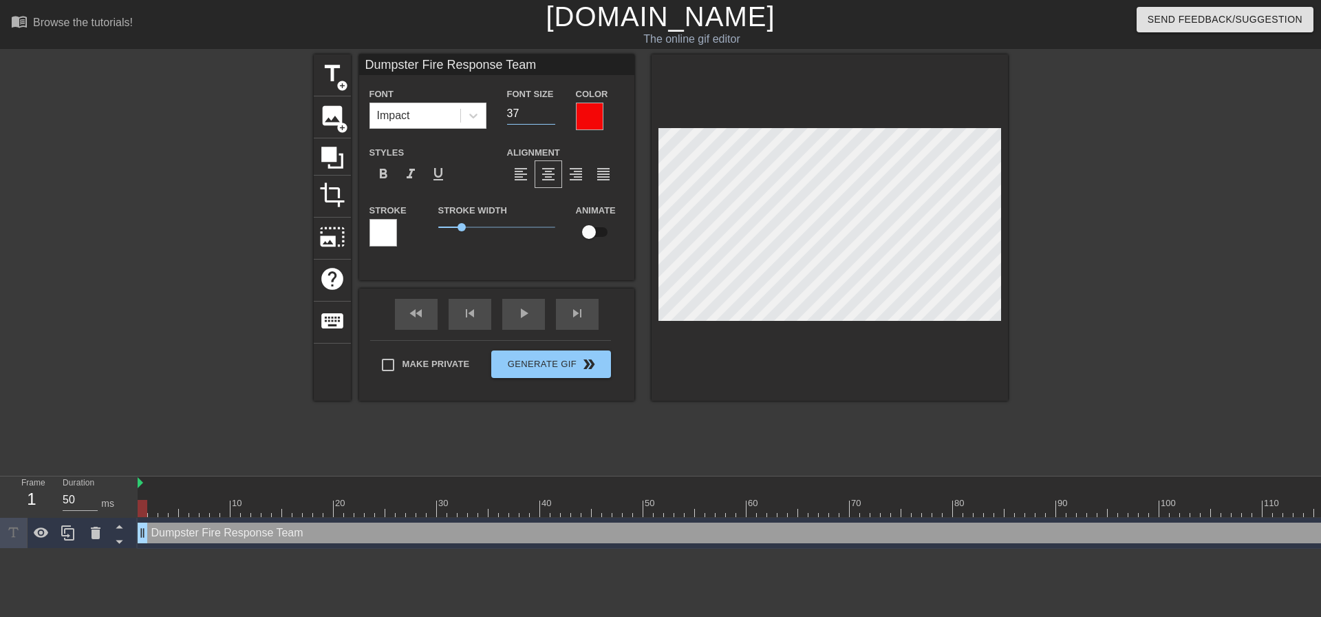
click at [551, 111] on input "37" at bounding box center [531, 114] width 48 height 22
click at [1135, 282] on div at bounding box center [1128, 260] width 206 height 413
drag, startPoint x: 145, startPoint y: 529, endPoint x: 364, endPoint y: 551, distance: 219.9
click at [364, 548] on div "10 20 30 40 50 60 70 80 90 100 110 120 130 140 150 160" at bounding box center [730, 512] width 1184 height 72
drag, startPoint x: 361, startPoint y: 535, endPoint x: 293, endPoint y: 537, distance: 67.4
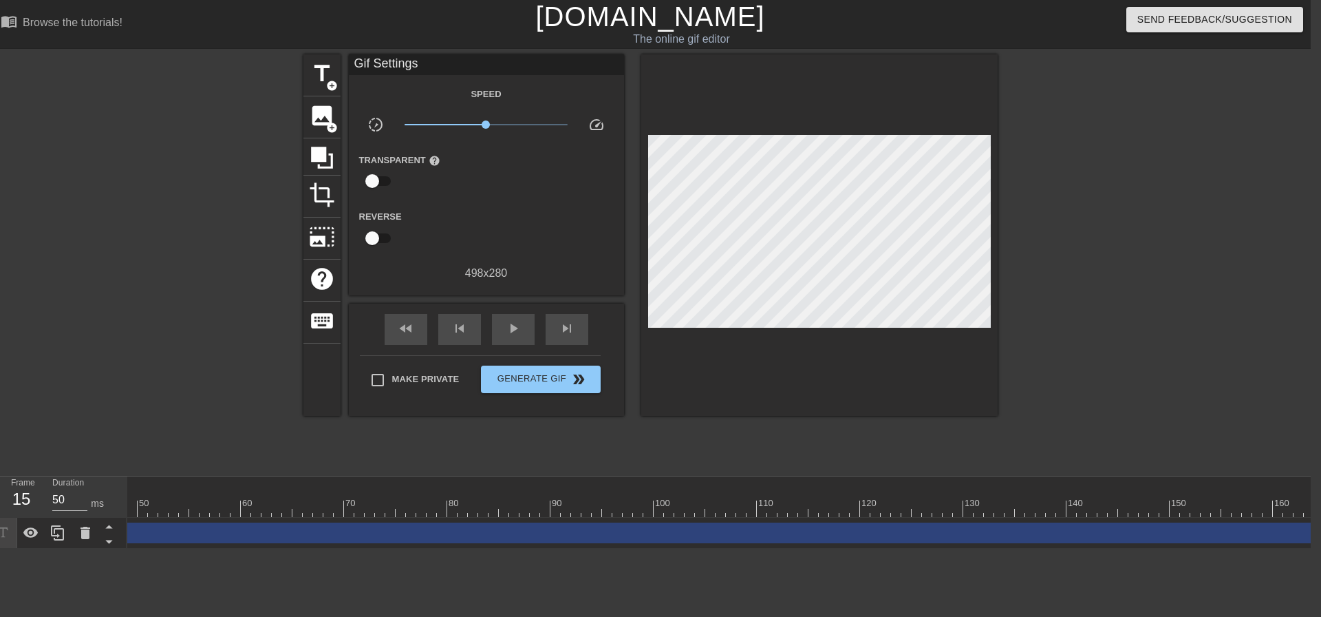
scroll to position [0, 513]
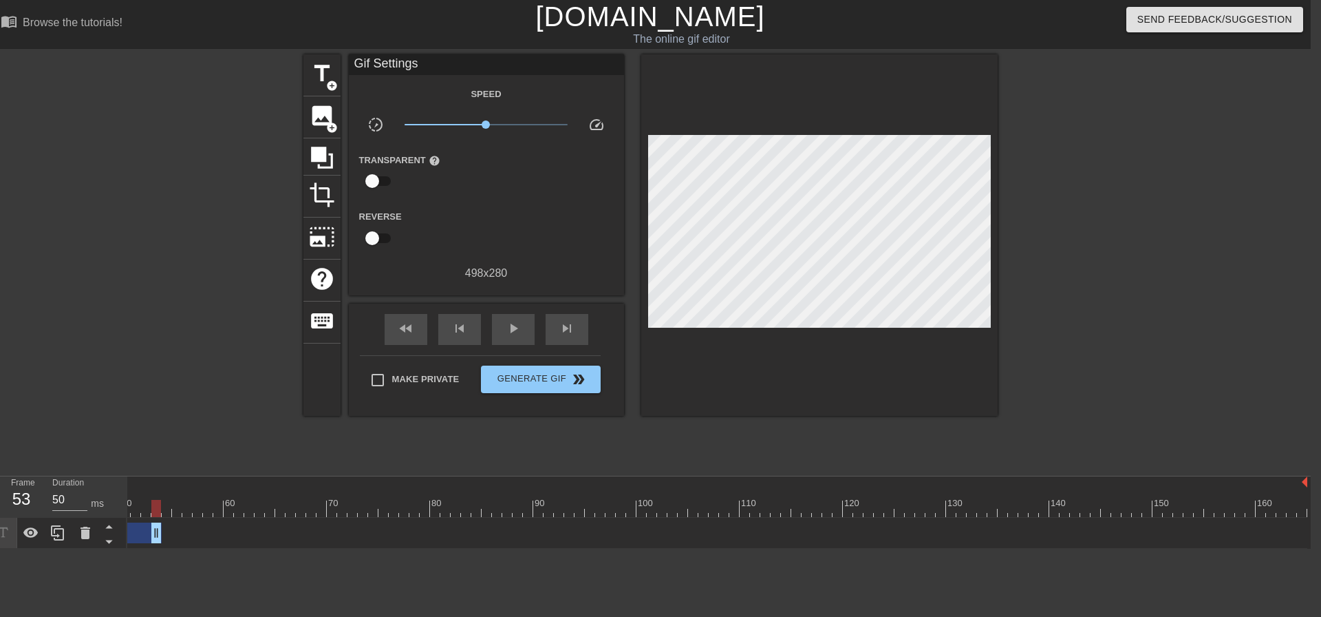
drag, startPoint x: 1300, startPoint y: 532, endPoint x: 162, endPoint y: 520, distance: 1137.5
click at [154, 518] on div "Dumpster Fire Response Team drag_handle drag_handle" at bounding box center [461, 532] width 1693 height 31
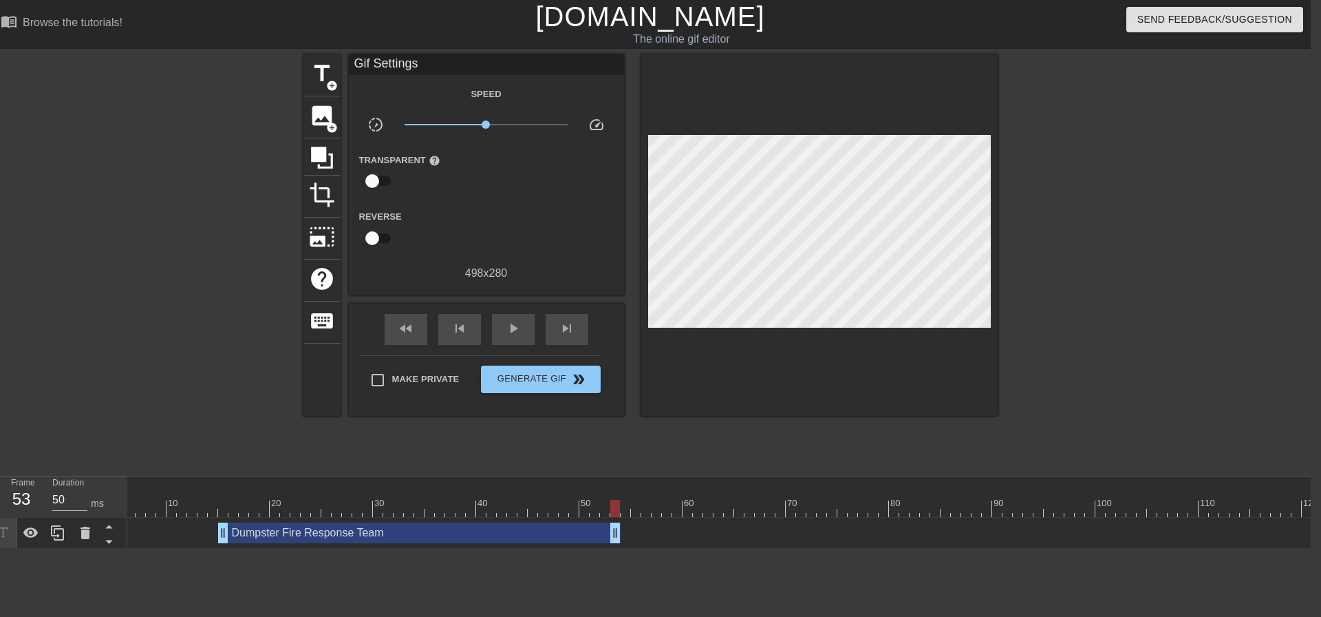
scroll to position [0, 45]
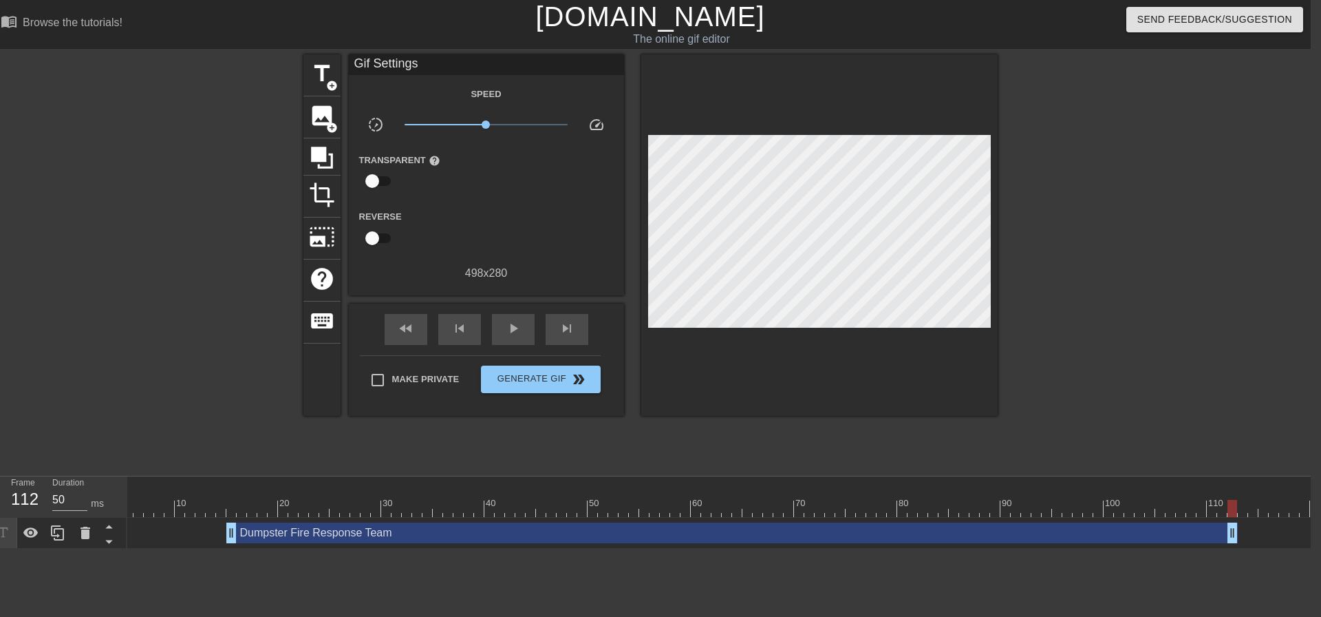
drag, startPoint x: 623, startPoint y: 531, endPoint x: 1230, endPoint y: 569, distance: 608.8
click at [1230, 548] on html "menu_book Browse the tutorials! Gifntext.com The online gif editor Send Feedbac…" at bounding box center [650, 274] width 1321 height 548
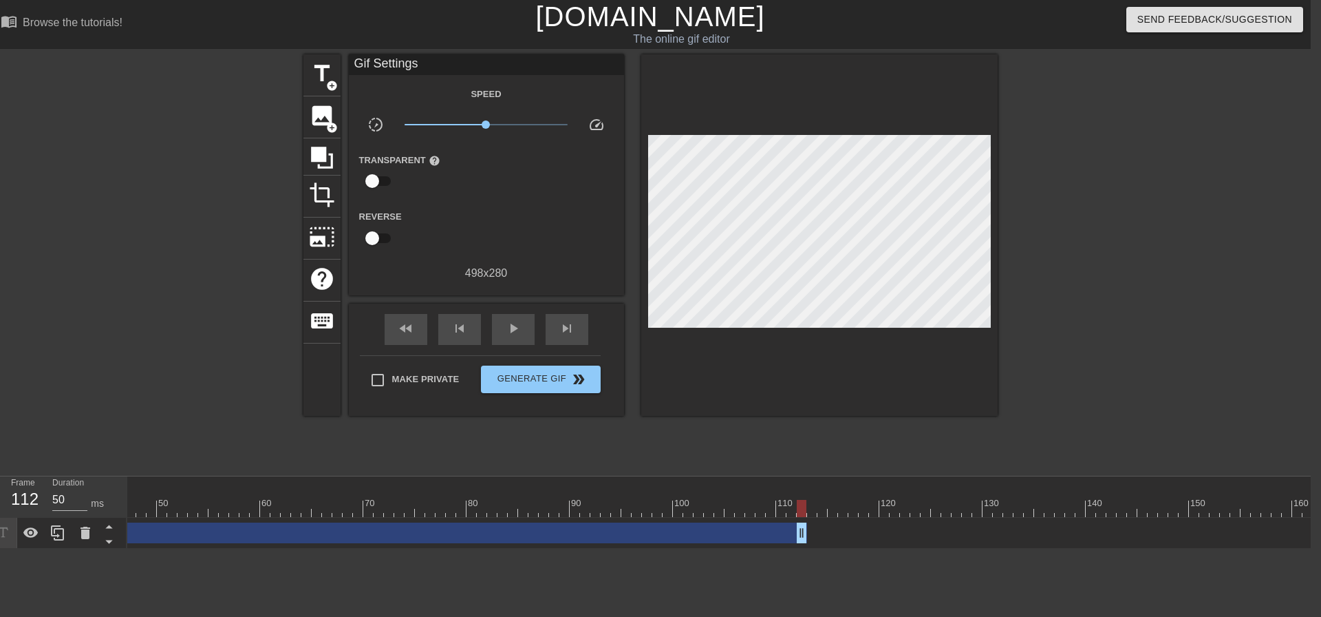
scroll to position [0, 513]
drag, startPoint x: 763, startPoint y: 533, endPoint x: 936, endPoint y: 547, distance: 173.3
click at [936, 547] on div "Dumpster Fire Response Team drag_handle drag_handle" at bounding box center [461, 532] width 1693 height 31
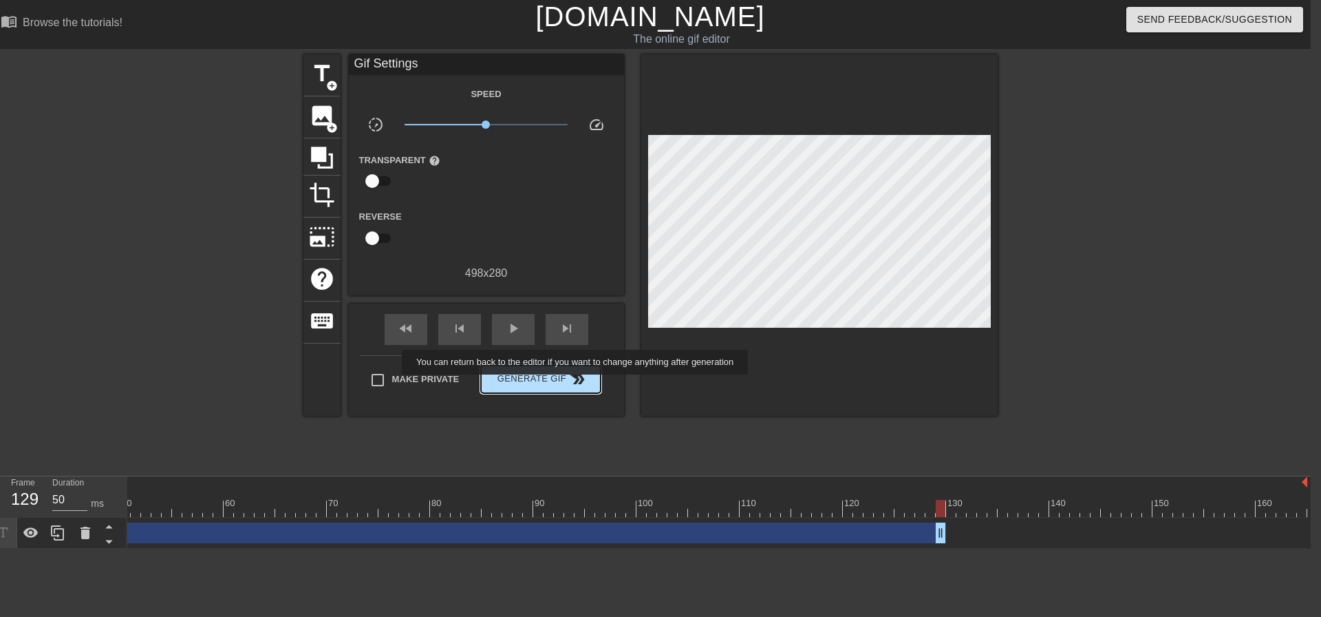
click at [577, 383] on span "double_arrow" at bounding box center [578, 379] width 17 height 17
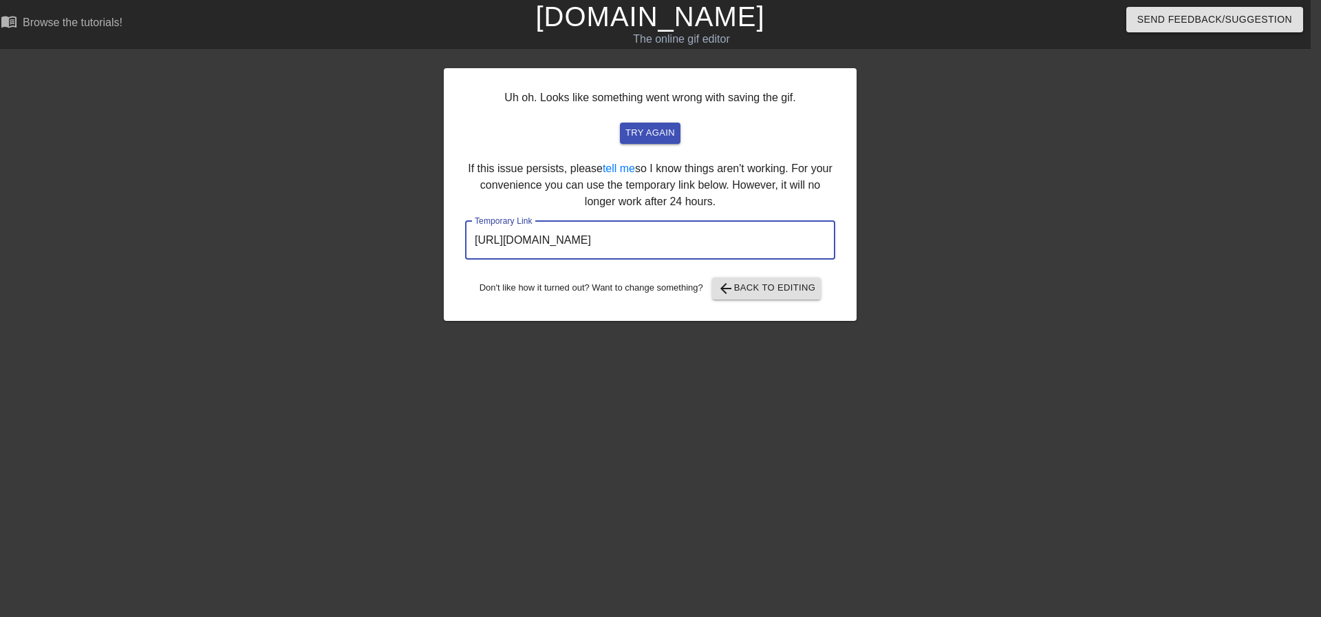
drag, startPoint x: 772, startPoint y: 244, endPoint x: 467, endPoint y: 242, distance: 305.5
click at [467, 242] on input "https://www.gifntext.com/temp_generations/i7HjjD1o.gif" at bounding box center [650, 240] width 370 height 39
